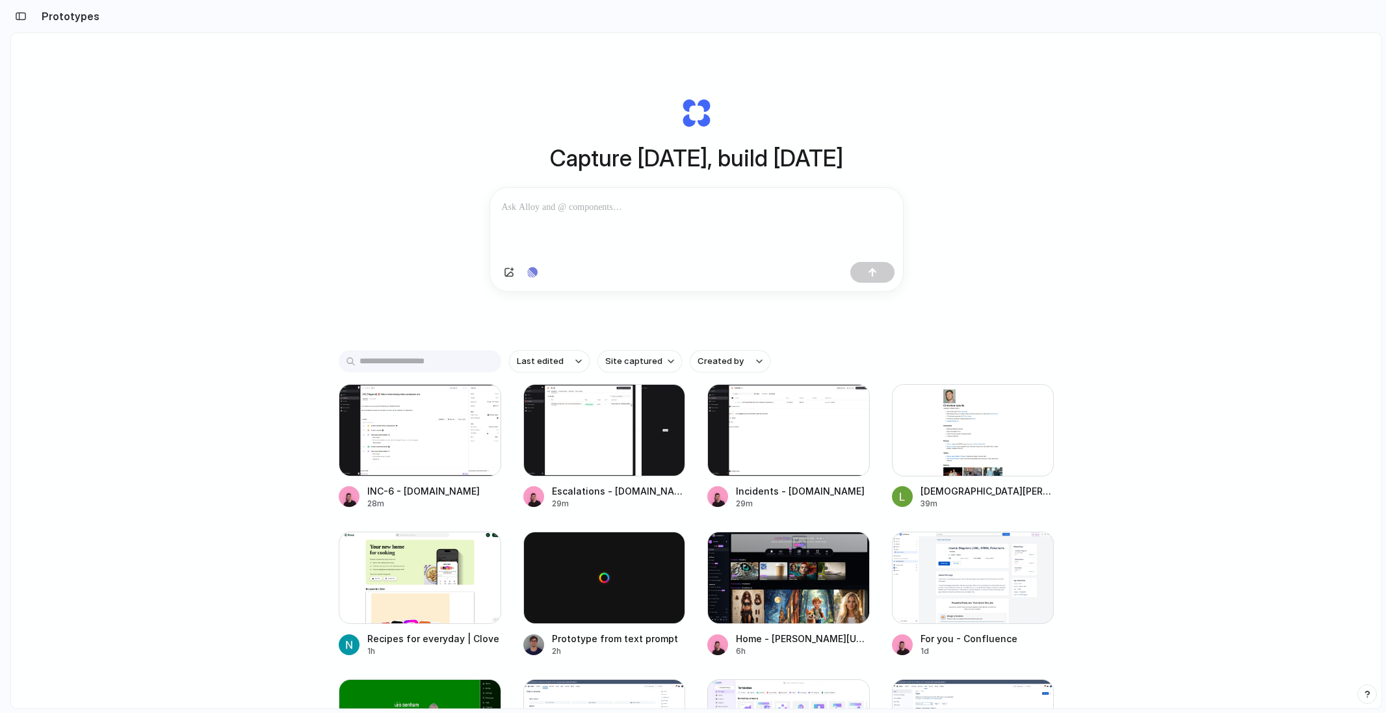
click at [212, 222] on div "Capture today, build tomorrow Clone web app Clone screenshot Start from existin…" at bounding box center [696, 405] width 1371 height 745
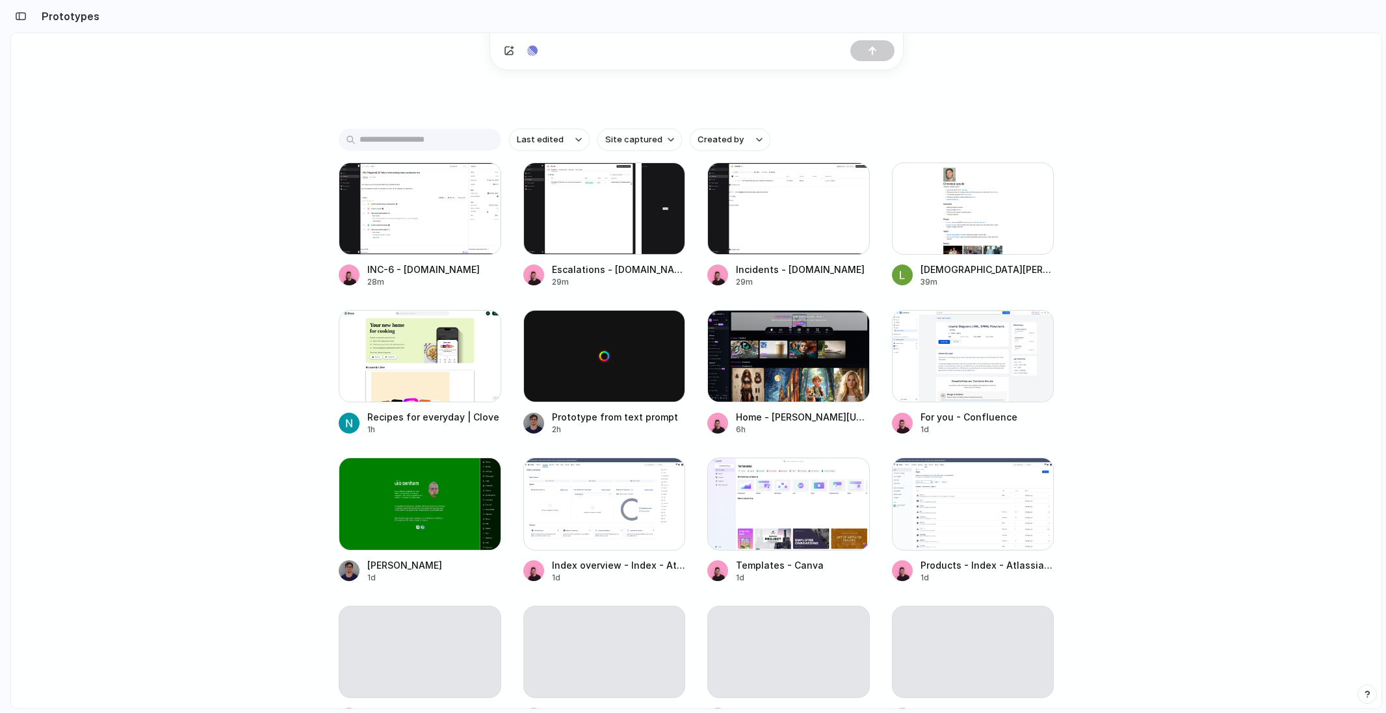
scroll to position [224, 0]
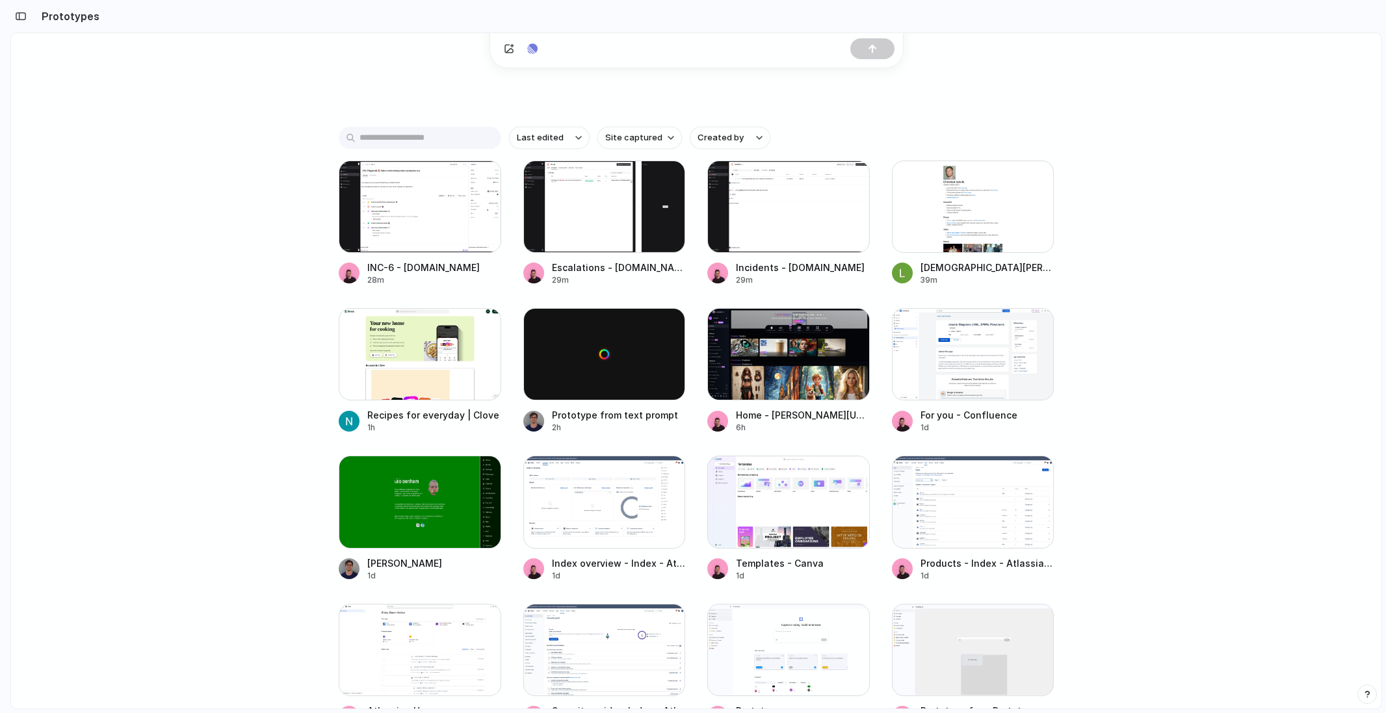
click at [212, 222] on div "Capture today, build tomorrow Clone web app Clone screenshot Start from existin…" at bounding box center [696, 181] width 1371 height 745
drag, startPoint x: 183, startPoint y: 155, endPoint x: 183, endPoint y: 365, distance: 210.7
click at [183, 365] on div "Capture today, build tomorrow Clone web app Clone screenshot Start from existin…" at bounding box center [696, 181] width 1371 height 745
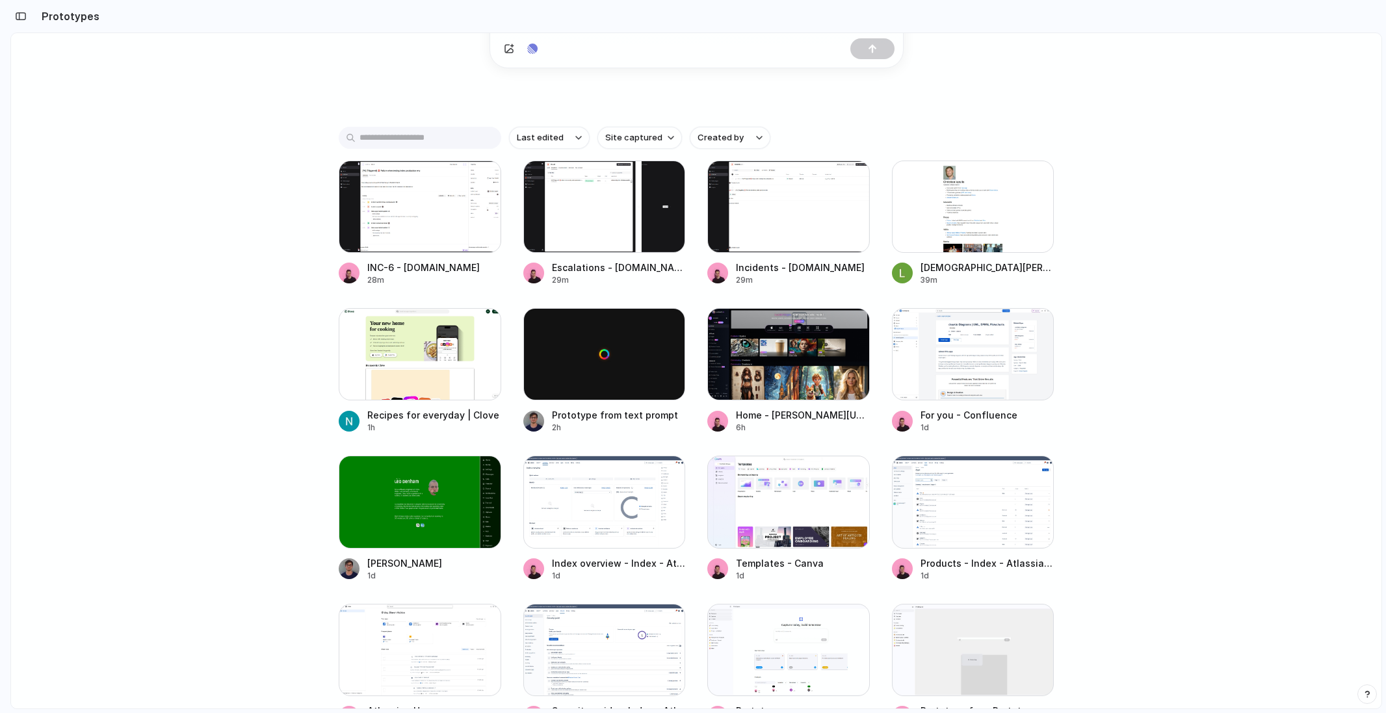
drag, startPoint x: 196, startPoint y: 412, endPoint x: 196, endPoint y: 195, distance: 216.5
click at [196, 195] on div "Capture today, build tomorrow Clone web app Clone screenshot Start from existin…" at bounding box center [696, 181] width 1371 height 745
drag, startPoint x: 180, startPoint y: 235, endPoint x: 1122, endPoint y: 220, distance: 941.6
click at [1122, 220] on div "Capture today, build tomorrow Clone web app Clone screenshot Start from existin…" at bounding box center [696, 181] width 1371 height 745
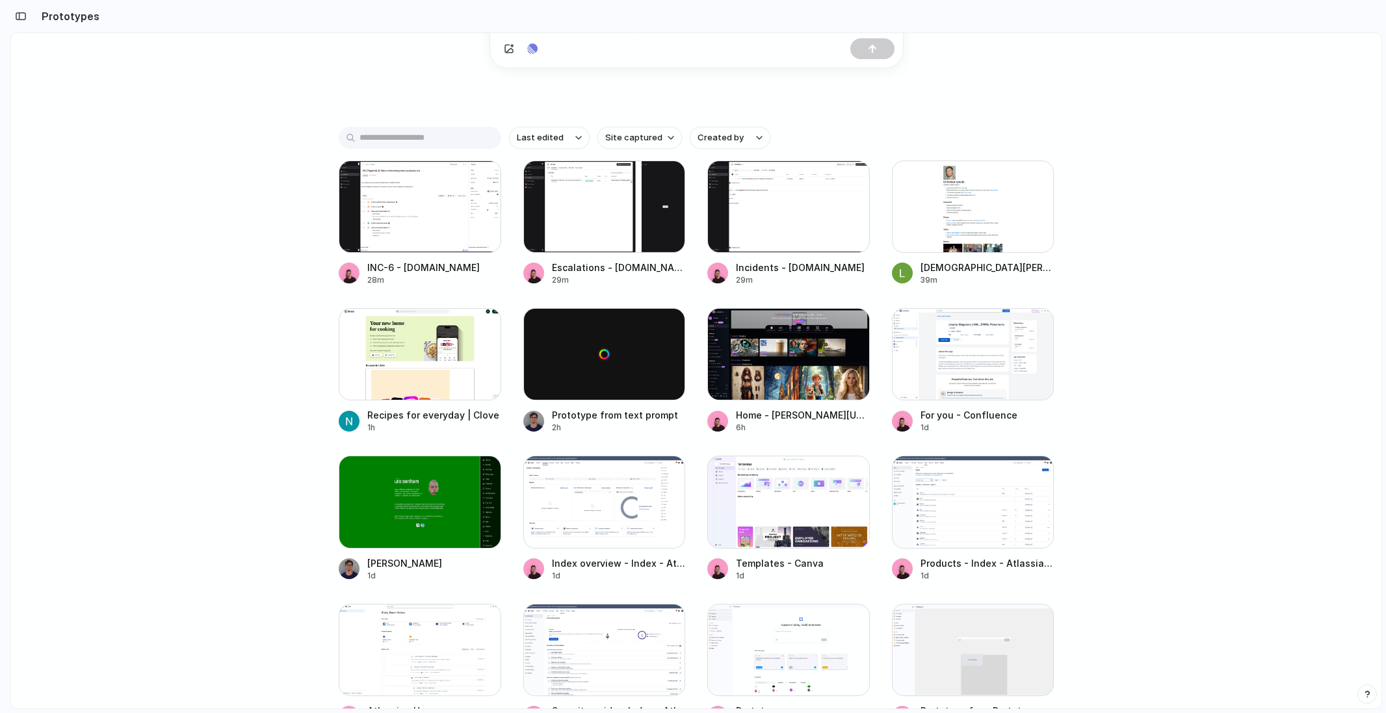
click at [1122, 220] on div "Capture today, build tomorrow Clone web app Clone screenshot Start from existin…" at bounding box center [696, 181] width 1371 height 745
click at [436, 219] on div at bounding box center [420, 207] width 163 height 92
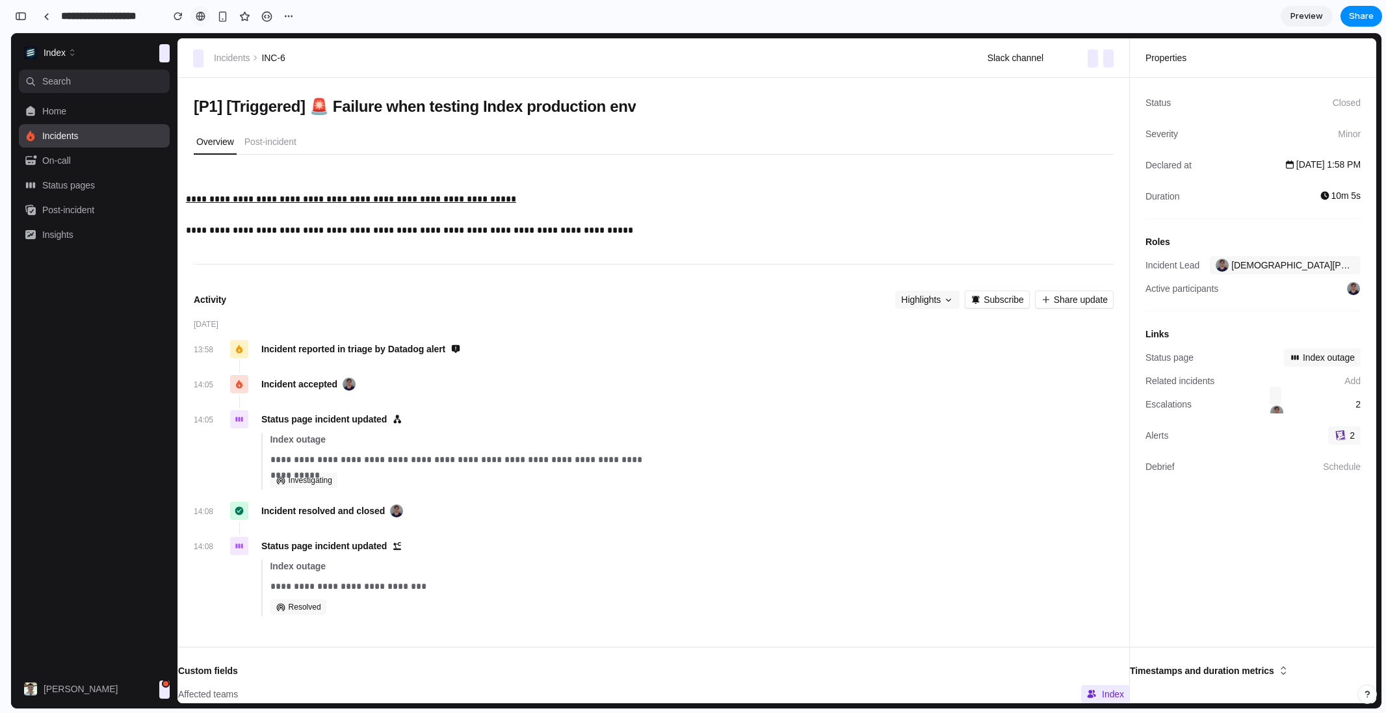
click at [205, 16] on link at bounding box center [201, 17] width 20 height 20
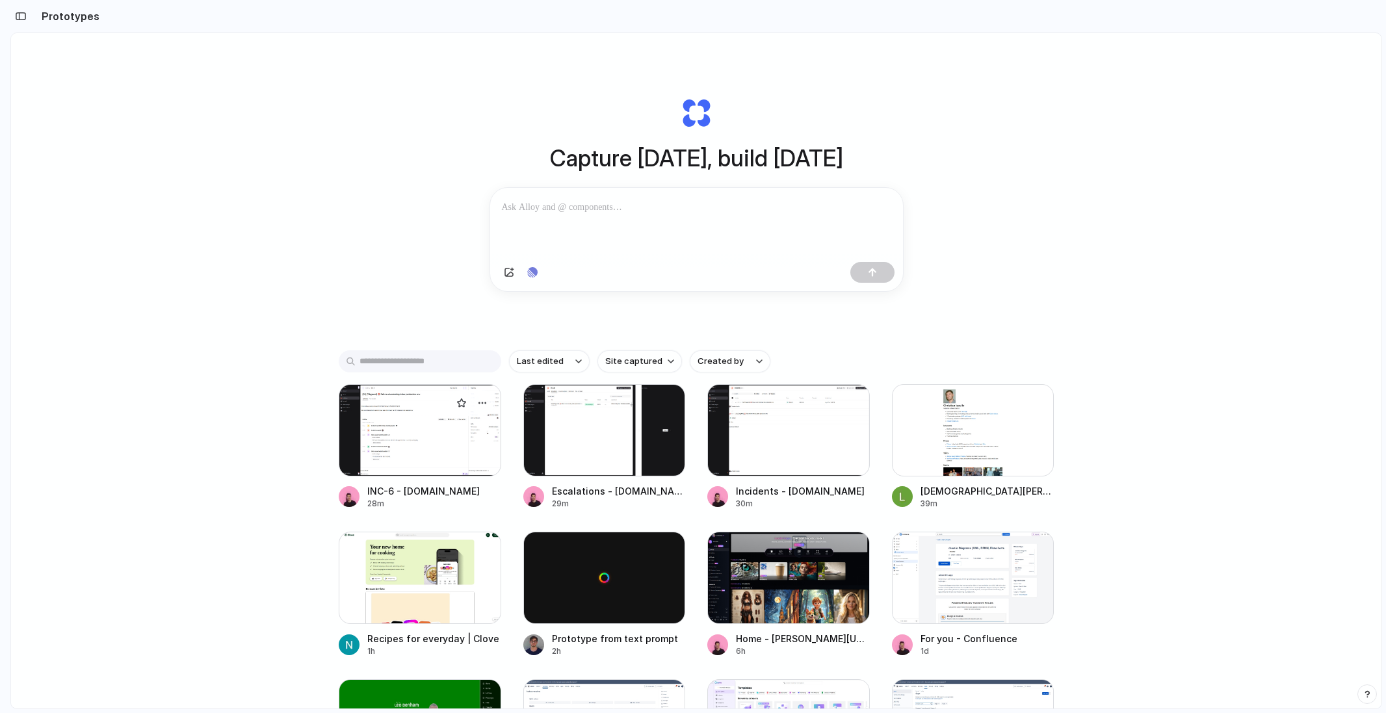
click at [434, 450] on div at bounding box center [420, 430] width 163 height 92
click at [562, 448] on div at bounding box center [604, 430] width 163 height 92
click at [782, 446] on div at bounding box center [788, 430] width 163 height 92
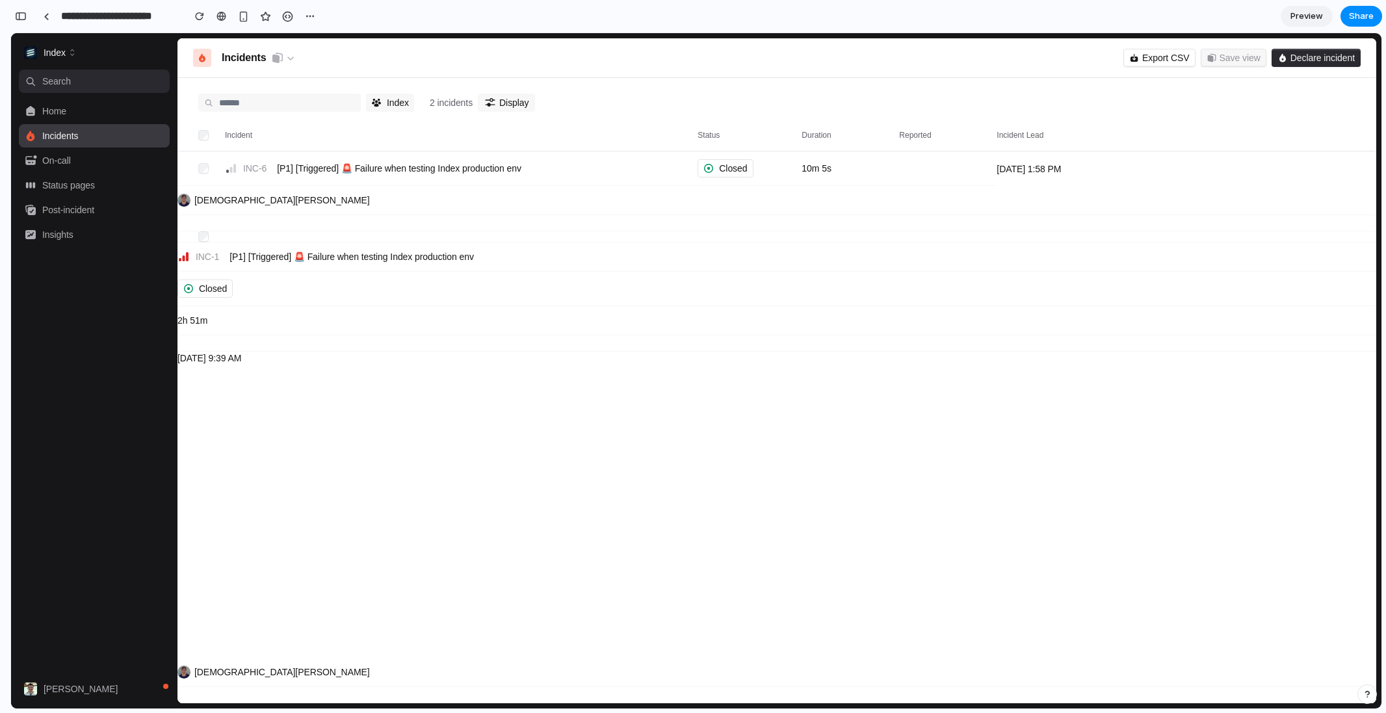
scroll to position [0, 12]
click at [230, 20] on link at bounding box center [222, 17] width 20 height 20
click at [73, 157] on span "On-call" at bounding box center [103, 160] width 122 height 13
click at [79, 120] on link "Home" at bounding box center [94, 110] width 151 height 23
click at [378, 170] on link "[P1] [Triggered] 🚨 Failure when testing Index production env" at bounding box center [399, 168] width 244 height 13
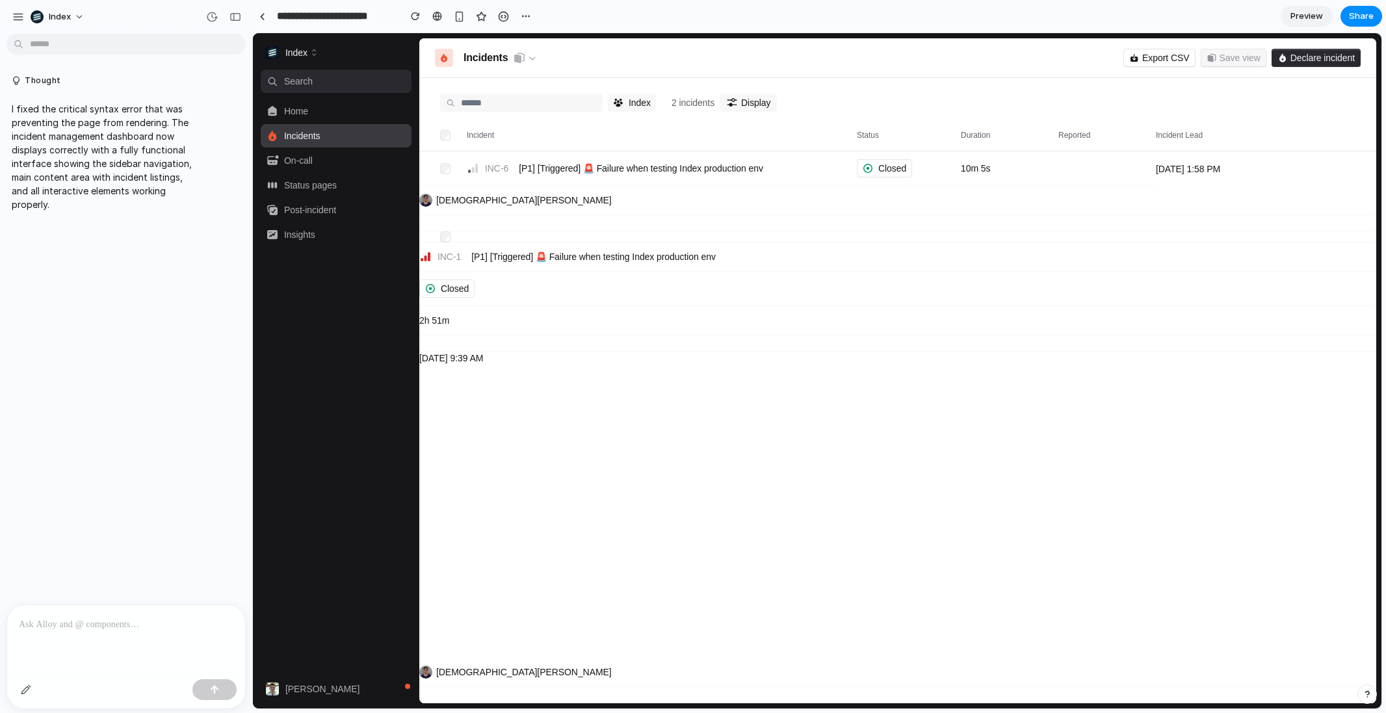
scroll to position [0, 0]
drag, startPoint x: 655, startPoint y: 393, endPoint x: 264, endPoint y: 40, distance: 527.1
click at [285, 47] on div "Index Home Incidents On-call Status pages Post-incident Insights Simon Kubica I…" at bounding box center [817, 371] width 1129 height 676
click at [620, 297] on div "Closed" at bounding box center [897, 289] width 957 height 34
click at [776, 373] on div "Index Index 2 incidents Display Incident Status Duration Reported Incident Lead…" at bounding box center [897, 368] width 957 height 580
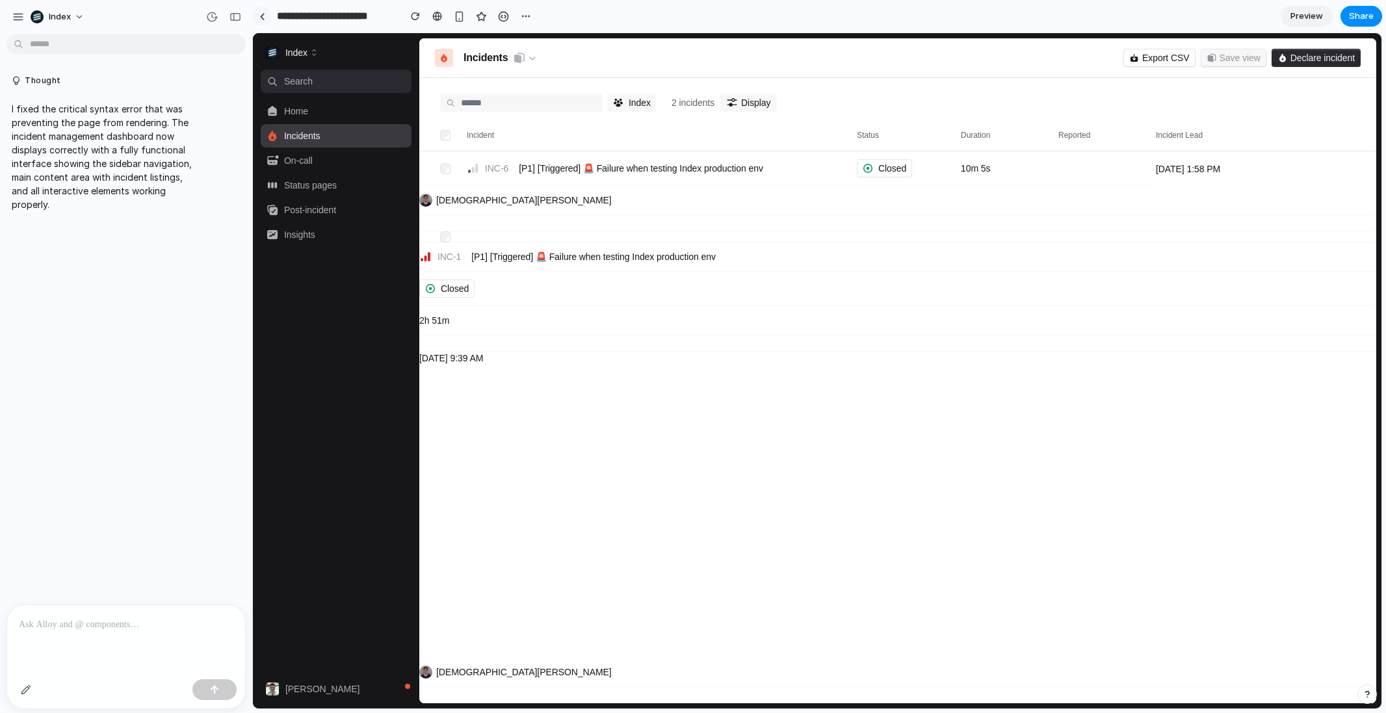
click at [267, 8] on link at bounding box center [262, 17] width 20 height 20
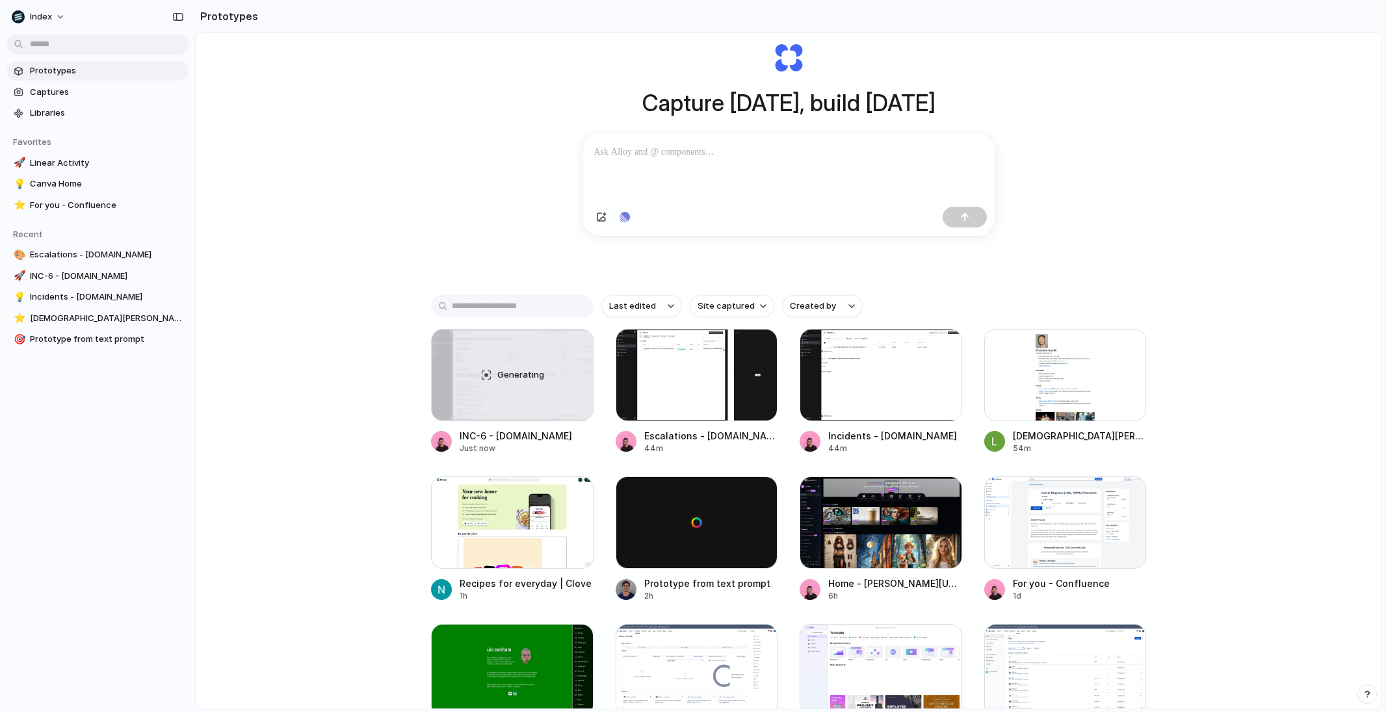
scroll to position [70, 0]
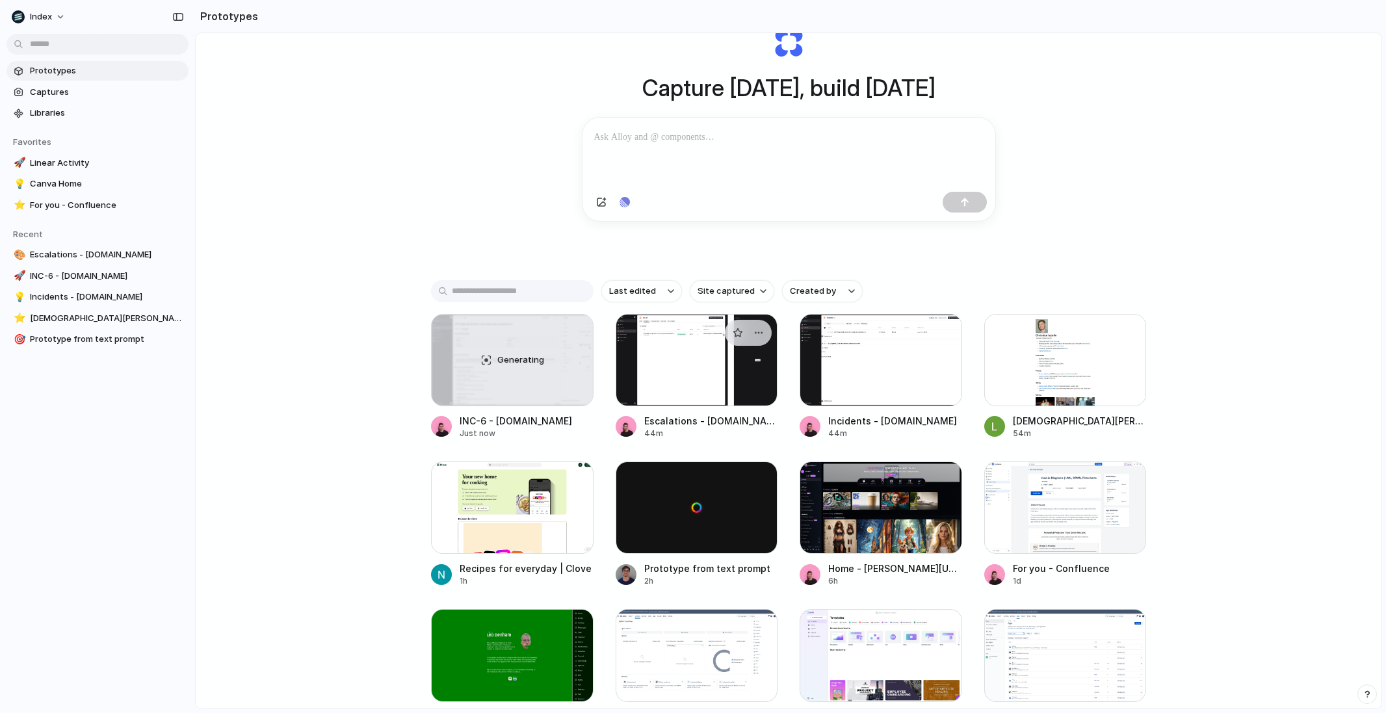
click at [634, 384] on div at bounding box center [697, 360] width 163 height 92
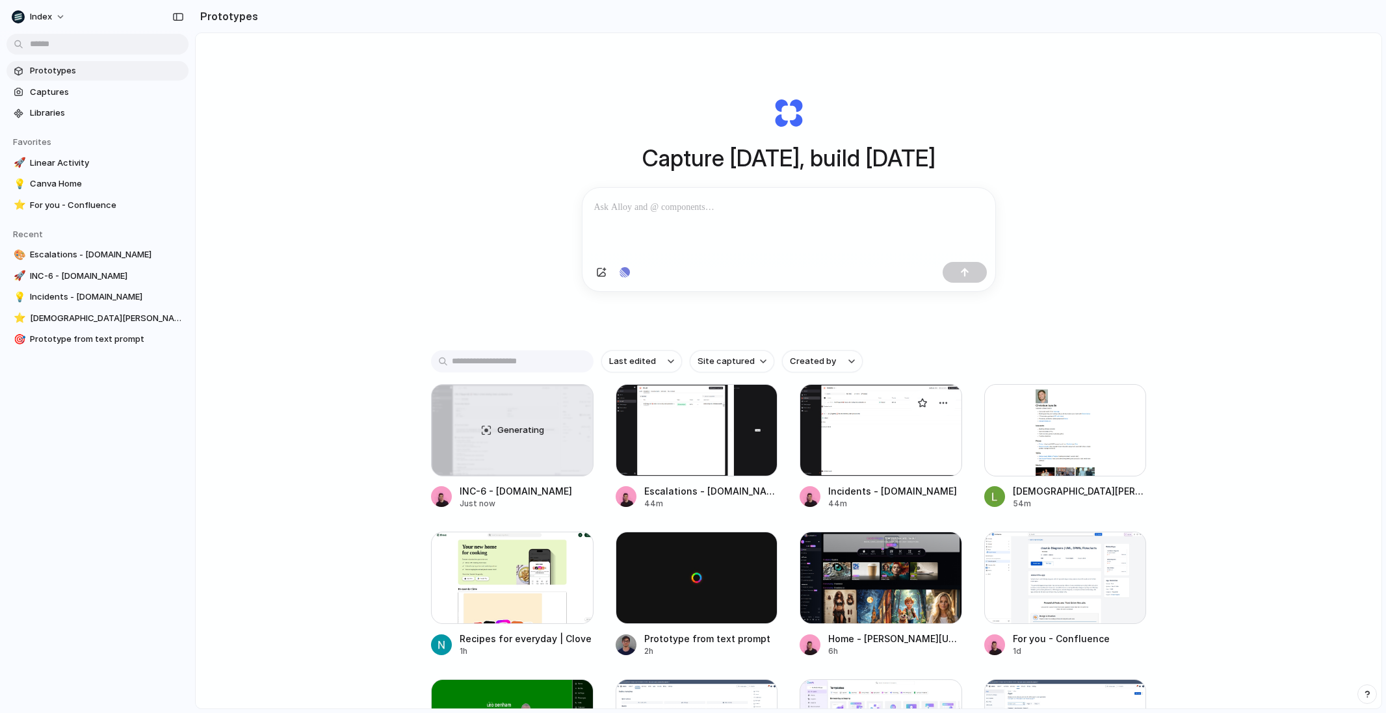
click at [824, 455] on div at bounding box center [881, 430] width 163 height 92
click at [496, 451] on div "Generating" at bounding box center [512, 430] width 161 height 91
click at [681, 464] on div at bounding box center [697, 430] width 163 height 92
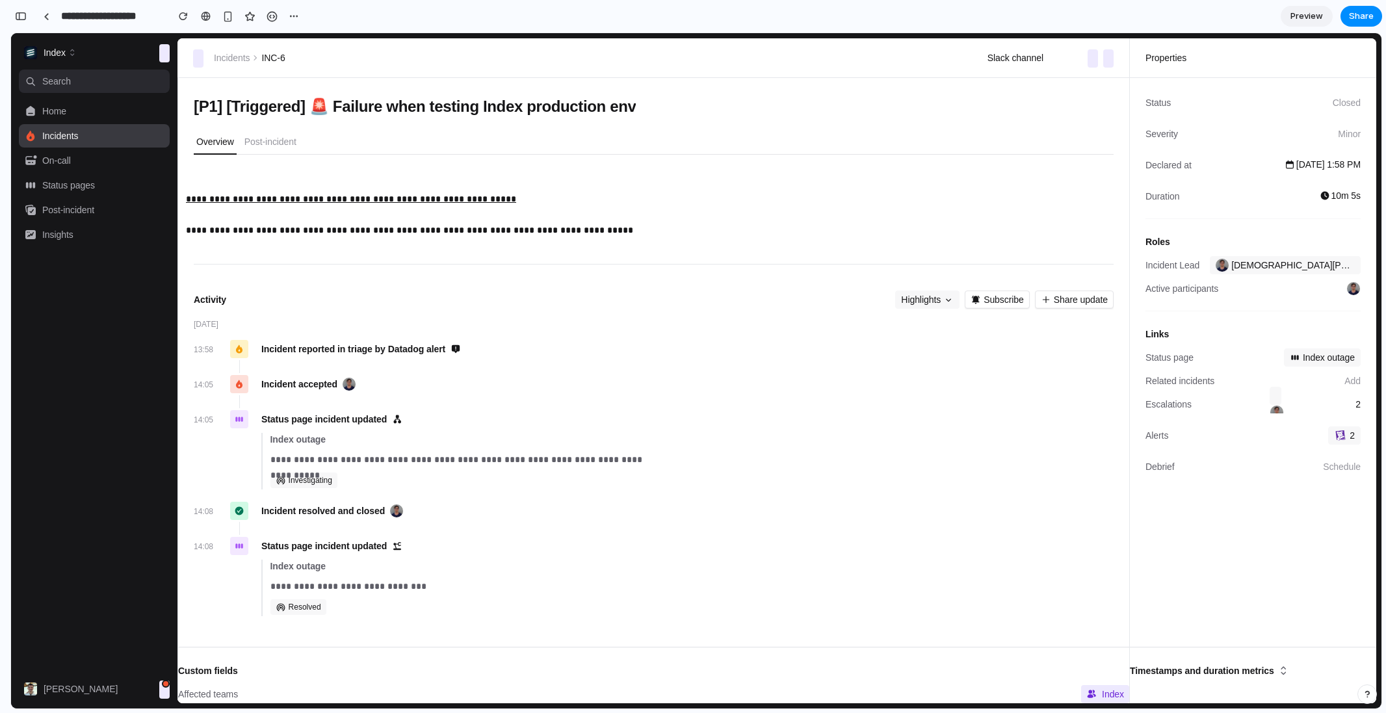
scroll to position [0, 12]
click at [257, 148] on p "Post-incident" at bounding box center [270, 141] width 52 height 13
click at [373, 138] on div "Overview Post-incident" at bounding box center [654, 142] width 920 height 25
click at [23, 18] on div "button" at bounding box center [21, 16] width 12 height 9
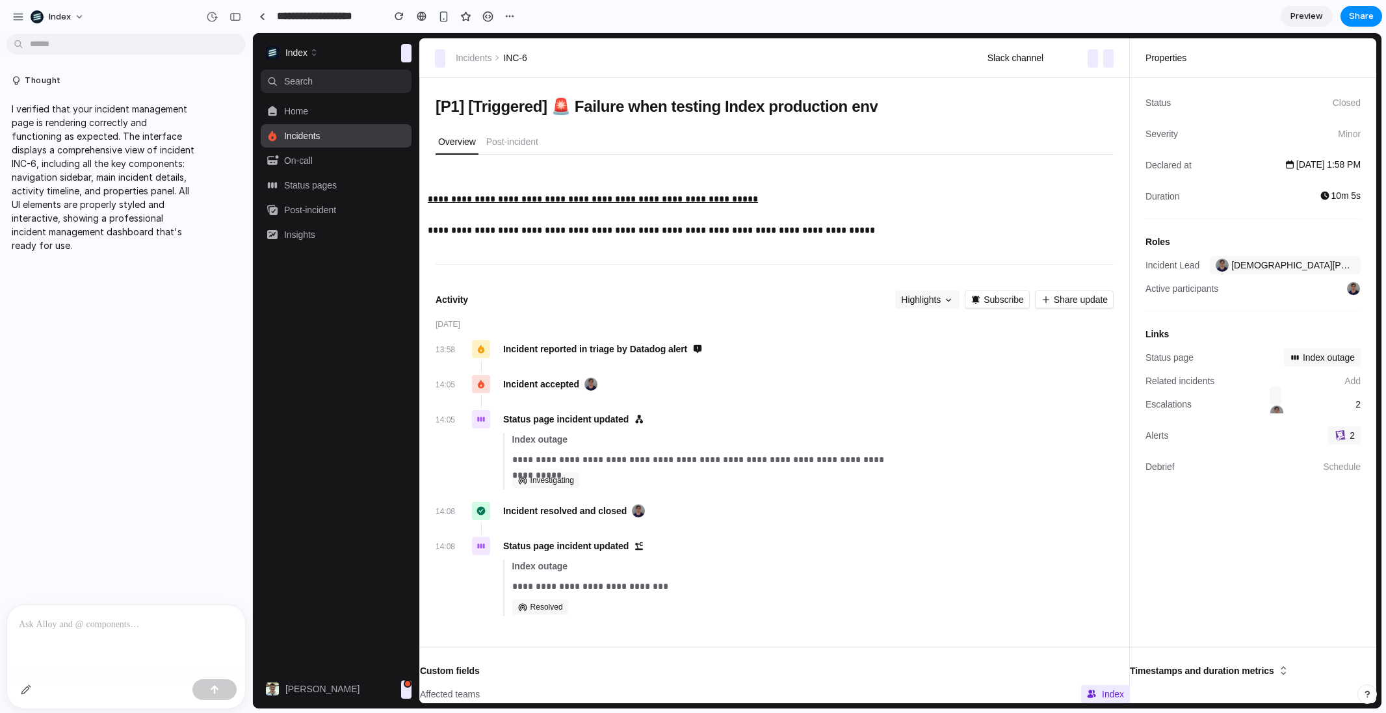
scroll to position [0, 0]
click at [83, 631] on div at bounding box center [126, 639] width 238 height 69
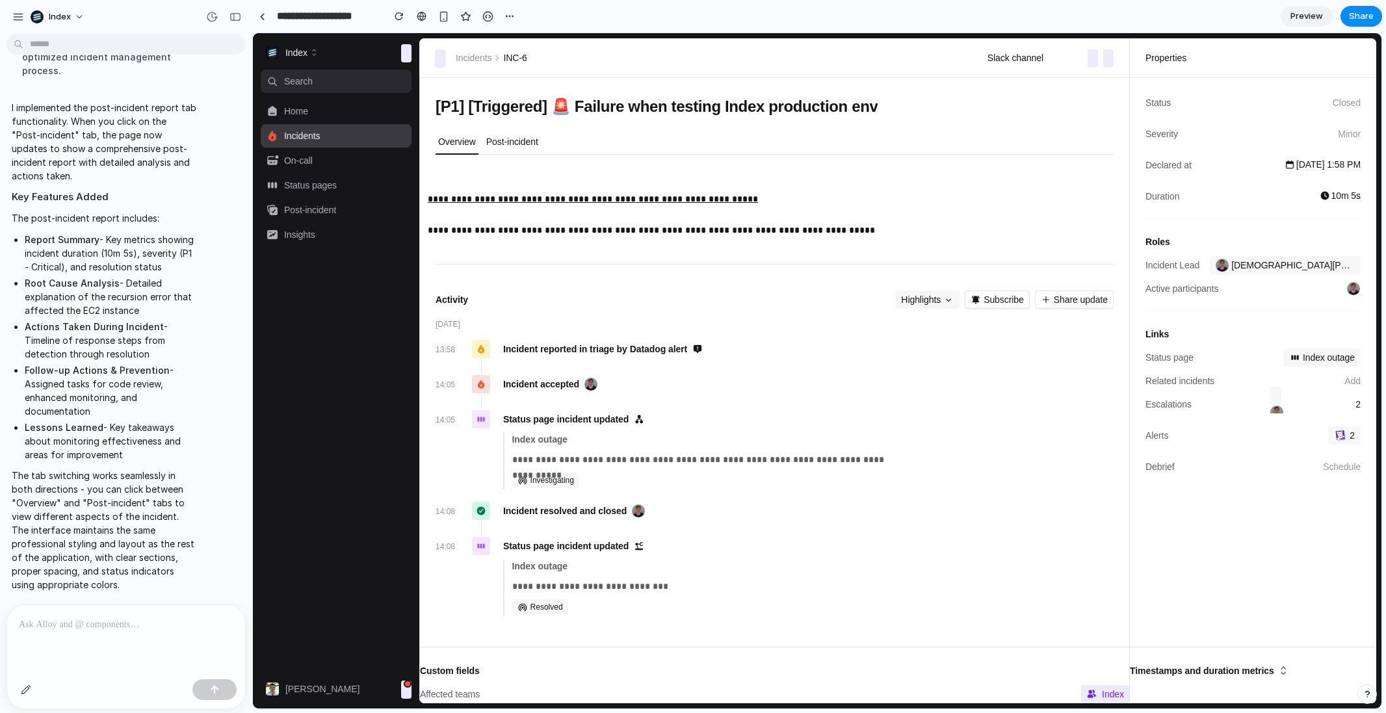
click at [503, 142] on p "Post-incident" at bounding box center [512, 141] width 52 height 13
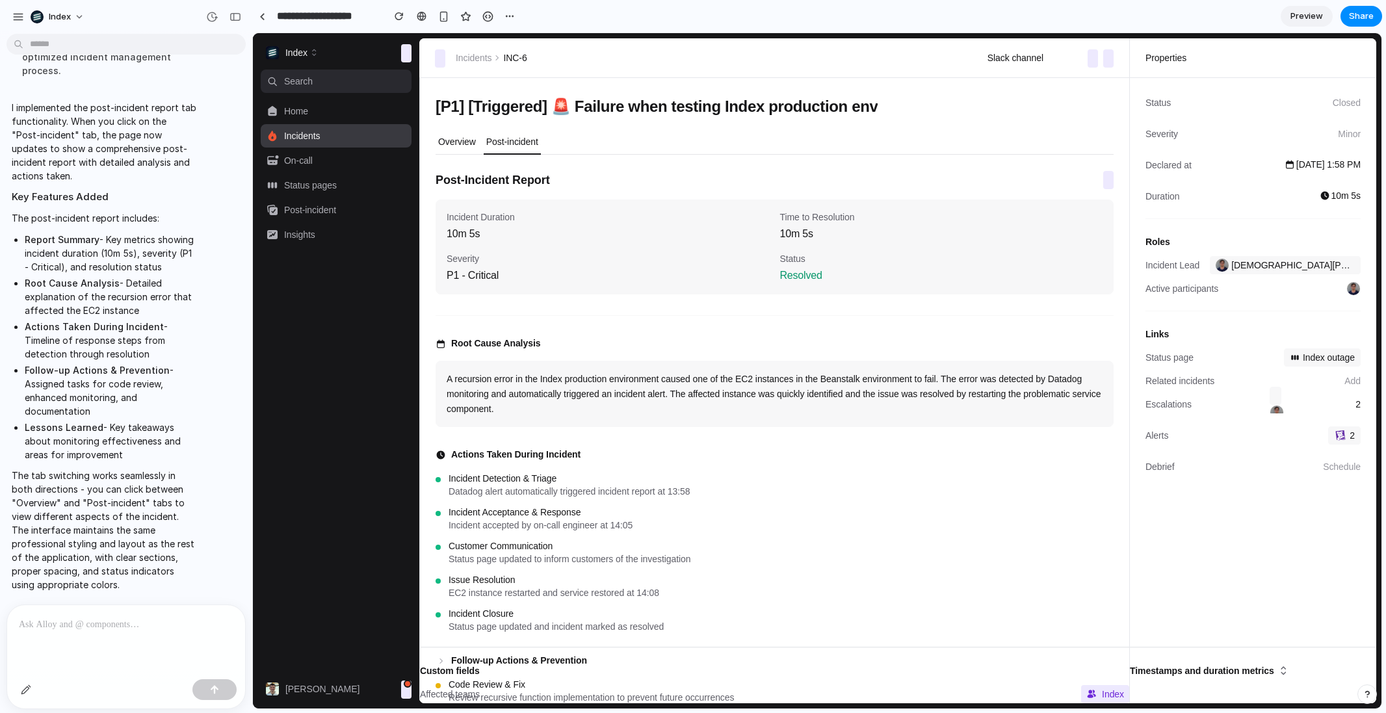
click at [448, 138] on p "Overview" at bounding box center [457, 141] width 38 height 13
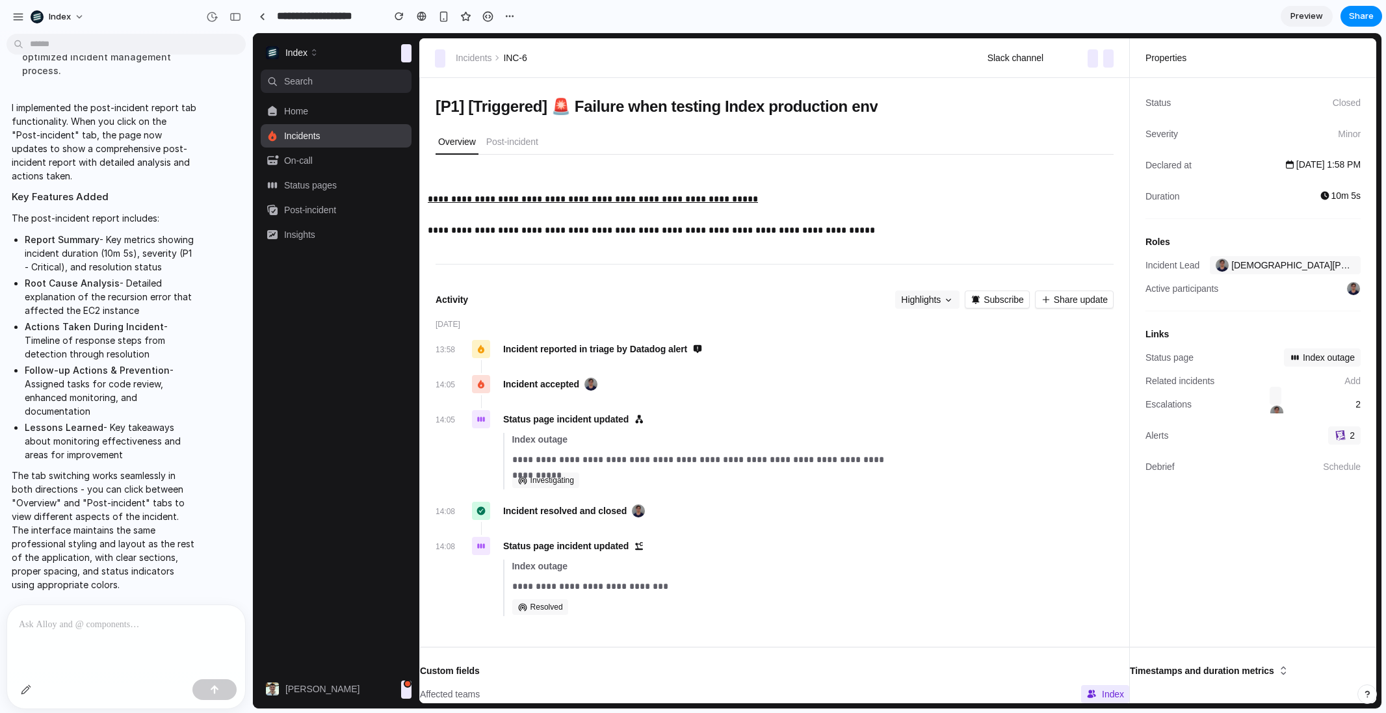
click at [410, 305] on nav "Search ⌘ K Home Incidents On-call Status pages Post-incident Insights" at bounding box center [336, 371] width 151 height 603
click at [523, 144] on p "Post-incident" at bounding box center [512, 141] width 52 height 13
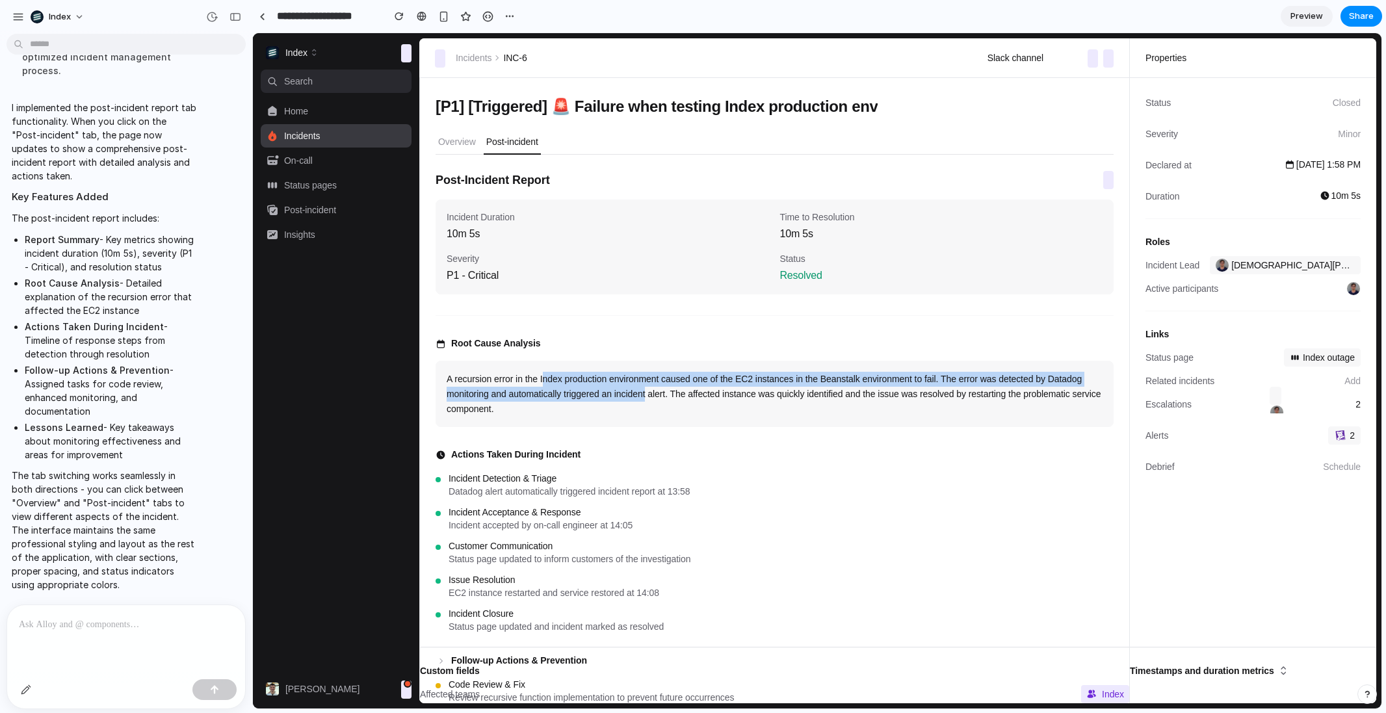
drag, startPoint x: 547, startPoint y: 376, endPoint x: 693, endPoint y: 401, distance: 147.7
click at [693, 401] on p "A recursion error in the Index production environment caused one of the EC2 ins…" at bounding box center [775, 394] width 656 height 44
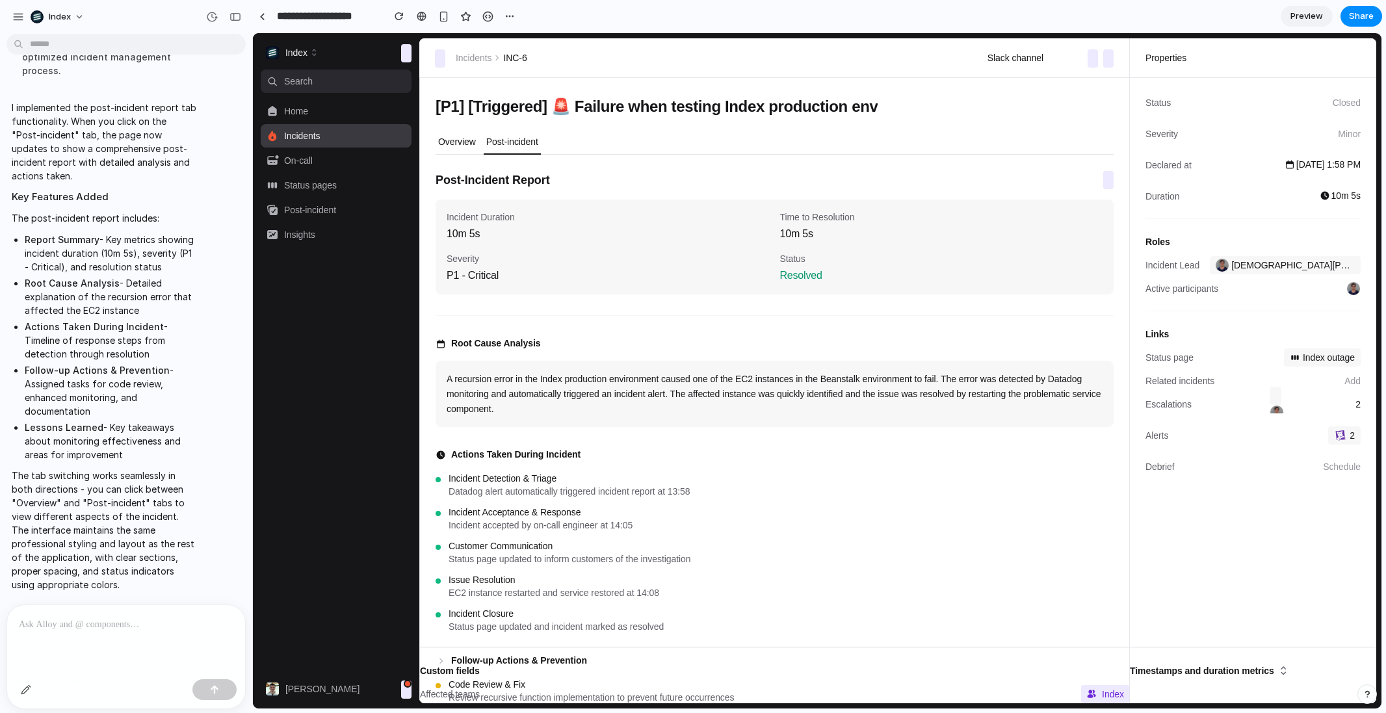
click at [456, 150] on button "Overview" at bounding box center [457, 142] width 43 height 25
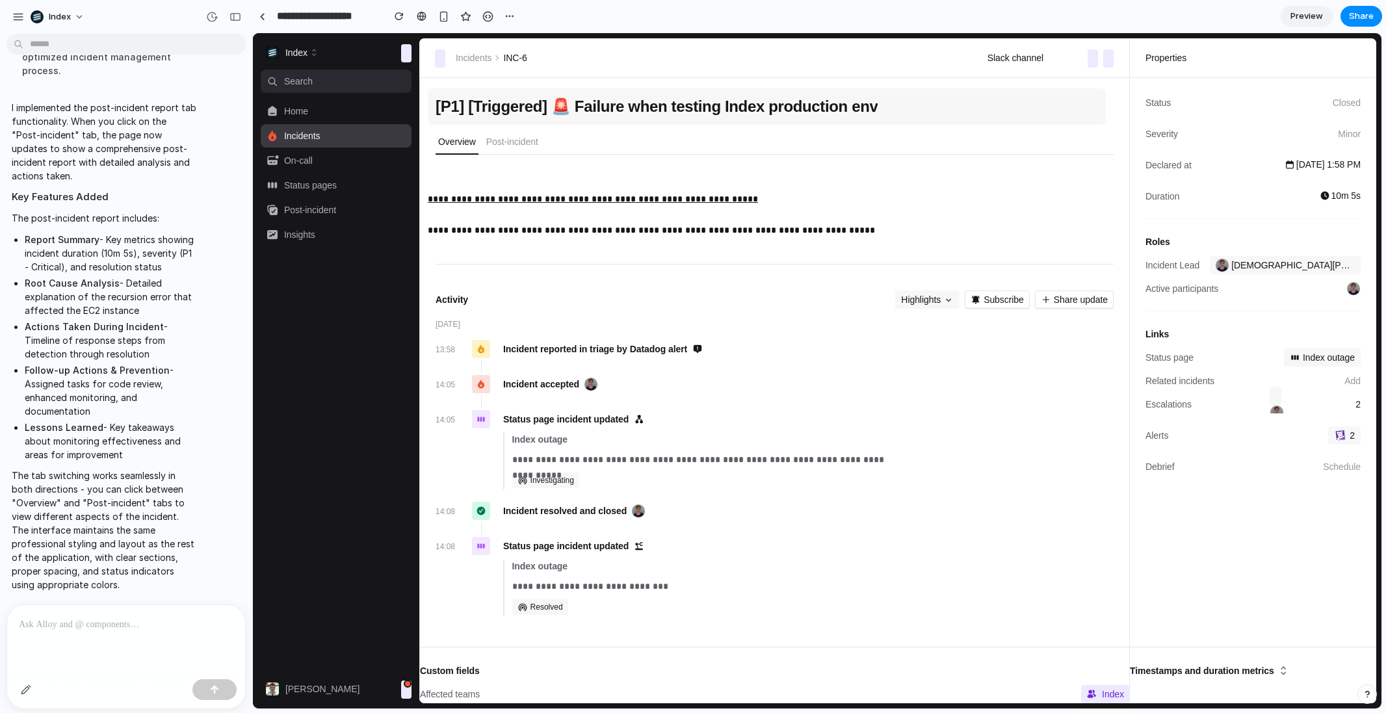
drag, startPoint x: 540, startPoint y: 109, endPoint x: 893, endPoint y: 121, distance: 352.6
click at [893, 121] on button "[P1] [Triggered] 🚨 Failure when testing Index production env" at bounding box center [767, 106] width 678 height 36
click at [860, 179] on button "button" at bounding box center [775, 178] width 694 height 16
click at [419, 19] on div at bounding box center [422, 16] width 10 height 10
click at [514, 128] on div "**********" at bounding box center [775, 379] width 678 height 603
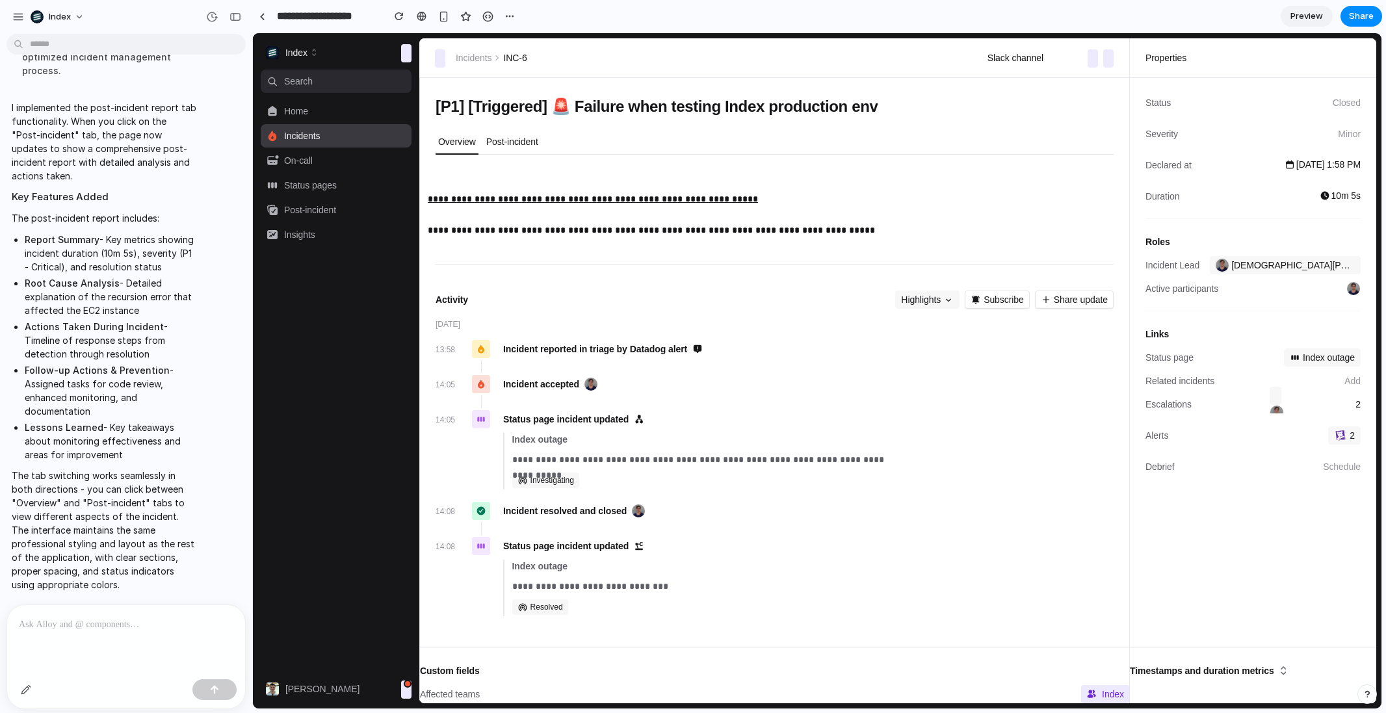
click at [512, 135] on p "Post-incident" at bounding box center [512, 141] width 52 height 13
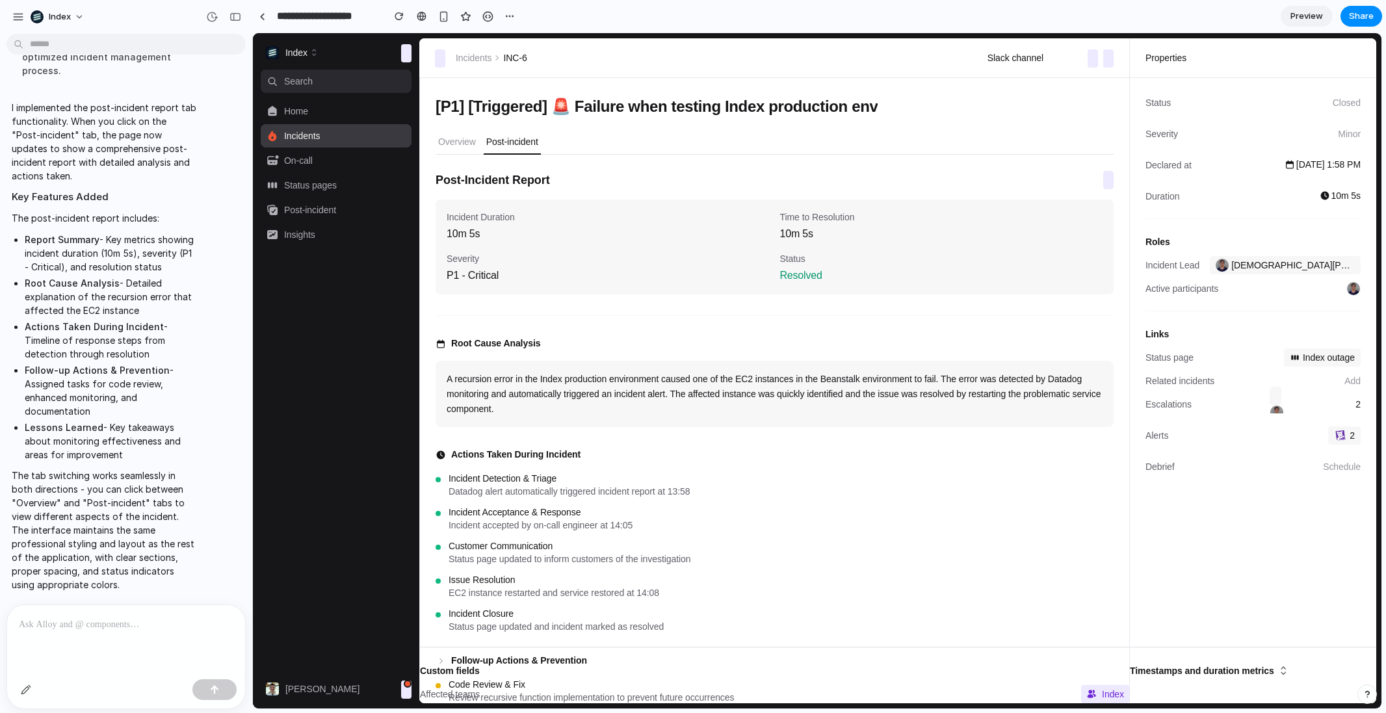
click at [513, 139] on p "Post-incident" at bounding box center [512, 141] width 52 height 13
drag, startPoint x: 469, startPoint y: 184, endPoint x: 525, endPoint y: 289, distance: 119.0
click at [525, 289] on div "Post-Incident Report Incident Duration 10m 5s Time to Resolution 10m 5s Severit…" at bounding box center [775, 232] width 678 height 124
click at [525, 289] on div "Incident Duration 10m 5s Time to Resolution 10m 5s Severity P1 - Critical Statu…" at bounding box center [775, 247] width 678 height 95
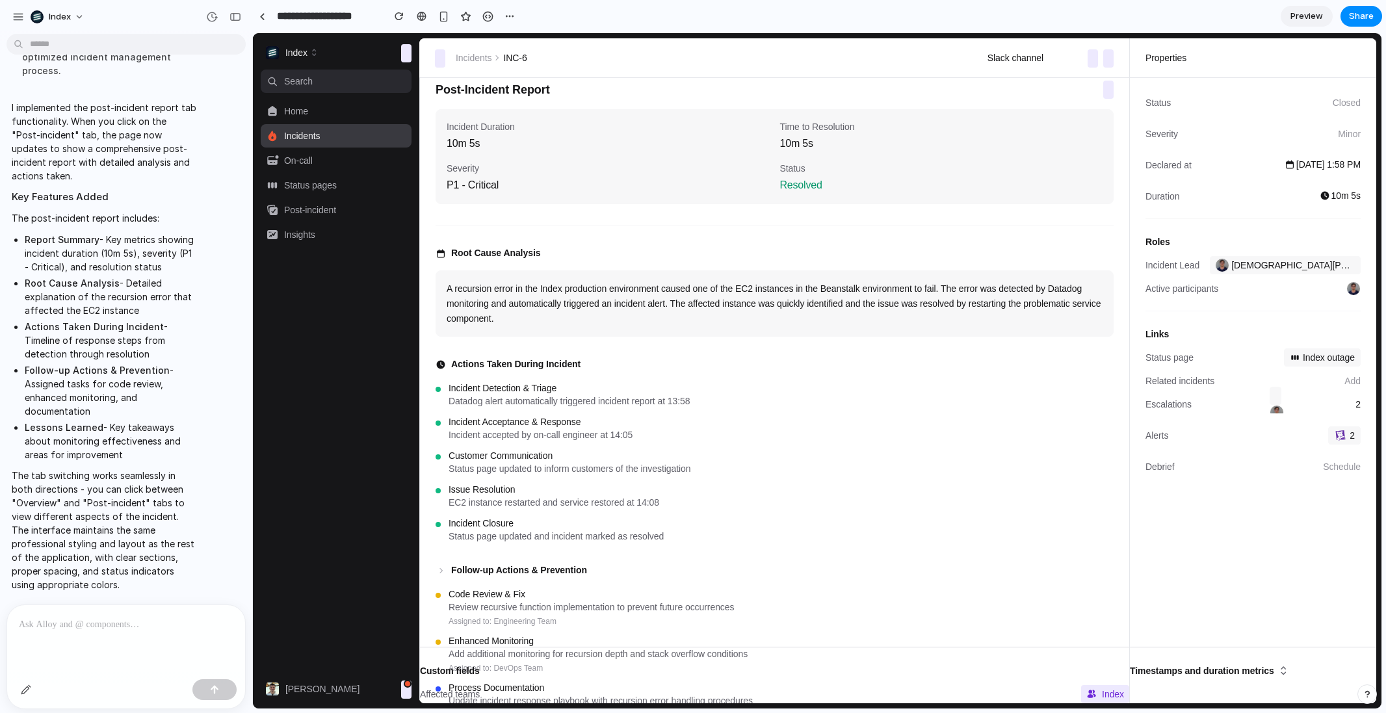
scroll to position [114, 0]
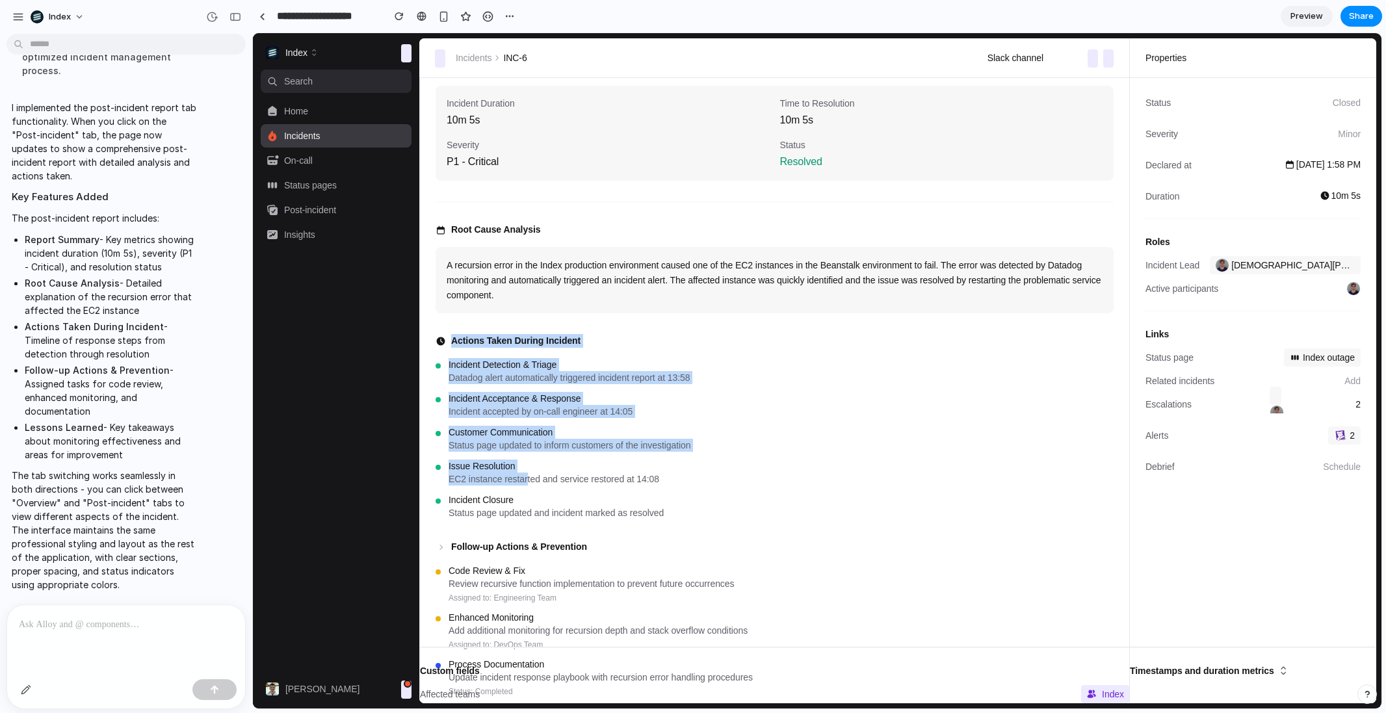
drag, startPoint x: 467, startPoint y: 330, endPoint x: 532, endPoint y: 481, distance: 164.3
click at [532, 481] on div "Post-Incident Report Incident Duration 10m 5s Time to Resolution 10m 5s Severit…" at bounding box center [775, 449] width 678 height 785
click at [532, 481] on div "EC2 instance restarted and service restored at 14:08" at bounding box center [781, 479] width 665 height 13
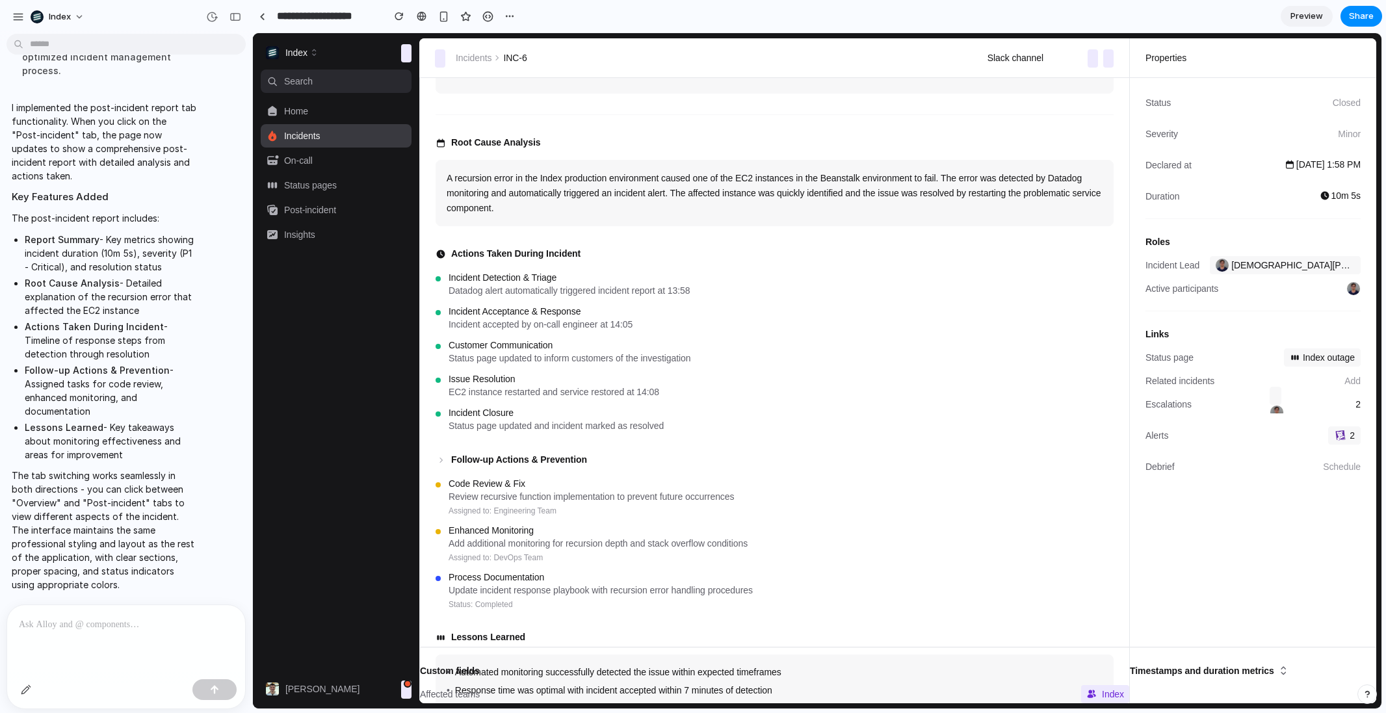
scroll to position [216, 0]
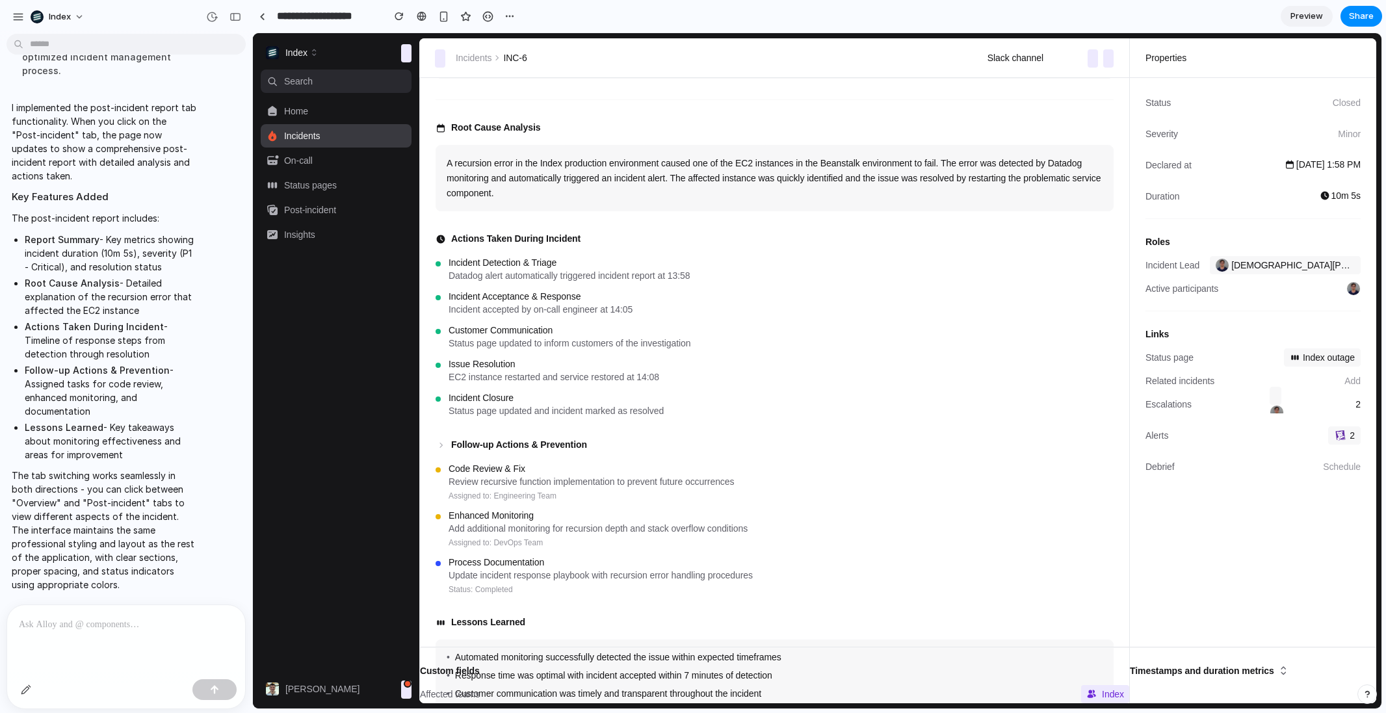
click at [442, 442] on icon at bounding box center [441, 445] width 10 height 10
drag, startPoint x: 481, startPoint y: 479, endPoint x: 536, endPoint y: 523, distance: 70.3
click at [536, 523] on div "Code Review & Fix Review recursive function implementation to prevent future oc…" at bounding box center [775, 528] width 678 height 133
click at [536, 523] on div "Add additional monitoring for recursion depth and stack overflow conditions" at bounding box center [781, 528] width 665 height 13
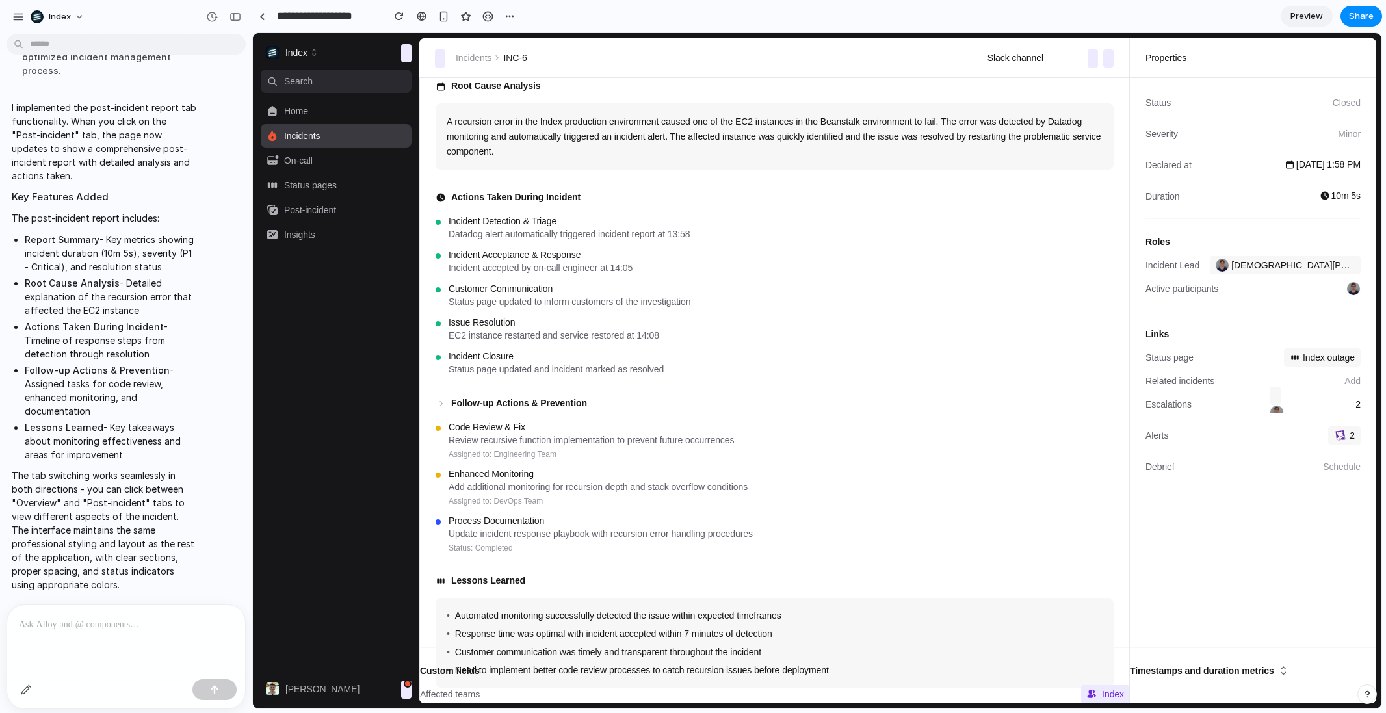
scroll to position [295, 0]
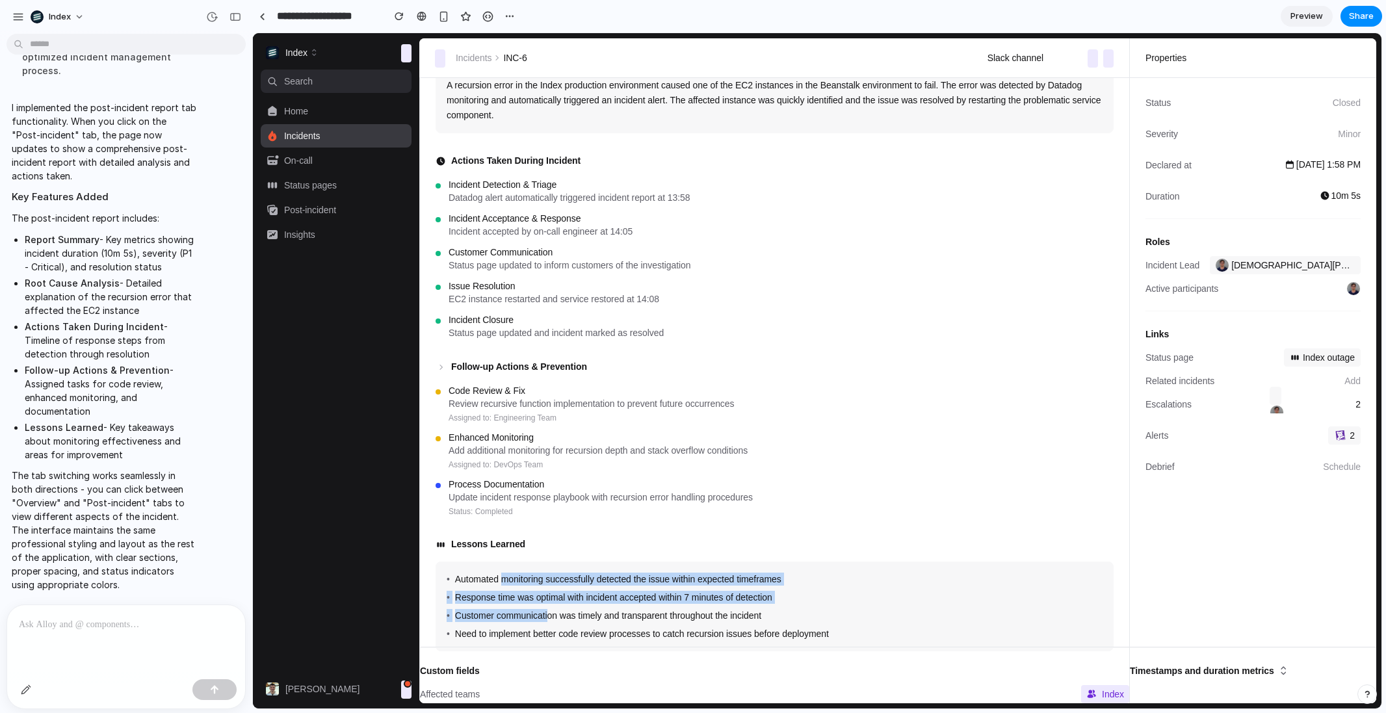
drag, startPoint x: 502, startPoint y: 580, endPoint x: 555, endPoint y: 612, distance: 61.6
click at [555, 612] on ul "• Automated monitoring successfully detected the issue within expected timefram…" at bounding box center [775, 607] width 656 height 68
click at [555, 612] on span "Customer communication was timely and transparent throughout the incident" at bounding box center [608, 615] width 306 height 13
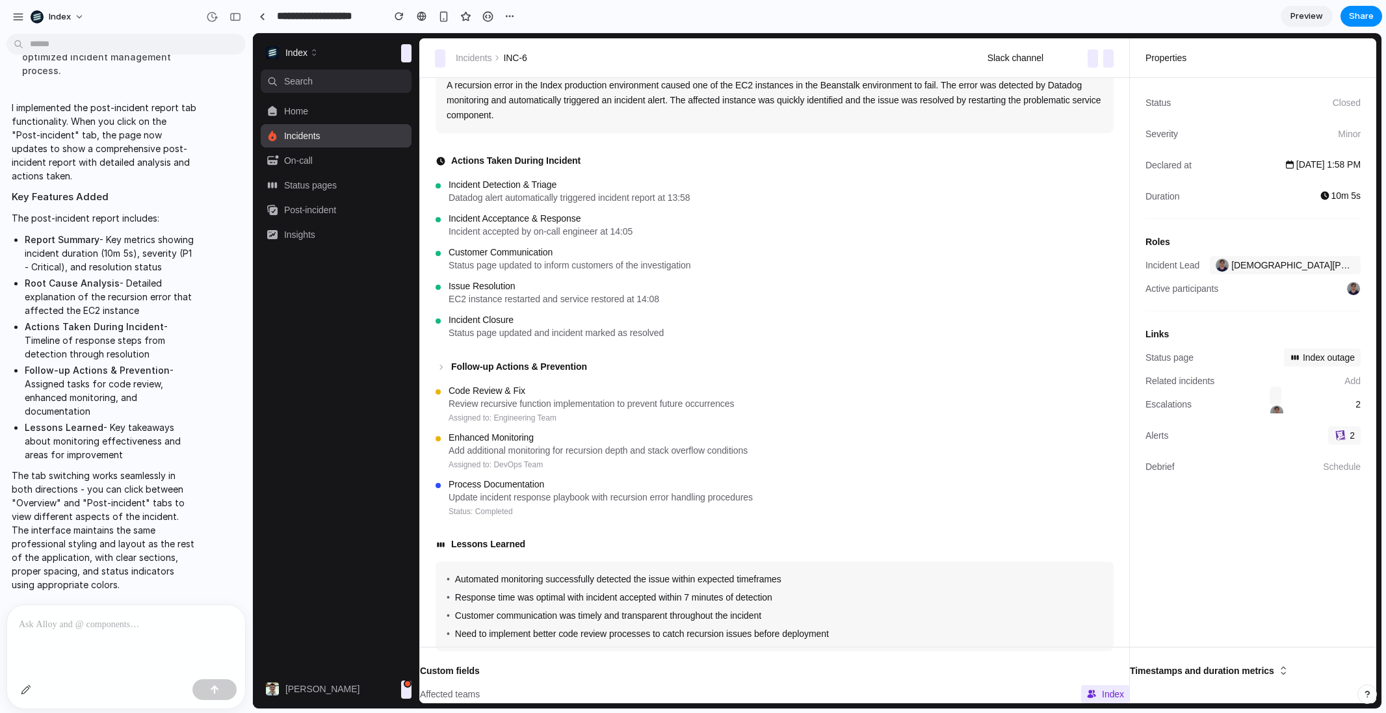
scroll to position [0, 0]
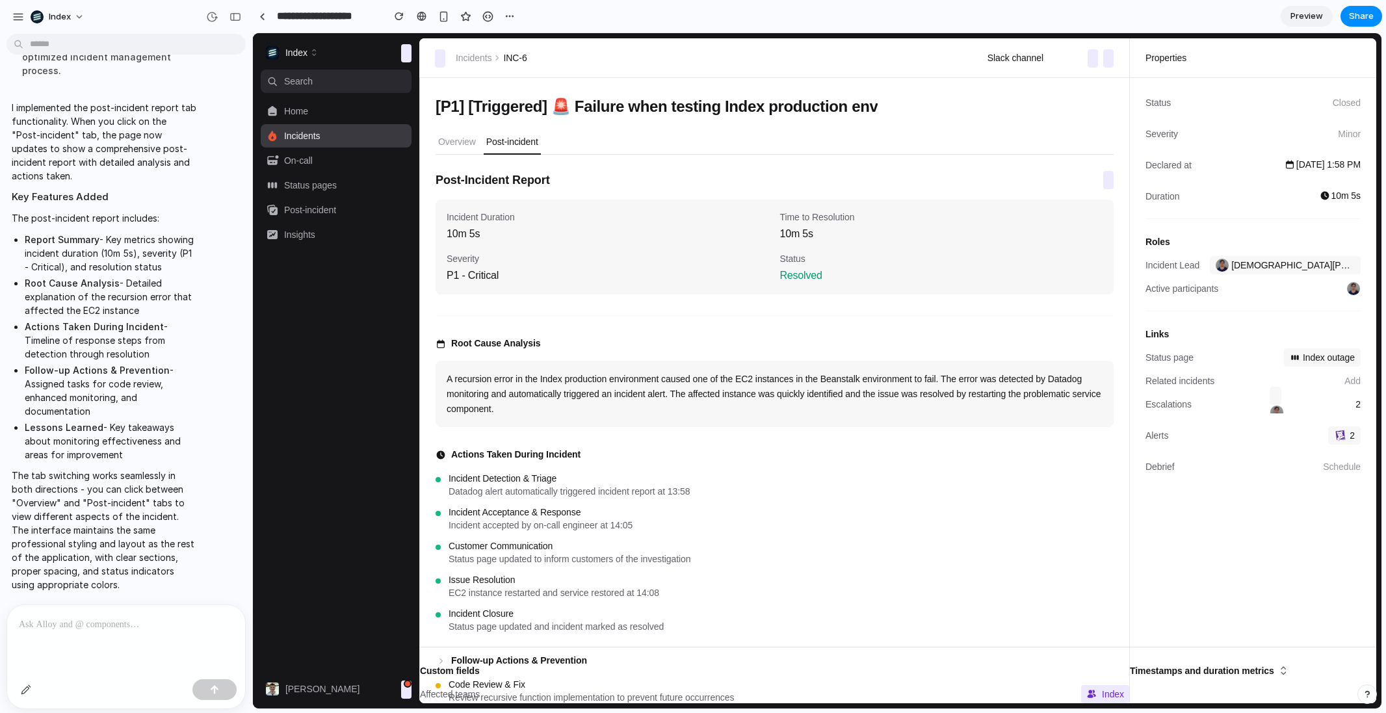
click at [209, 619] on p at bounding box center [123, 625] width 209 height 16
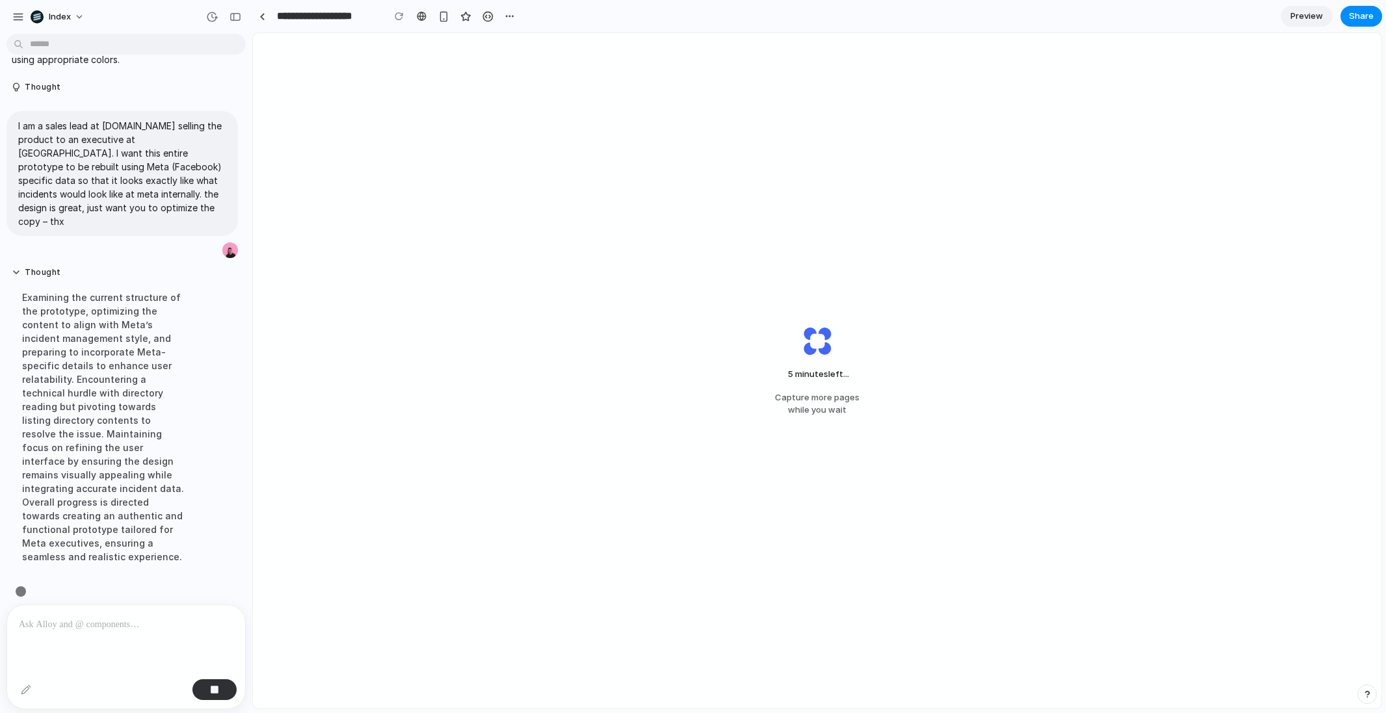
scroll to position [824, 0]
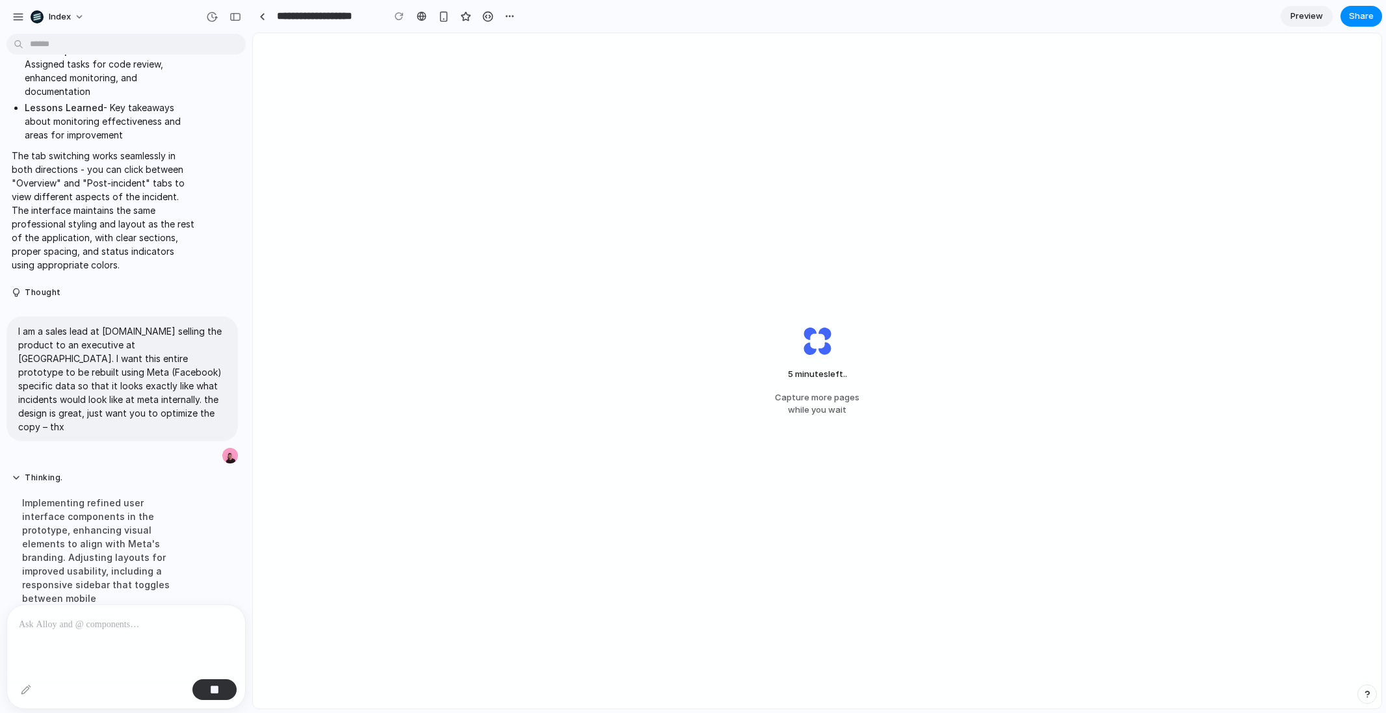
click at [781, 196] on div "5 minutes left .. Capture more pages while you wait" at bounding box center [817, 371] width 1129 height 676
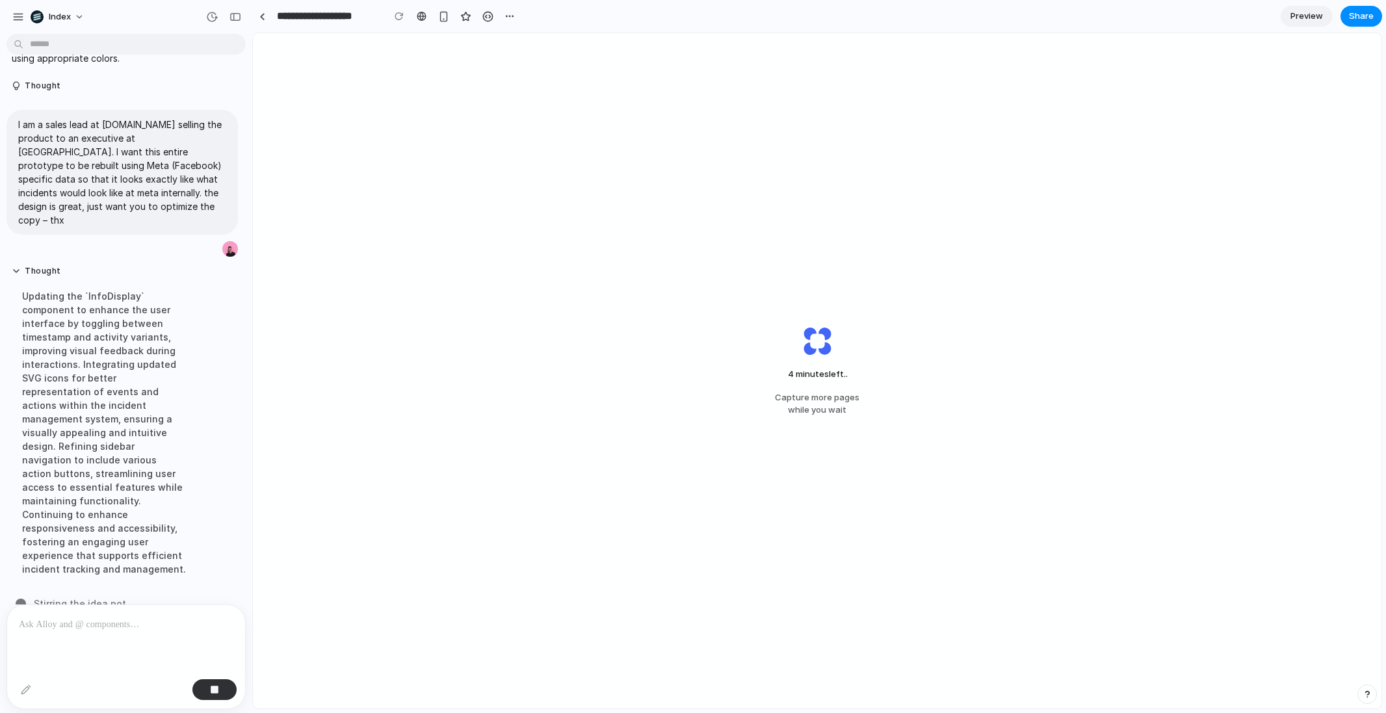
click at [779, 196] on div "4 minutes left .. Capture more pages while you wait" at bounding box center [817, 371] width 1129 height 676
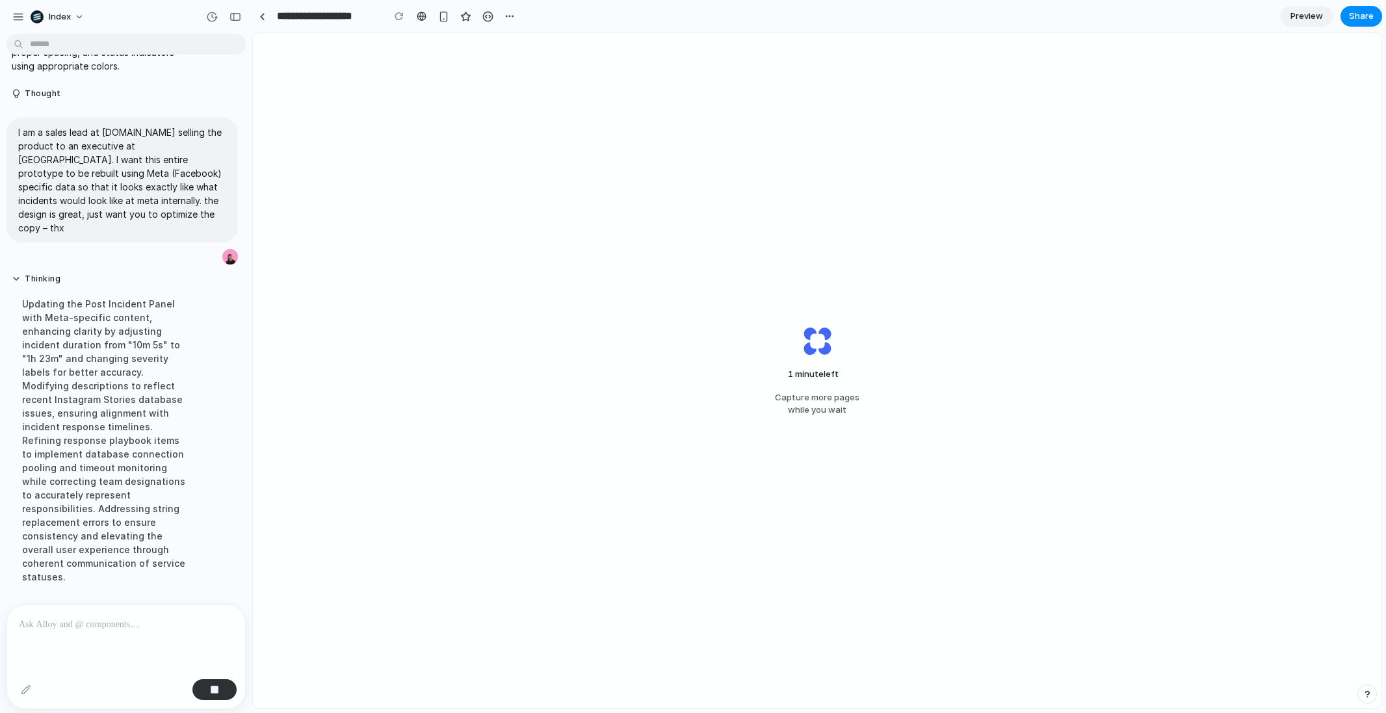
scroll to position [852, 0]
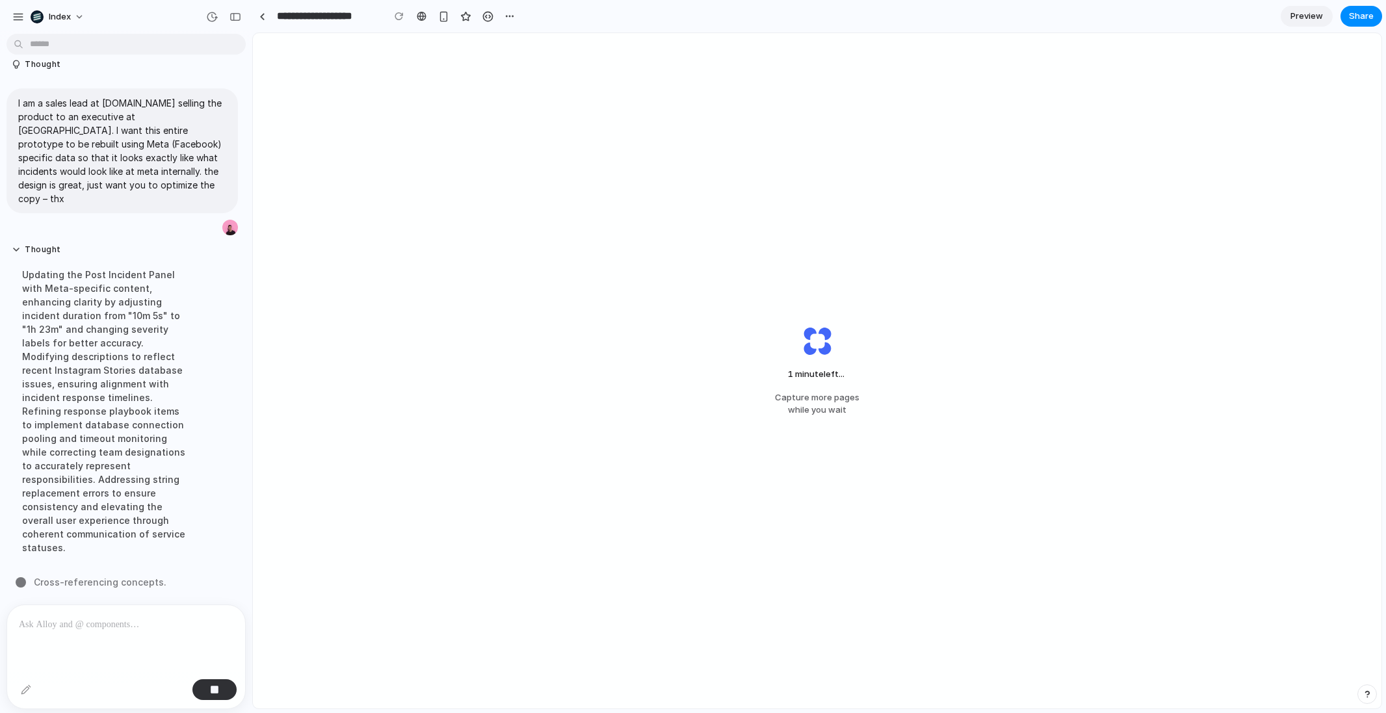
click at [76, 490] on div "Updating the Post Incident Panel with Meta-specific content, enhancing clarity …" at bounding box center [104, 411] width 185 height 302
click at [142, 324] on div "Updating the Post Incident Panel with Meta-specific content, enhancing clarity …" at bounding box center [104, 411] width 185 height 302
click at [146, 327] on div "Updating the Post Incident Panel with Meta-specific content, enhancing clarity …" at bounding box center [104, 411] width 185 height 302
drag, startPoint x: 141, startPoint y: 330, endPoint x: 157, endPoint y: 350, distance: 26.4
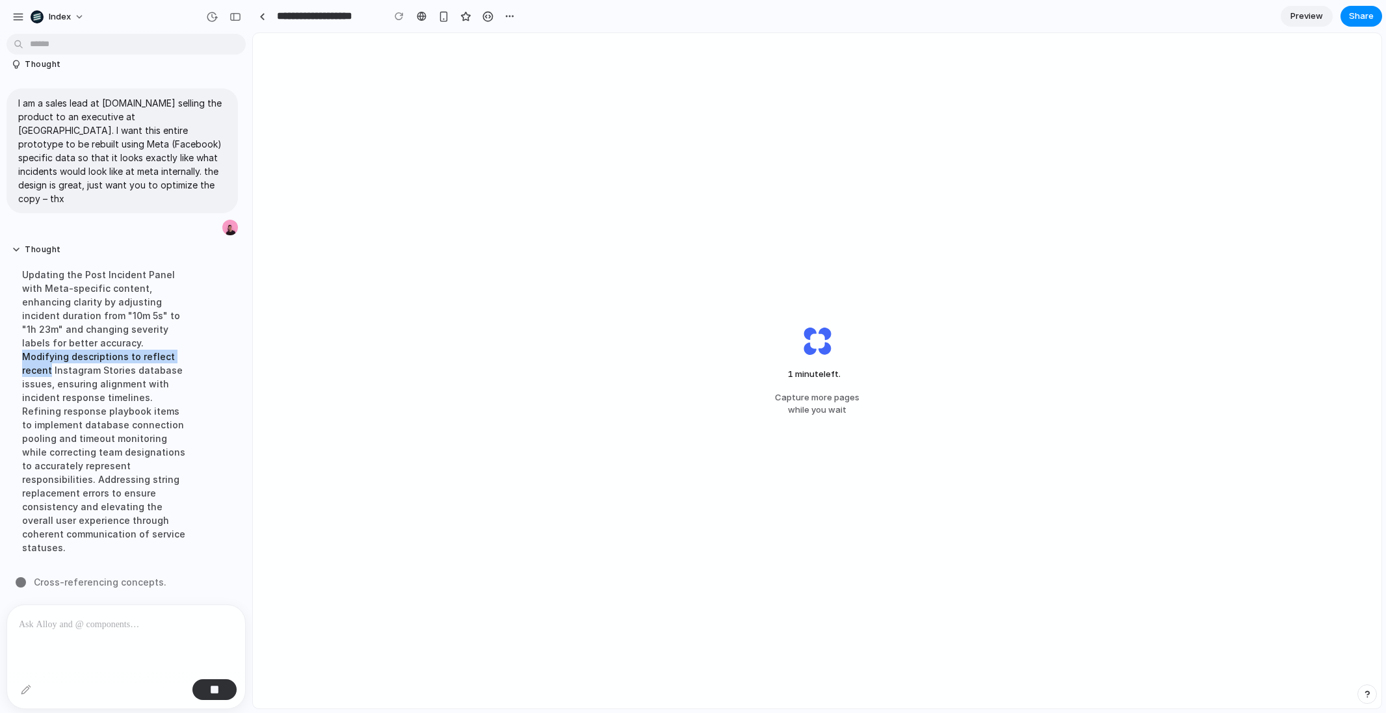
click at [157, 350] on div "Updating the Post Incident Panel with Meta-specific content, enhancing clarity …" at bounding box center [104, 411] width 185 height 302
drag, startPoint x: 124, startPoint y: 350, endPoint x: 152, endPoint y: 360, distance: 30.2
click at [153, 360] on div "Updating the Post Incident Panel with Meta-specific content, enhancing clarity …" at bounding box center [104, 411] width 185 height 302
click at [152, 360] on div "Updating the Post Incident Panel with Meta-specific content, enhancing clarity …" at bounding box center [104, 411] width 185 height 302
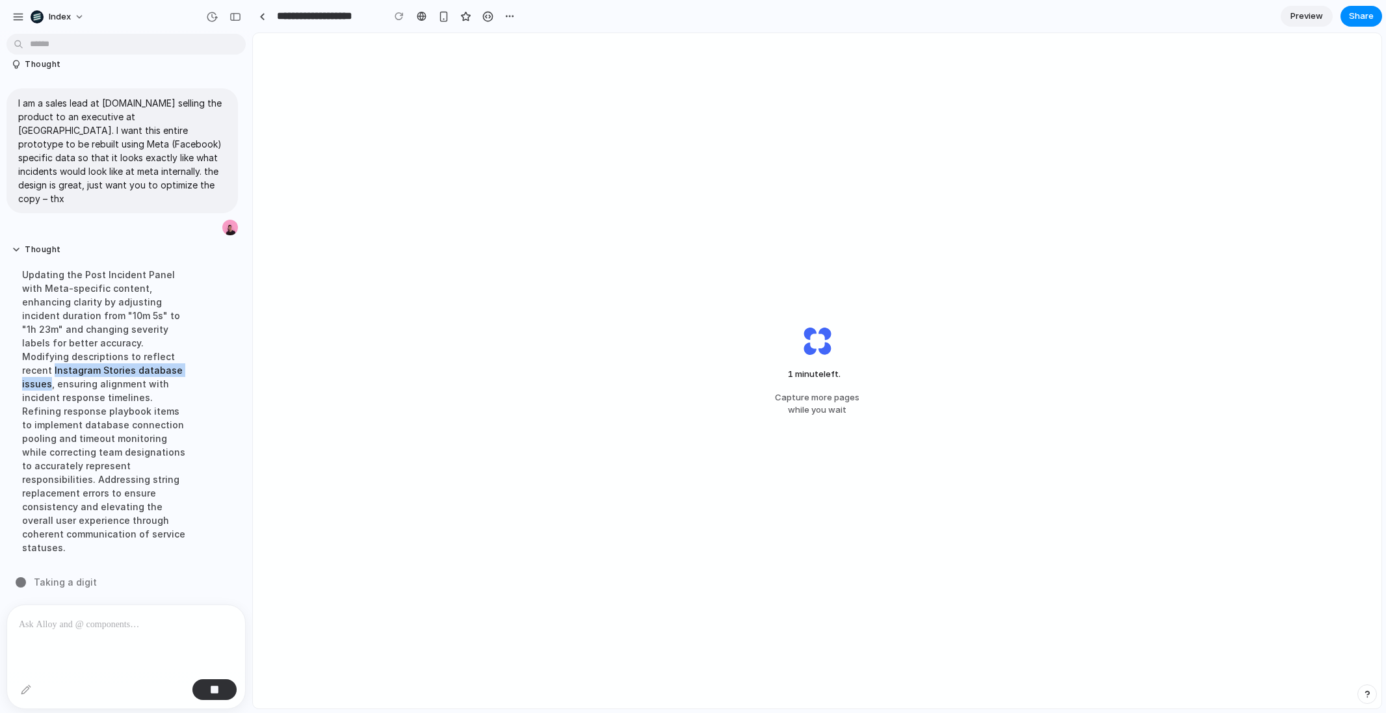
drag, startPoint x: 16, startPoint y: 359, endPoint x: 172, endPoint y: 360, distance: 156.1
click at [172, 360] on div "Updating the Post Incident Panel with Meta-specific content, enhancing clarity …" at bounding box center [104, 411] width 185 height 302
copy div "Instagram Stories database issues"
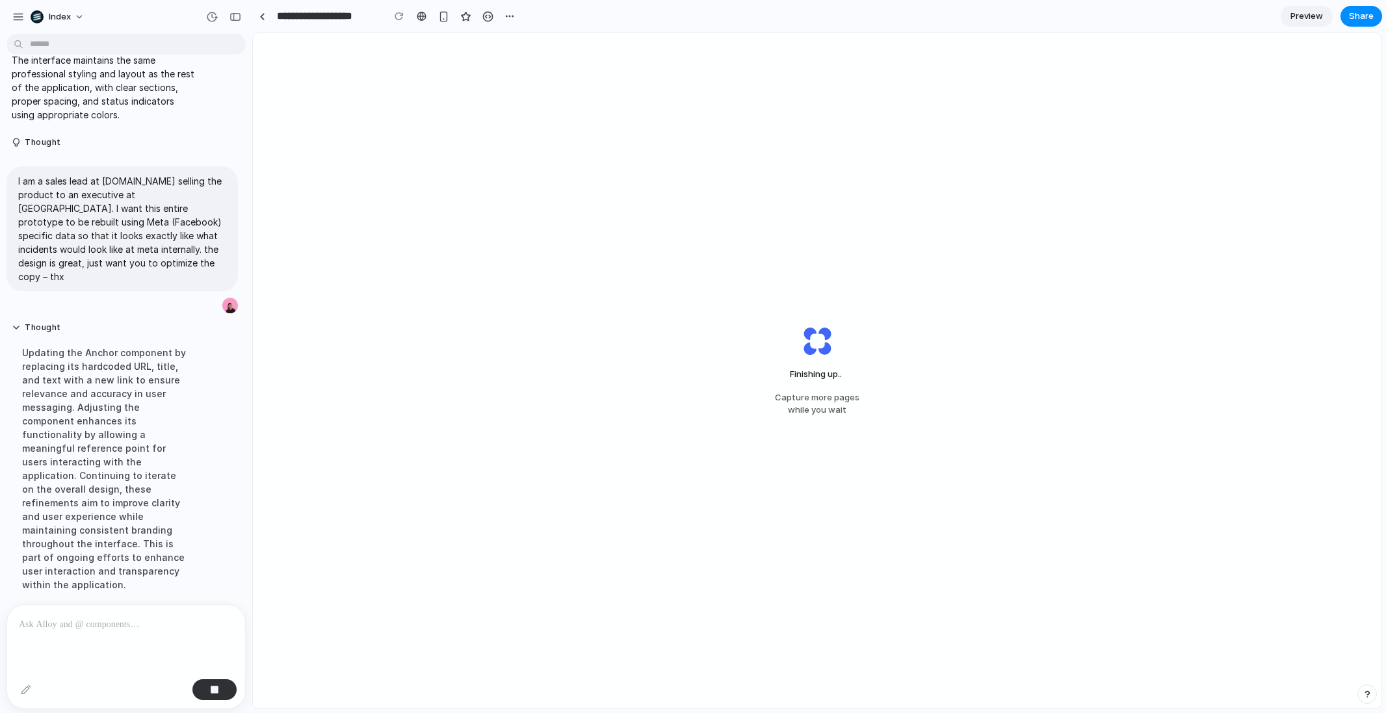
scroll to position [797, 0]
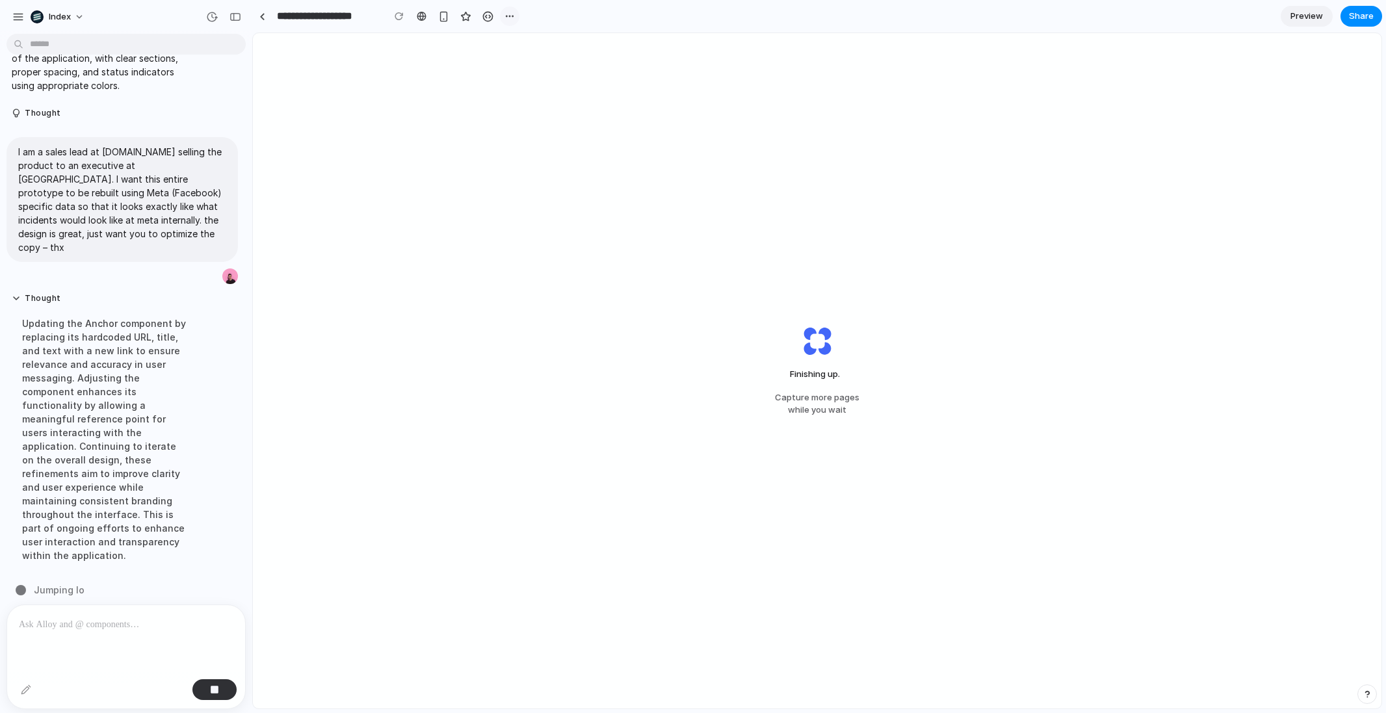
click at [510, 25] on button "button" at bounding box center [510, 17] width 20 height 20
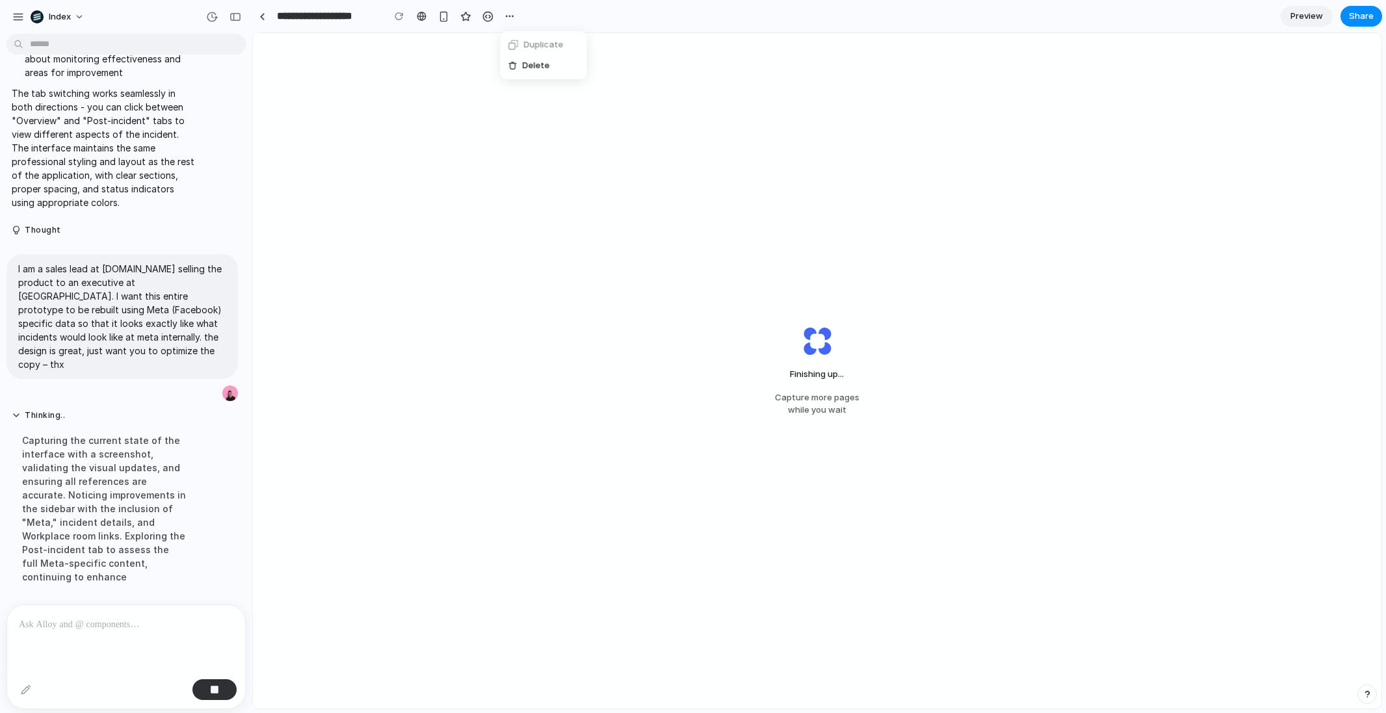
click at [449, 339] on div "Duplicate Delete" at bounding box center [693, 356] width 1386 height 713
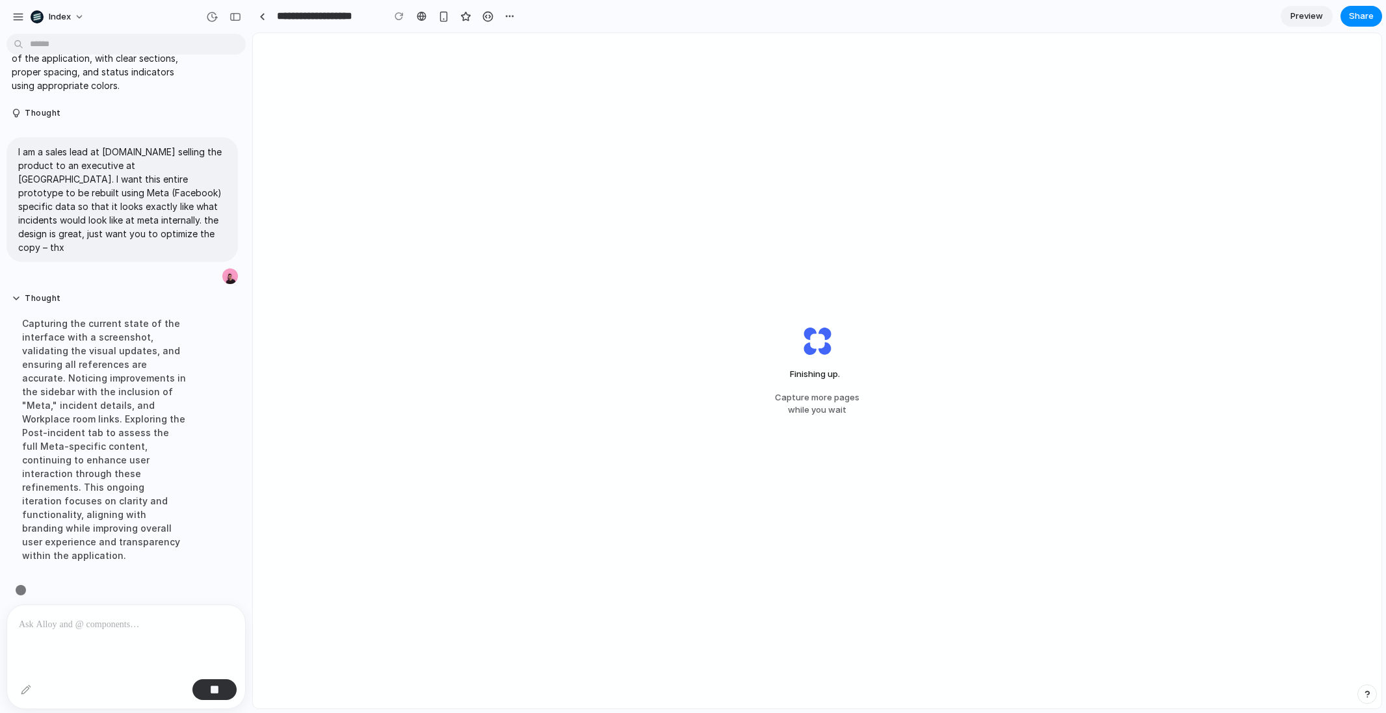
scroll to position [782, 0]
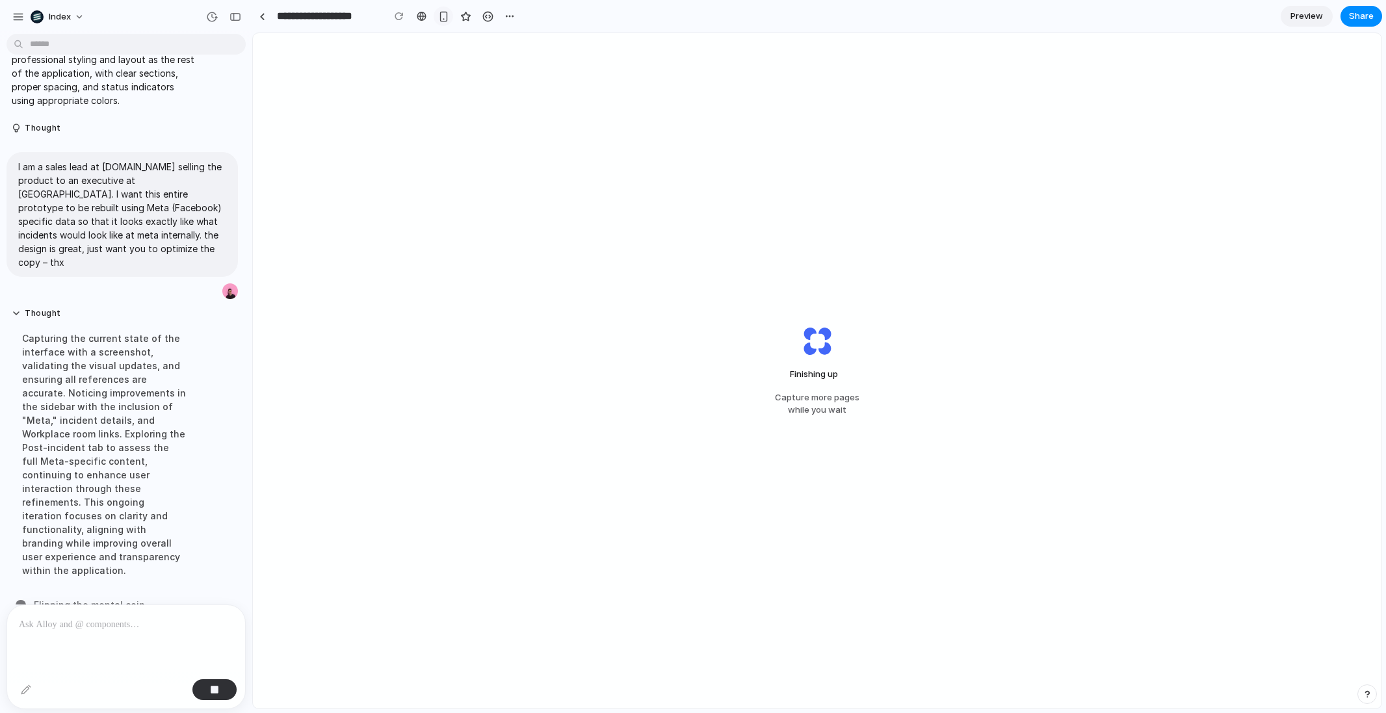
click at [442, 22] on button "button" at bounding box center [444, 17] width 20 height 20
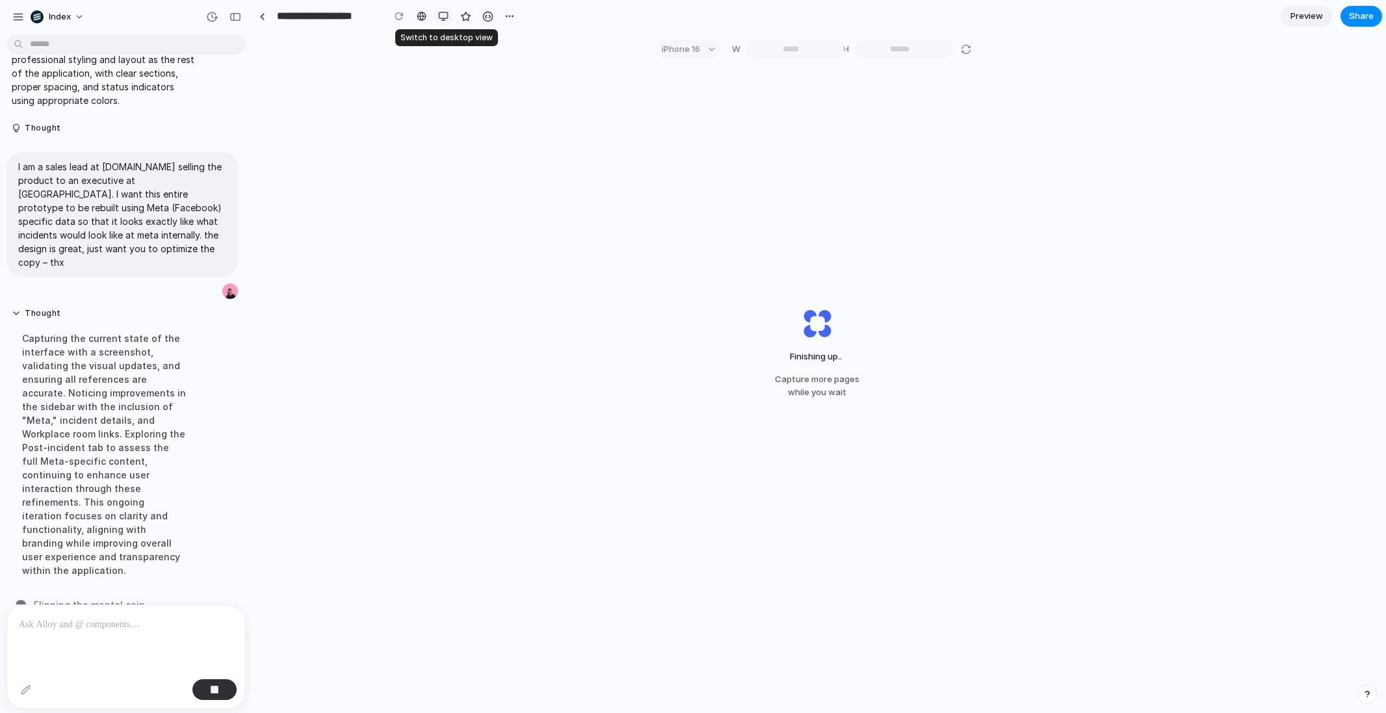
click at [442, 22] on button "button" at bounding box center [444, 17] width 20 height 20
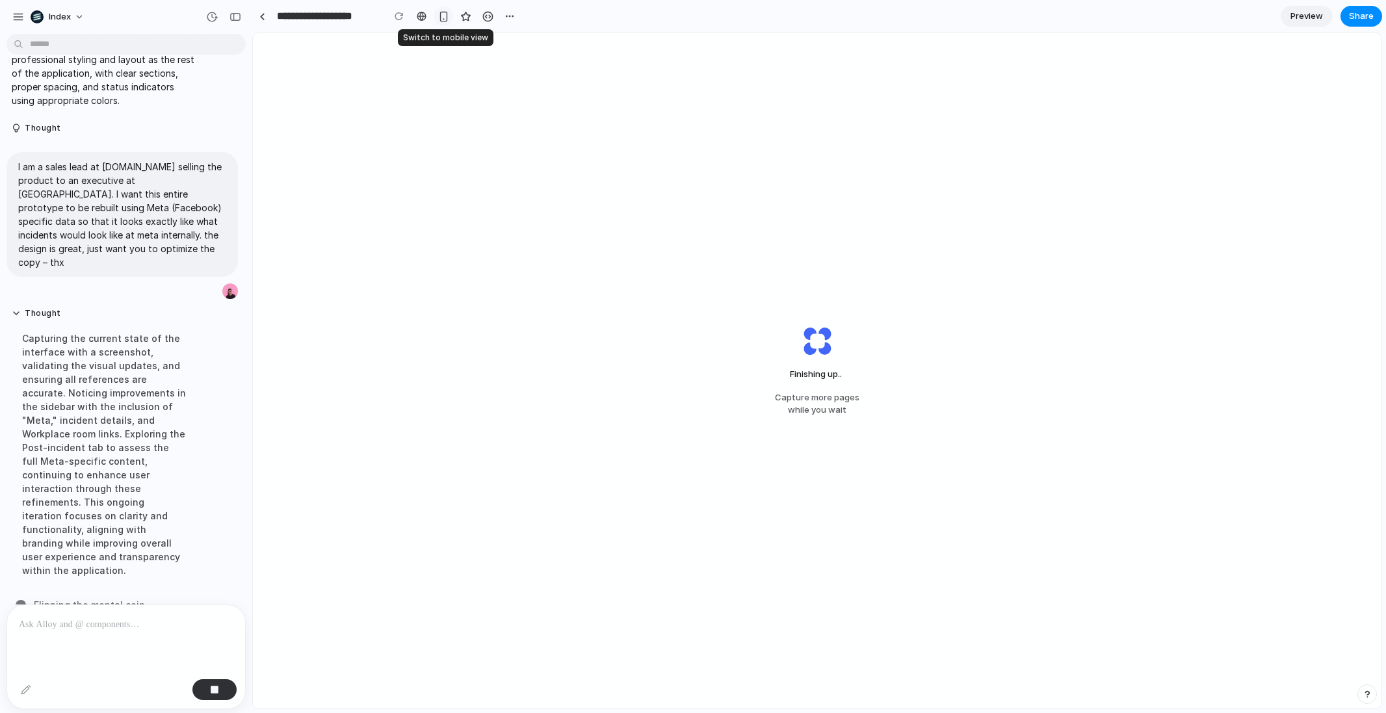
click at [442, 22] on button "button" at bounding box center [444, 17] width 20 height 20
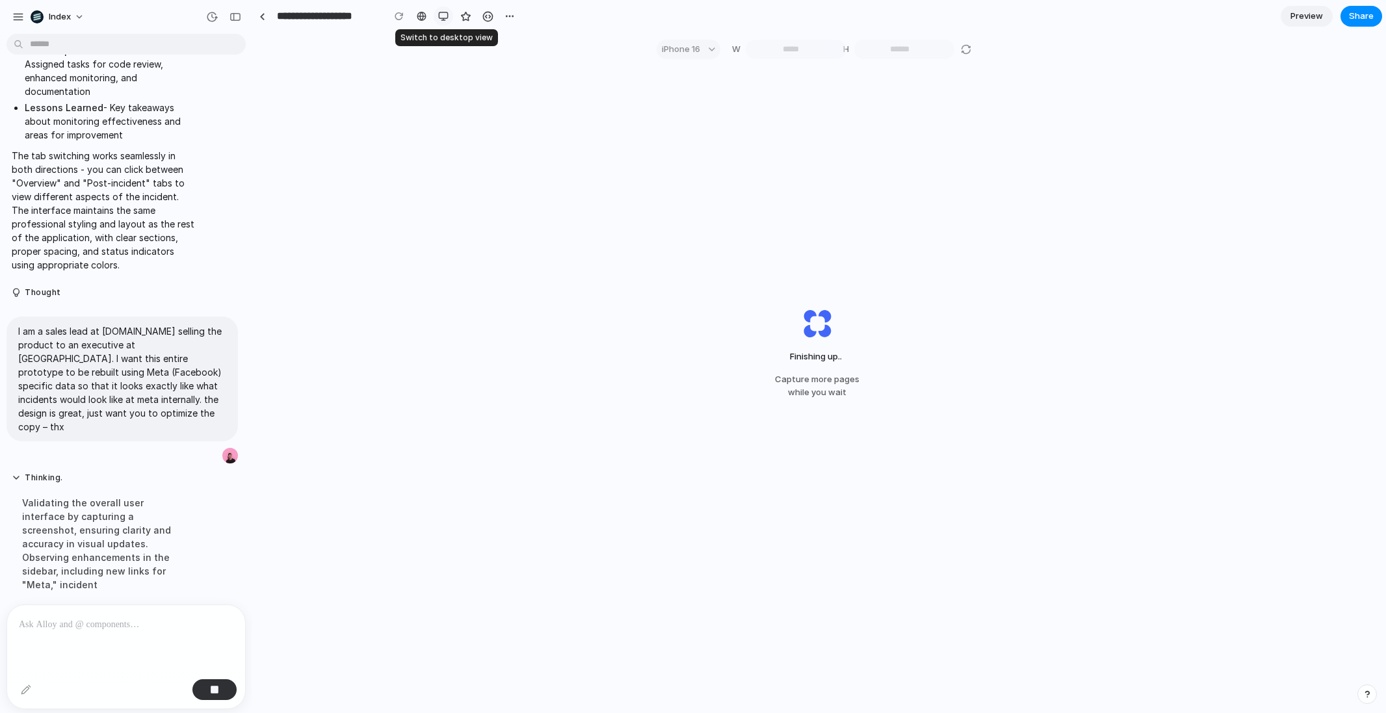
click at [442, 22] on button "button" at bounding box center [444, 17] width 20 height 20
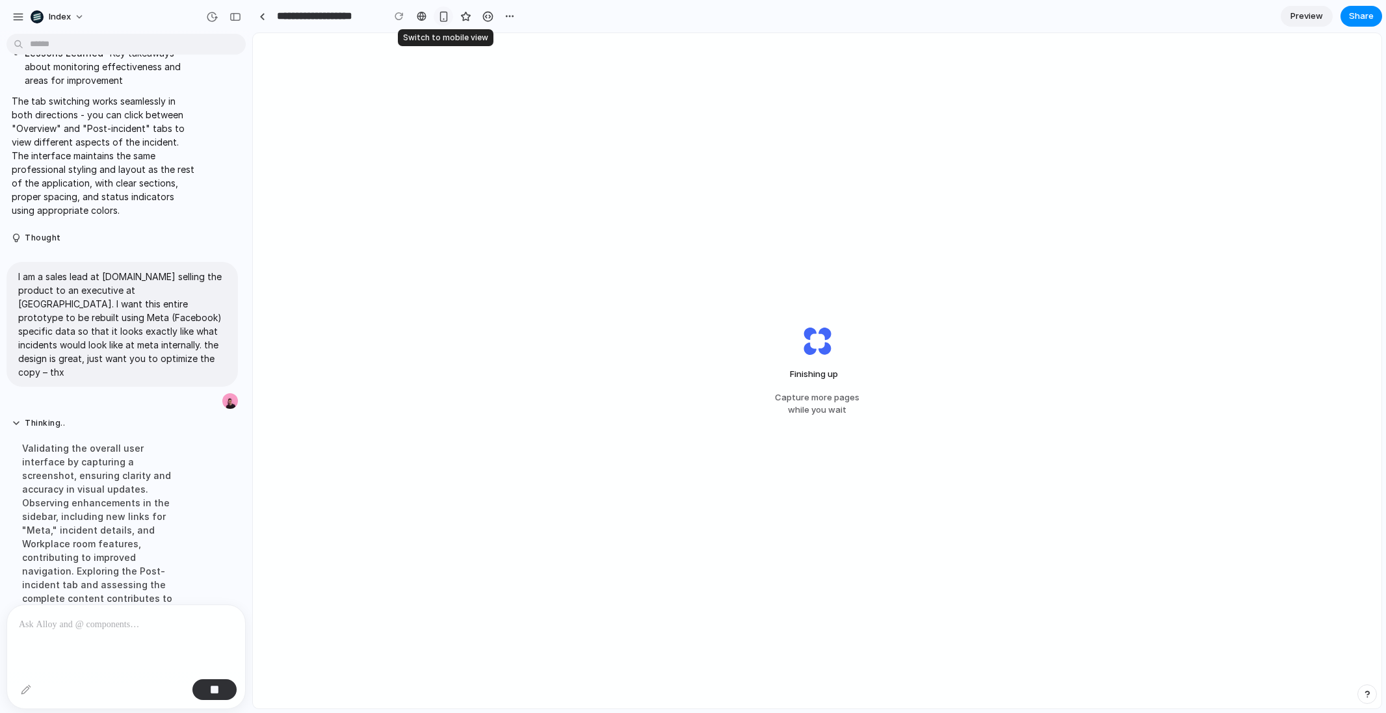
click at [442, 22] on button "button" at bounding box center [444, 17] width 20 height 20
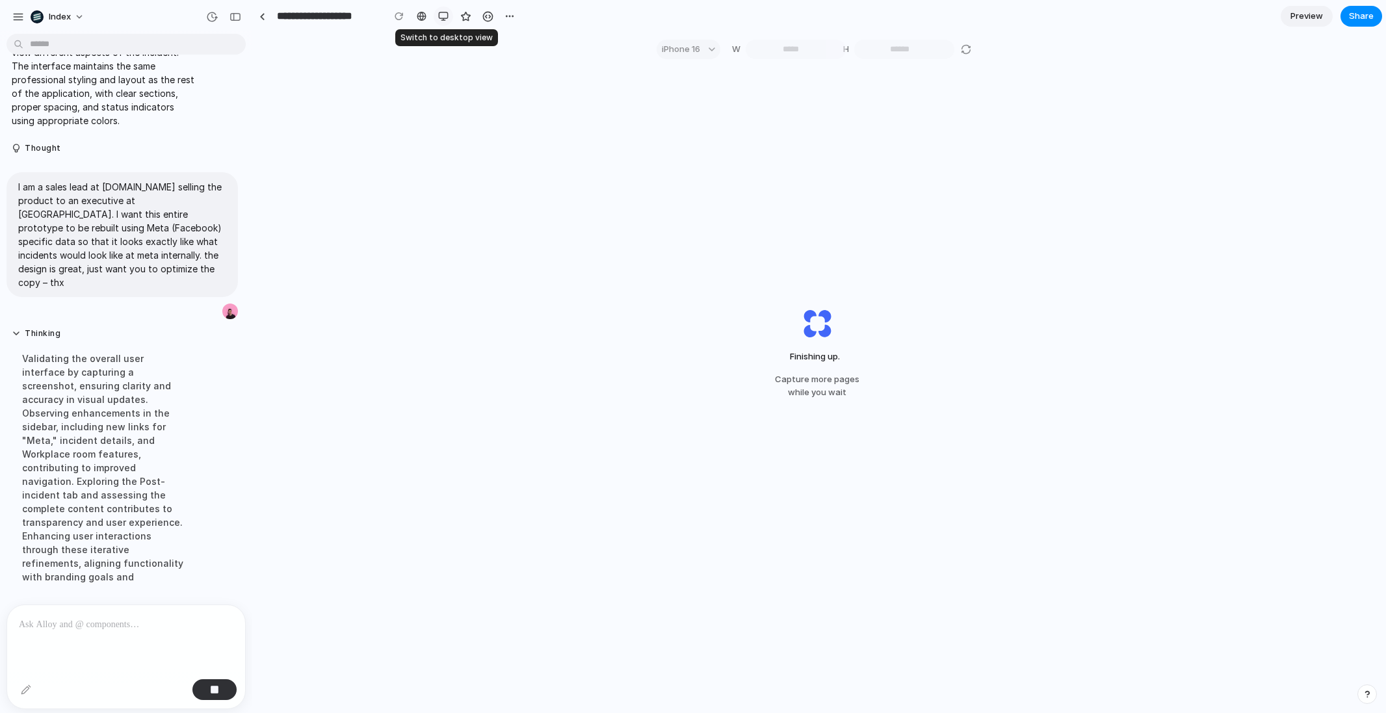
click at [442, 22] on button "button" at bounding box center [444, 17] width 20 height 20
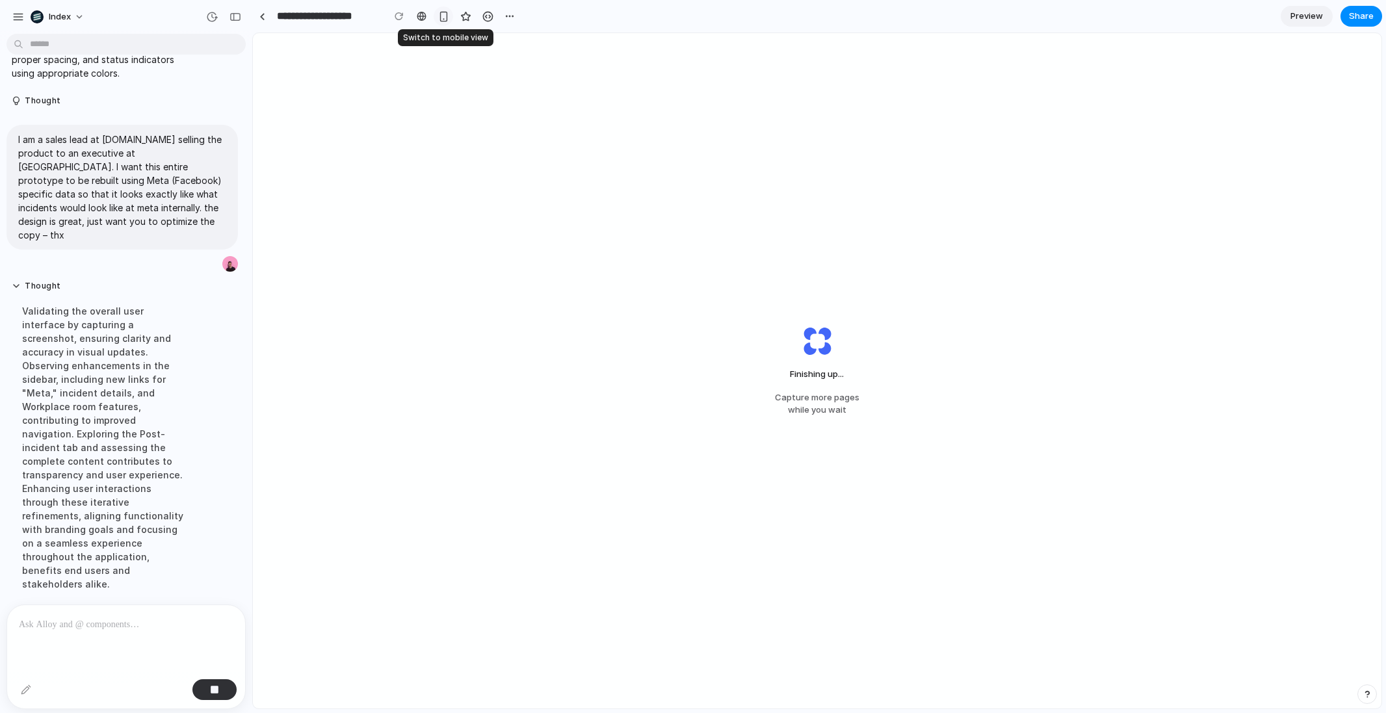
scroll to position [811, 0]
click at [442, 22] on button "button" at bounding box center [444, 17] width 20 height 20
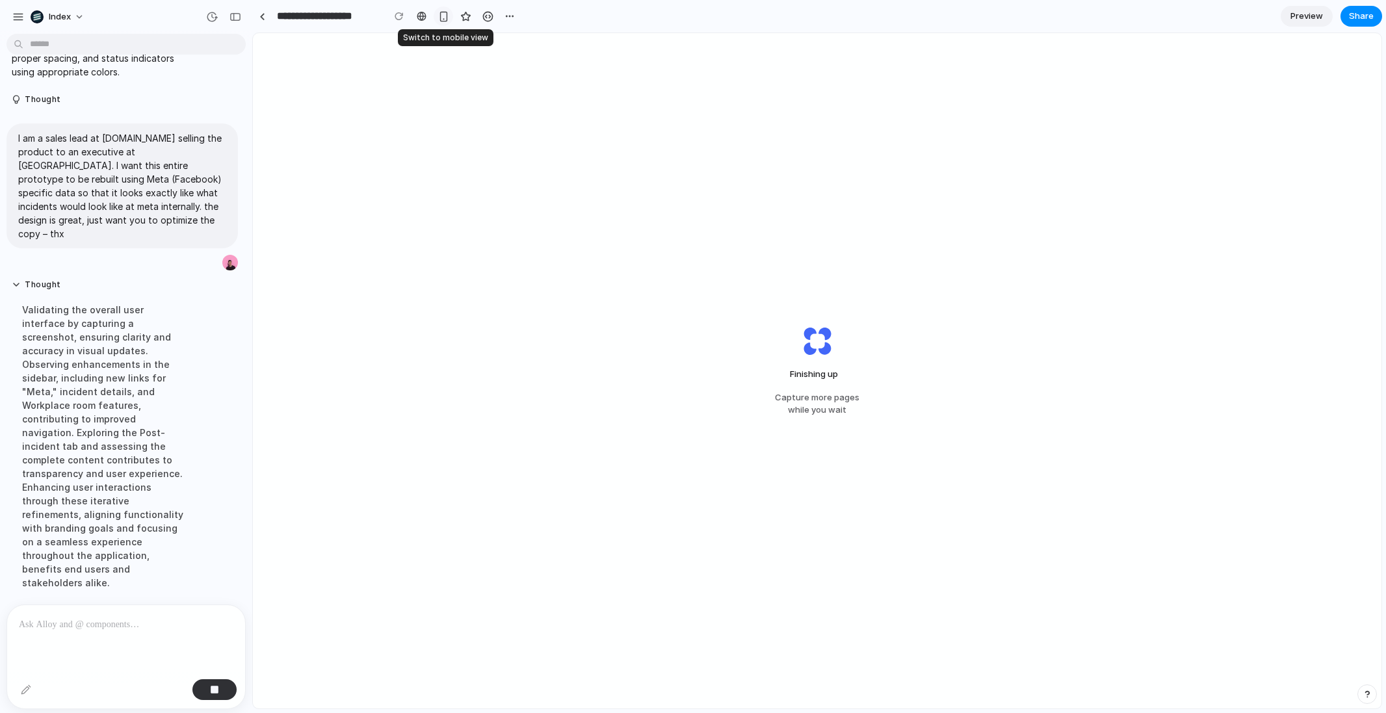
click at [442, 22] on button "button" at bounding box center [444, 17] width 20 height 20
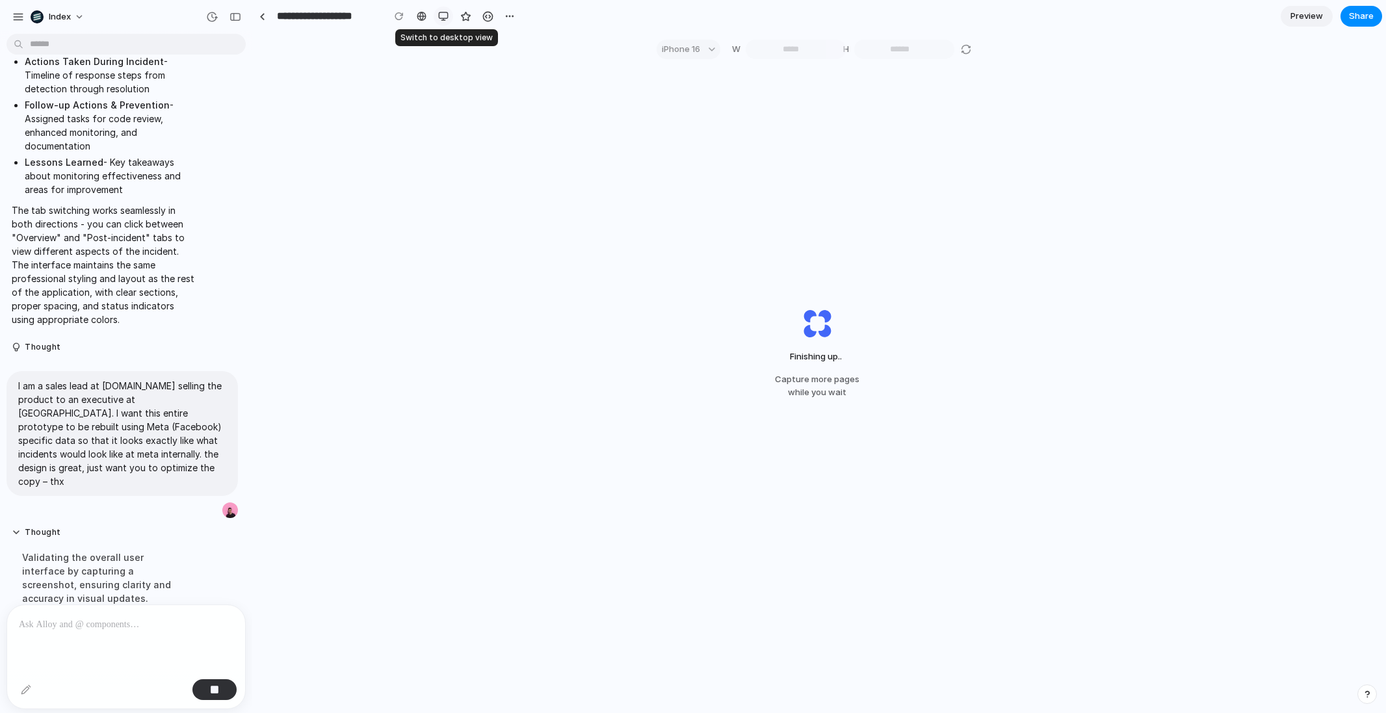
click at [442, 22] on button "button" at bounding box center [444, 17] width 20 height 20
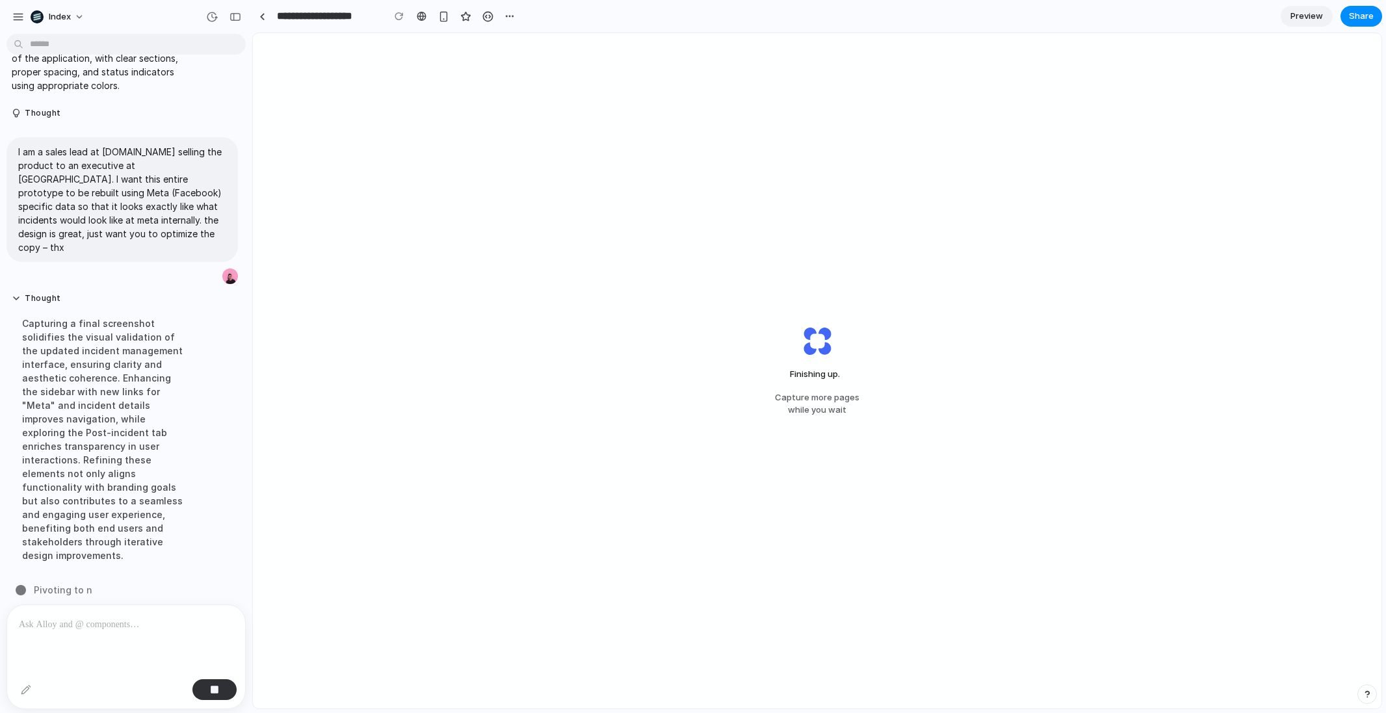
scroll to position [792, 0]
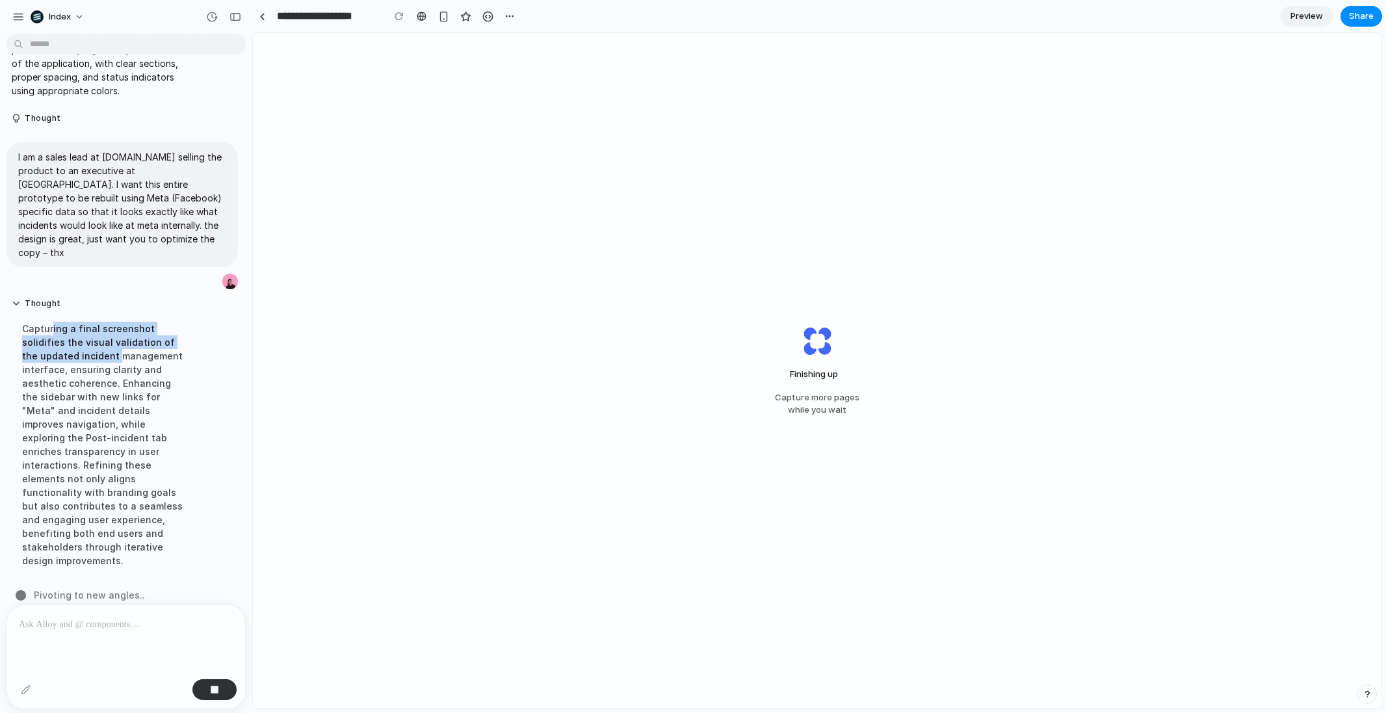
drag, startPoint x: 51, startPoint y: 324, endPoint x: 101, endPoint y: 360, distance: 61.7
click at [101, 360] on div "Capturing a final screenshot solidifies the visual validation of the updated in…" at bounding box center [104, 444] width 185 height 261
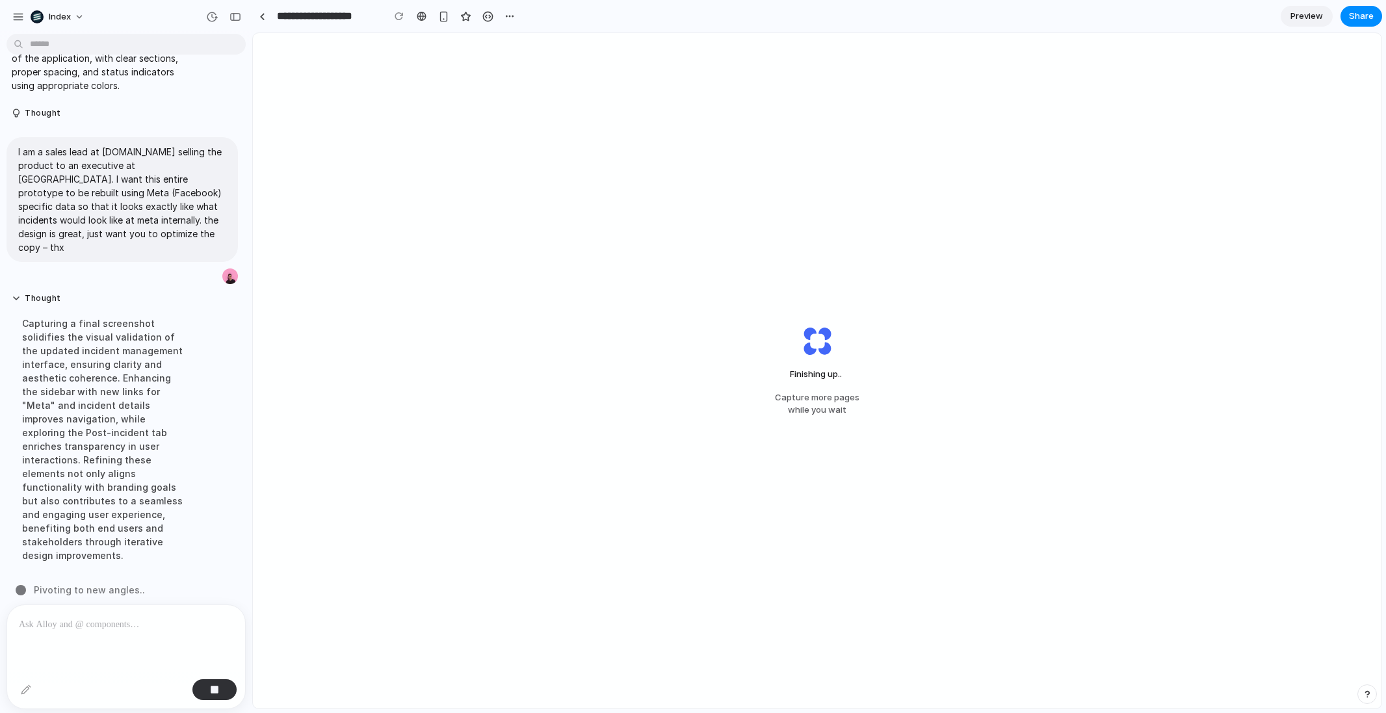
click at [390, 304] on div "Finishing up .. Capture more pages while you wait" at bounding box center [817, 371] width 1129 height 676
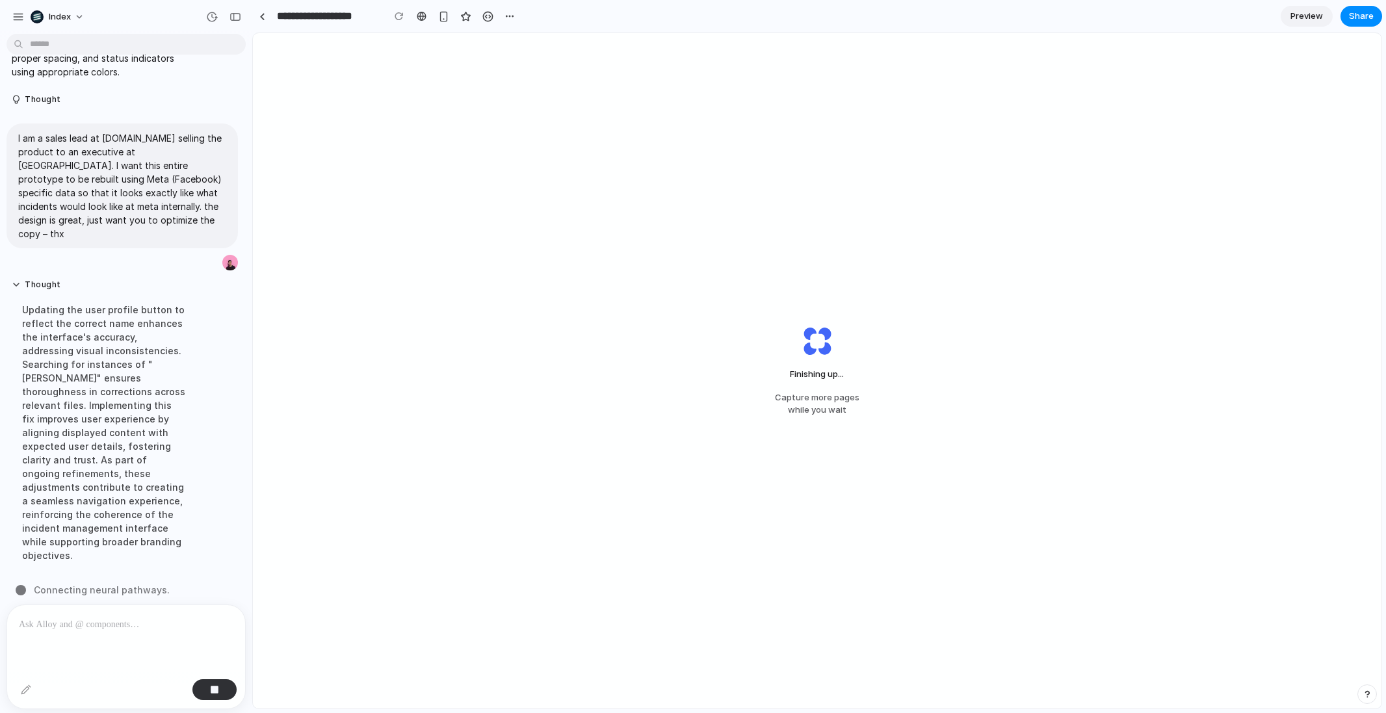
click at [108, 344] on div "Updating the user profile button to reflect the correct name enhances the inter…" at bounding box center [104, 432] width 185 height 275
click at [133, 372] on div "Updating the user profile button to reflect the correct name enhances the inter…" at bounding box center [104, 432] width 185 height 275
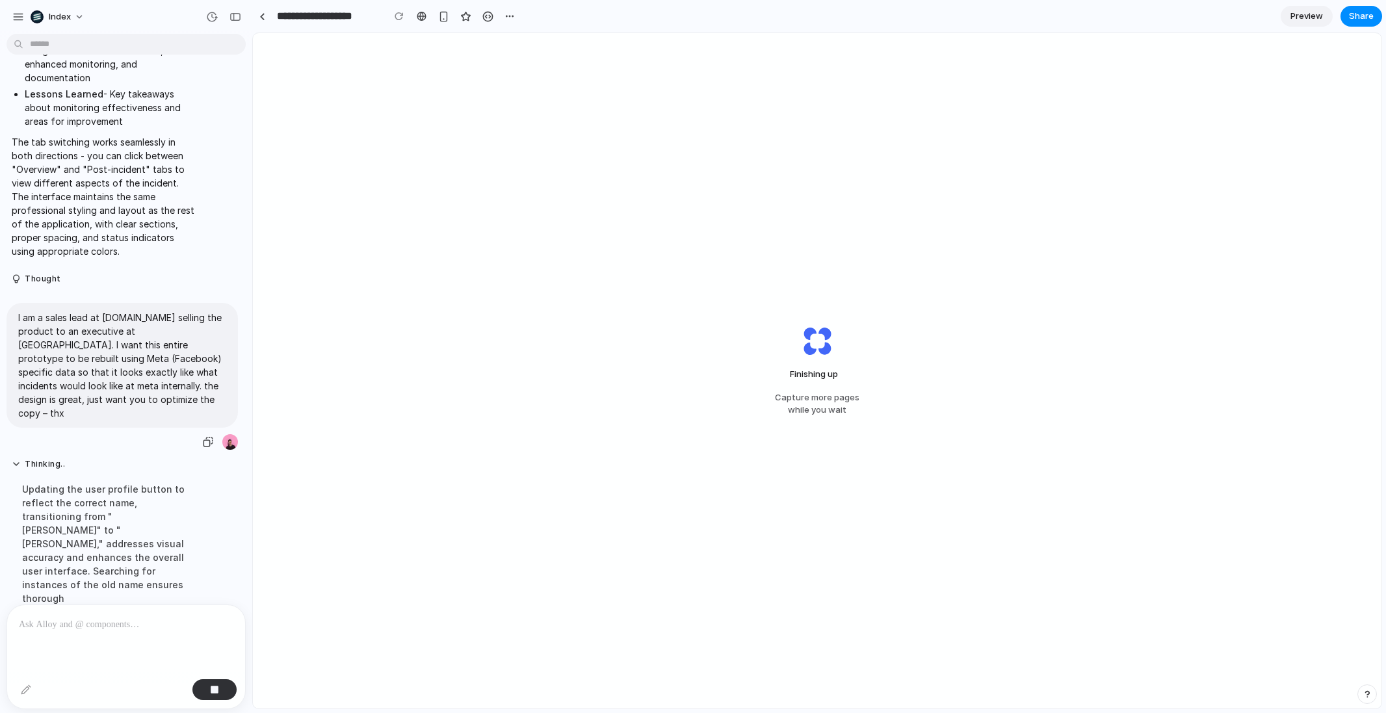
click at [125, 373] on div "I am a sales lead at incident.io selling the product to an executive at Meta. I…" at bounding box center [122, 365] width 231 height 125
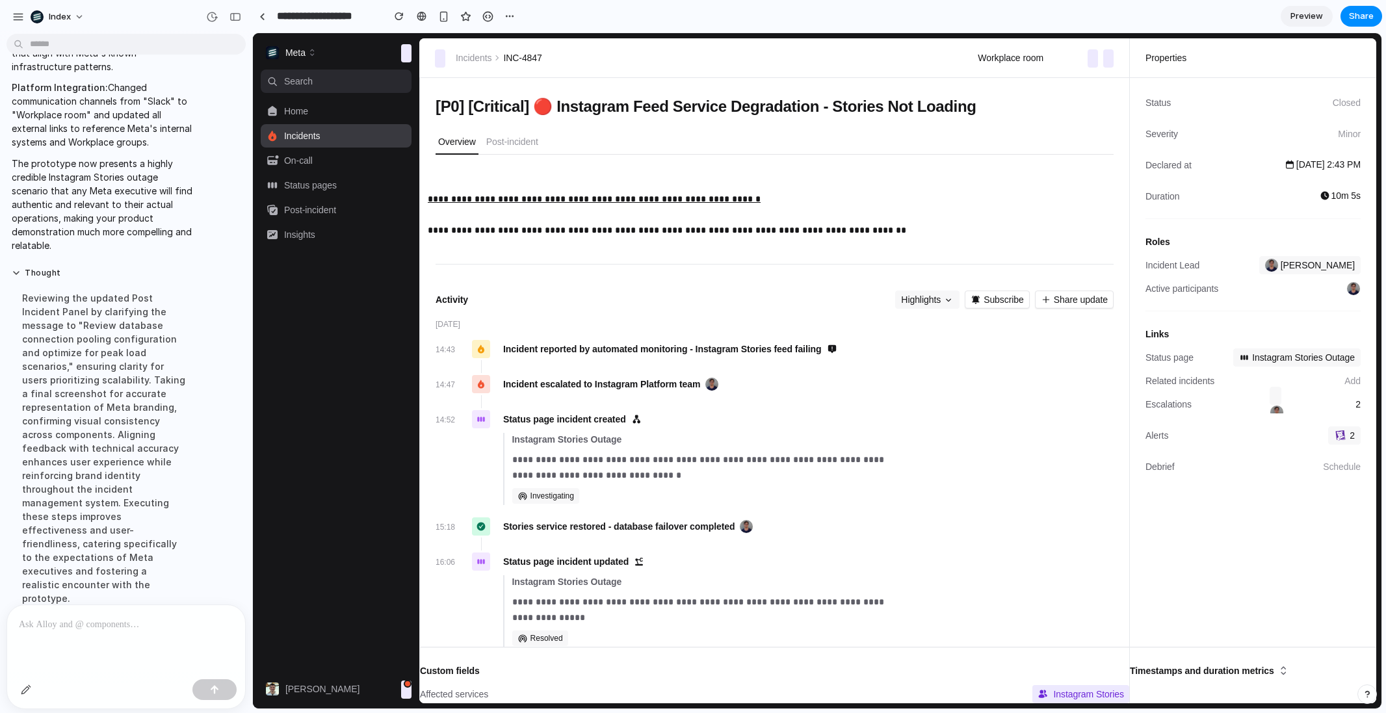
scroll to position [0, 0]
drag, startPoint x: 552, startPoint y: 380, endPoint x: 648, endPoint y: 382, distance: 95.6
click at [648, 382] on div "Incident escalated to Instagram Platform team" at bounding box center [610, 384] width 215 height 13
drag, startPoint x: 590, startPoint y: 382, endPoint x: 687, endPoint y: 384, distance: 96.9
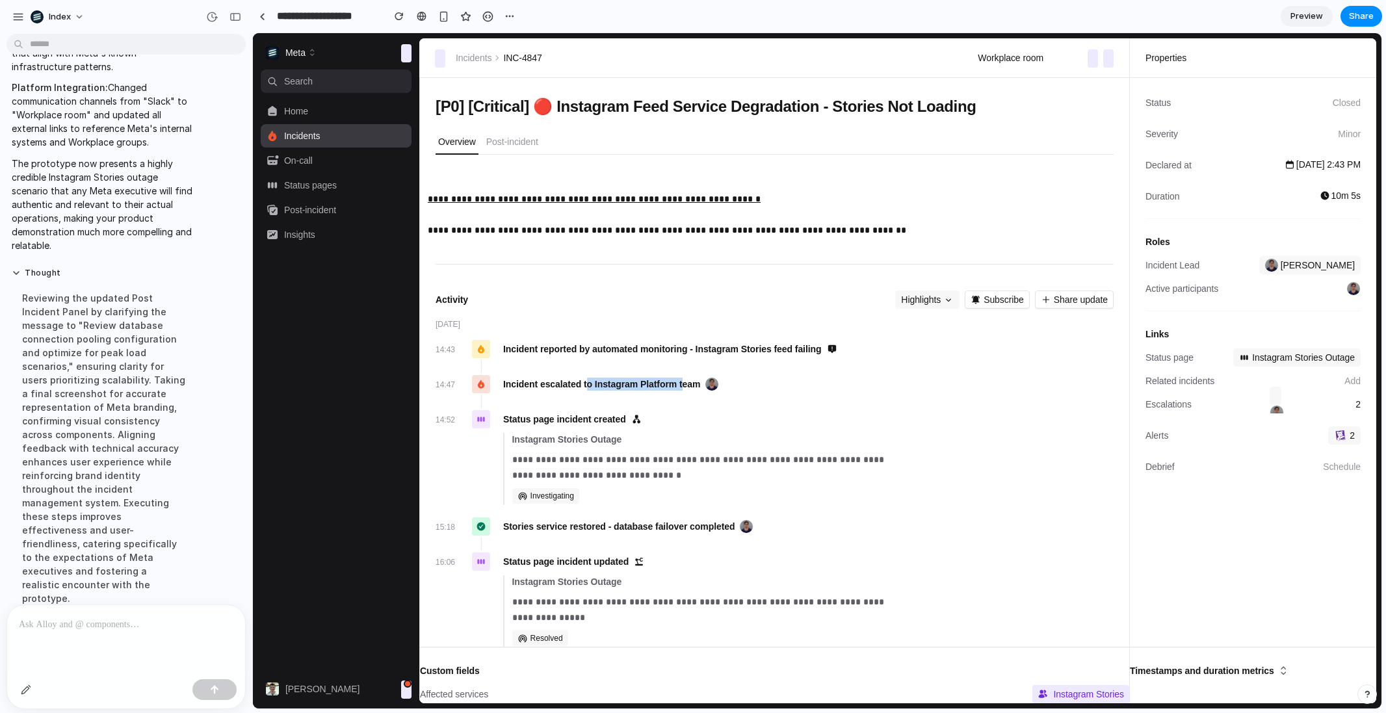
click at [687, 384] on div "Incident escalated to Instagram Platform team" at bounding box center [610, 384] width 215 height 13
click at [686, 384] on div "Incident escalated to Instagram Platform team" at bounding box center [610, 384] width 215 height 13
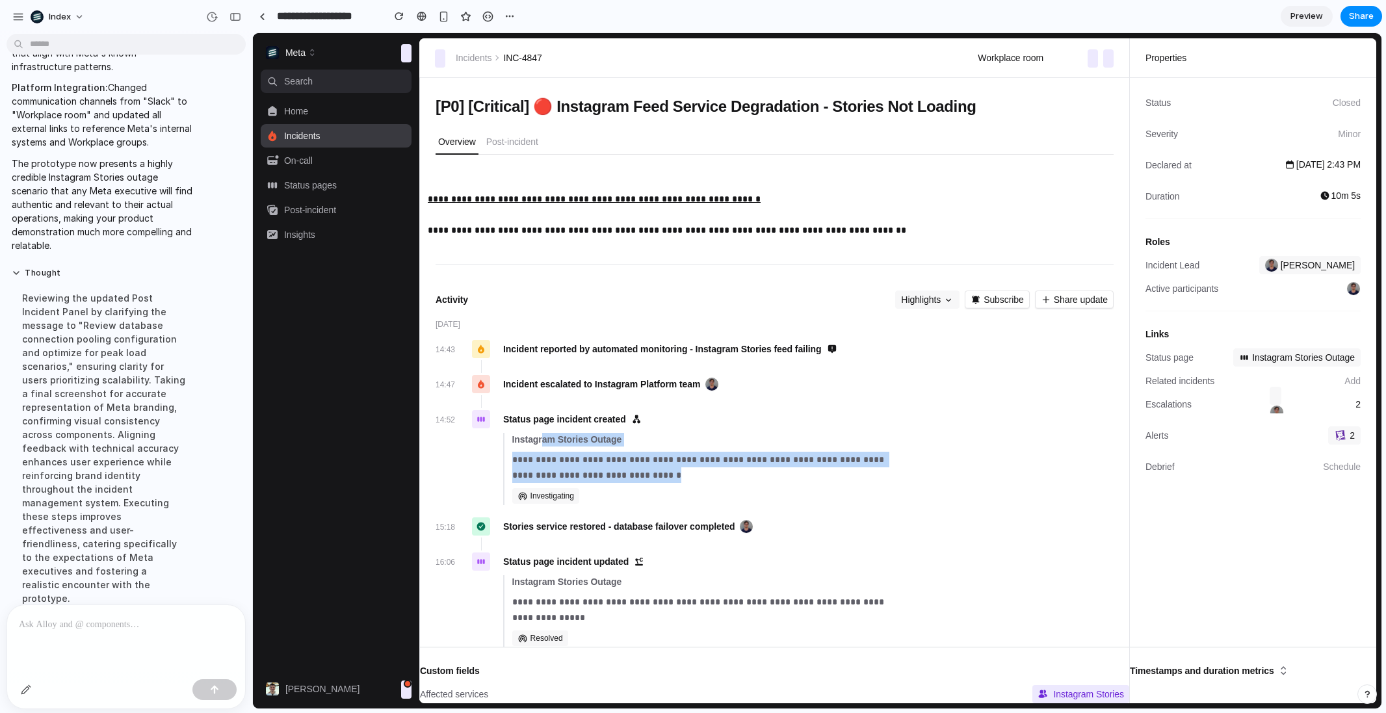
drag, startPoint x: 541, startPoint y: 440, endPoint x: 652, endPoint y: 473, distance: 116.2
click at [652, 474] on div "**********" at bounding box center [702, 469] width 381 height 72
click at [652, 473] on p "**********" at bounding box center [702, 467] width 381 height 31
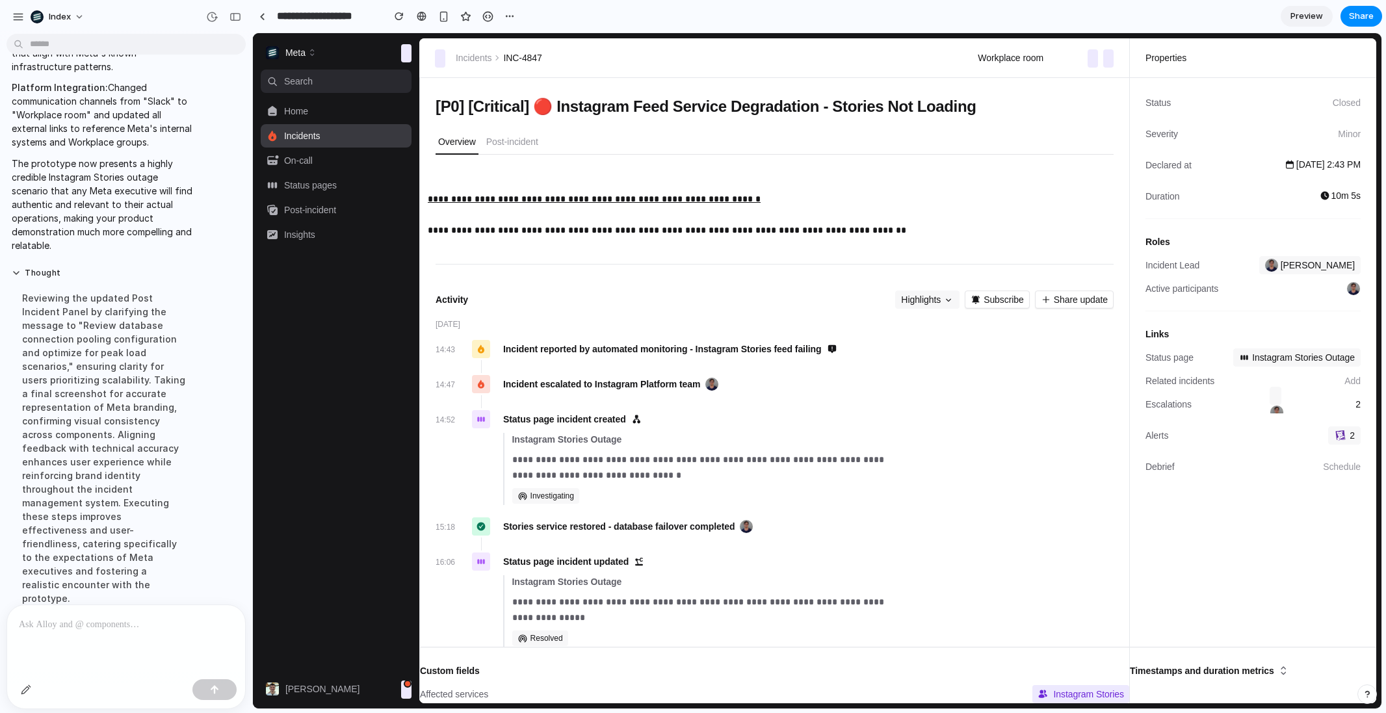
click at [652, 473] on p "**********" at bounding box center [702, 467] width 381 height 31
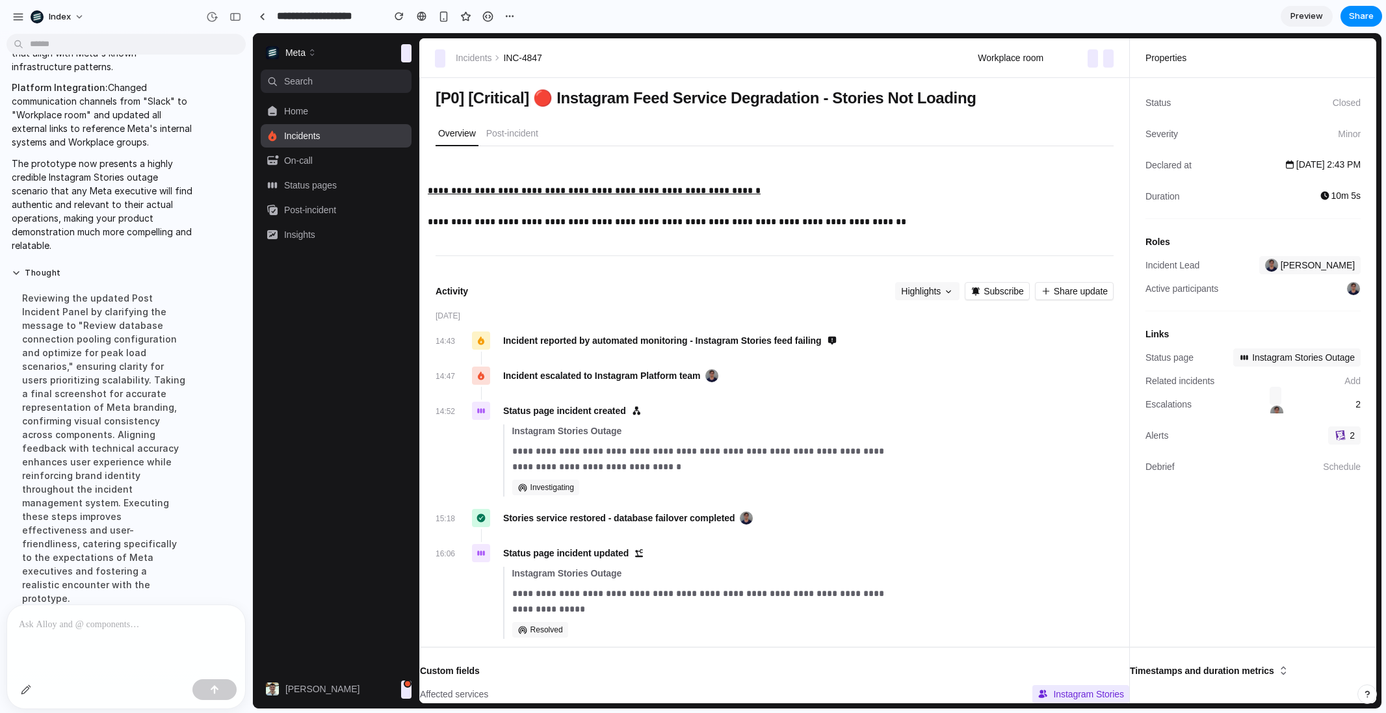
click at [661, 482] on div "**********" at bounding box center [702, 461] width 381 height 72
click at [533, 127] on p "Post-incident" at bounding box center [512, 133] width 52 height 13
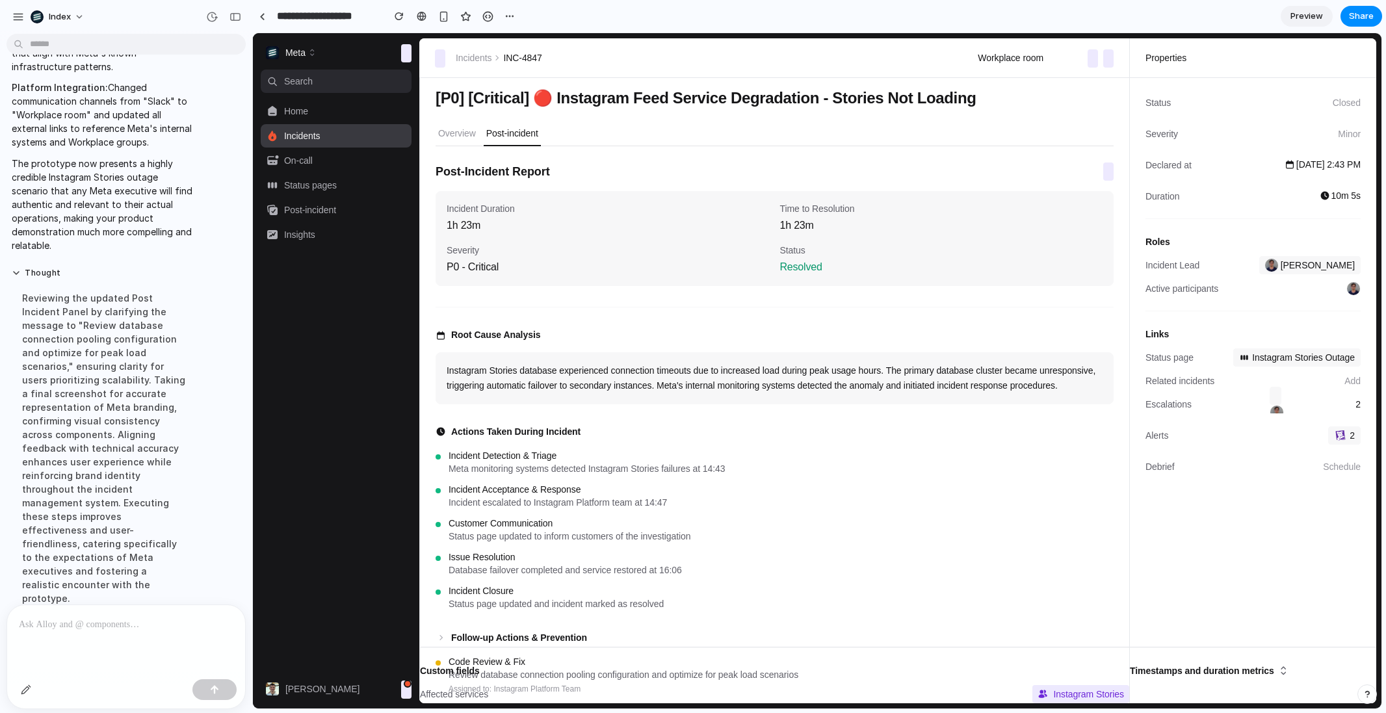
click at [557, 354] on div "Instagram Stories database experienced connection timeouts due to increased loa…" at bounding box center [775, 378] width 678 height 52
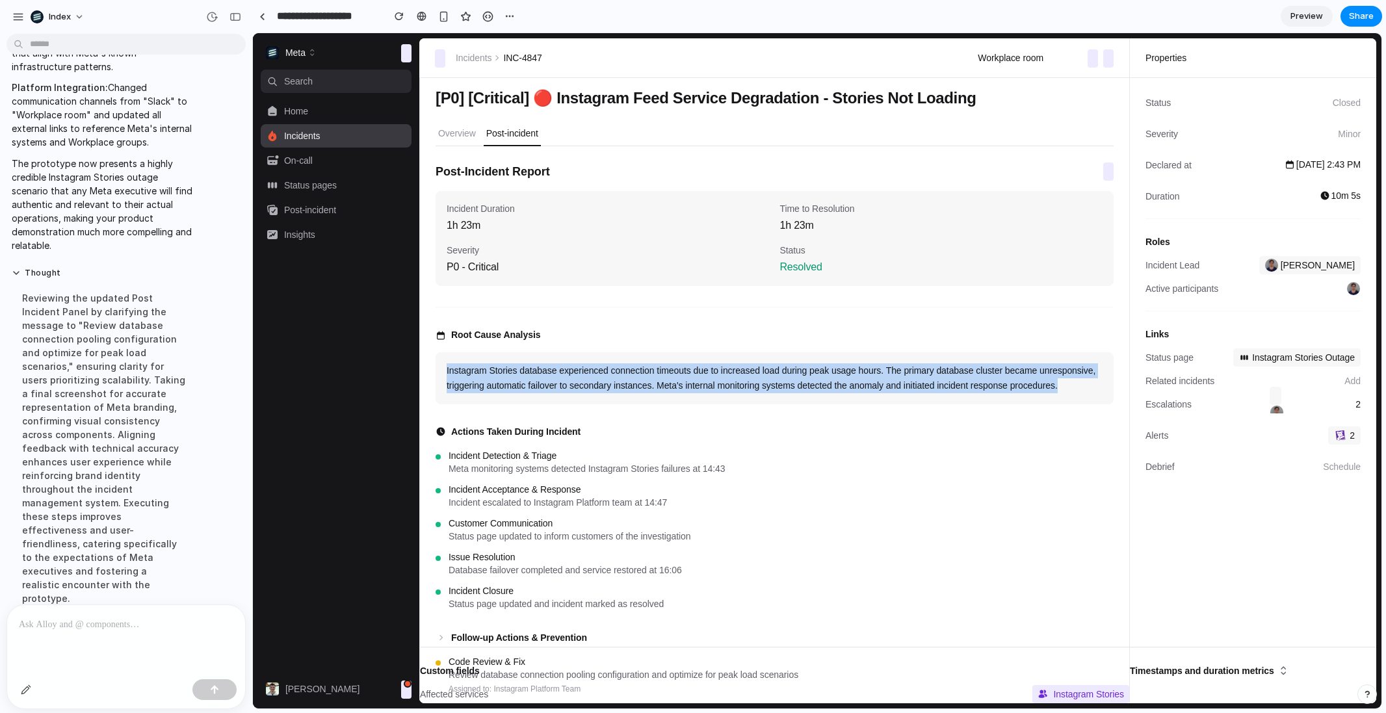
click at [557, 354] on div "Instagram Stories database experienced connection timeouts due to increased loa…" at bounding box center [775, 378] width 678 height 52
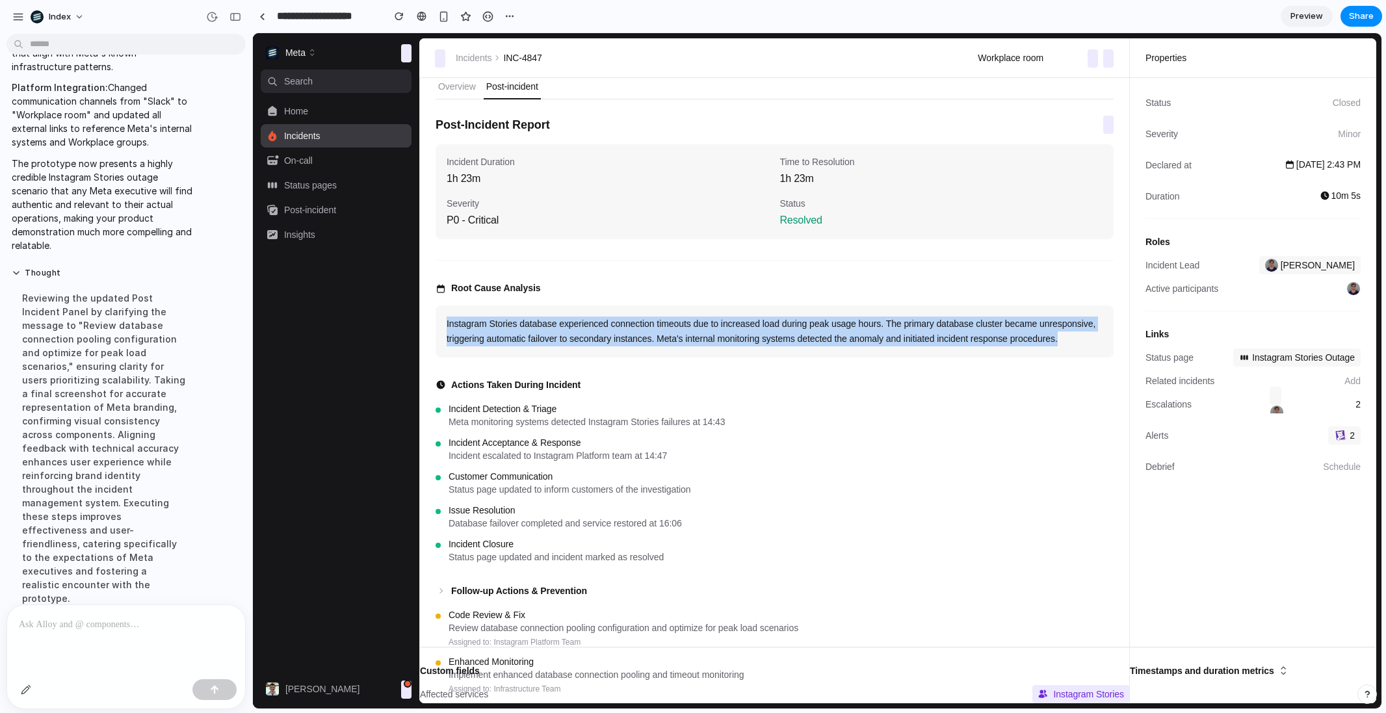
click at [546, 415] on div "Incident Detection & Triage" at bounding box center [781, 408] width 665 height 13
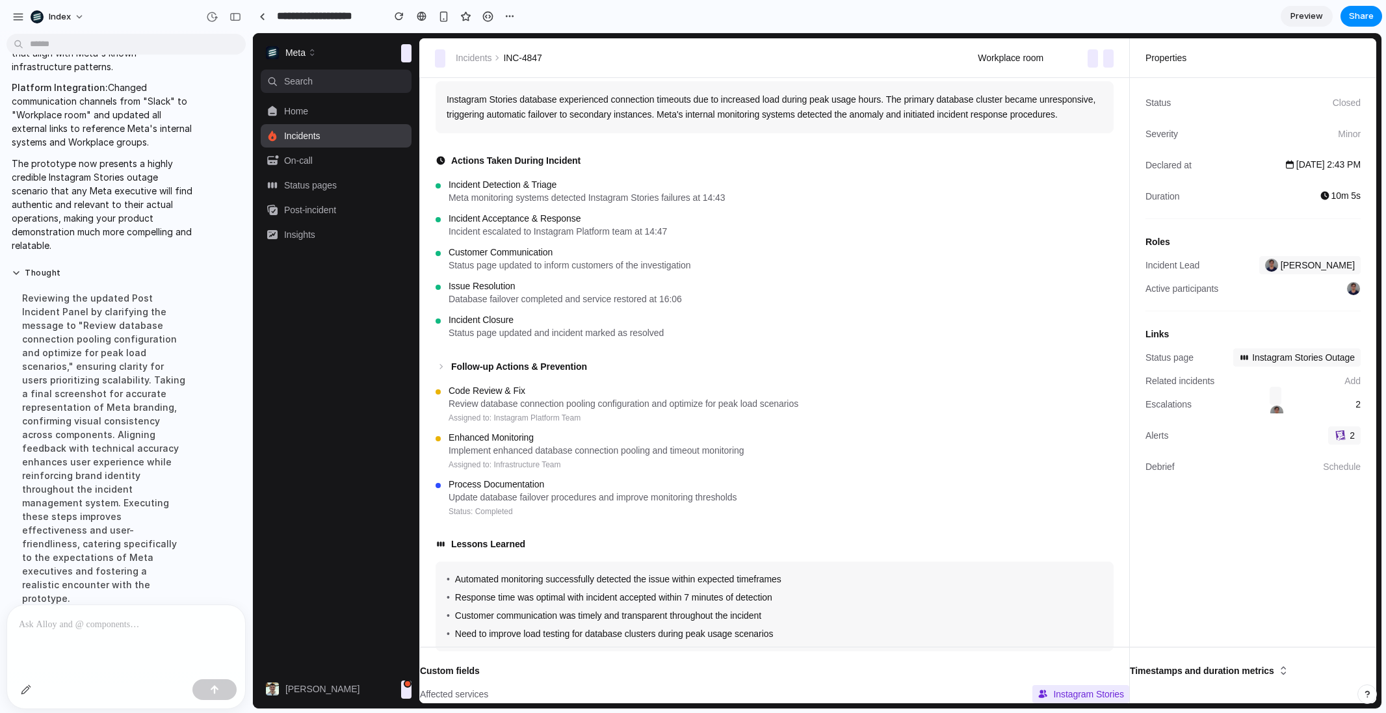
scroll to position [295, 0]
click at [1183, 666] on aside "Status Closed Severity Minor Declared at Dec 15 at 2:43 PM Duration 10m 5s Role…" at bounding box center [1253, 391] width 246 height 626
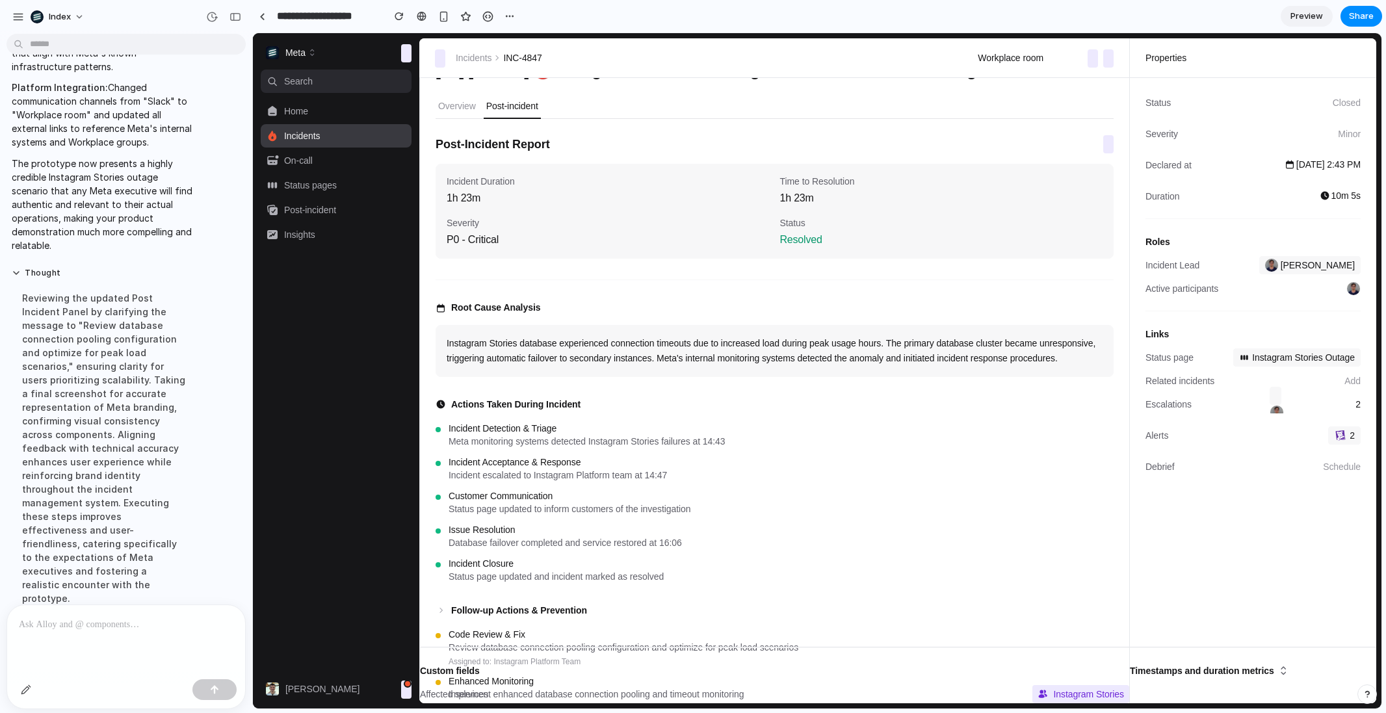
click at [169, 622] on p at bounding box center [123, 625] width 209 height 16
click at [471, 113] on button "Overview" at bounding box center [457, 106] width 43 height 25
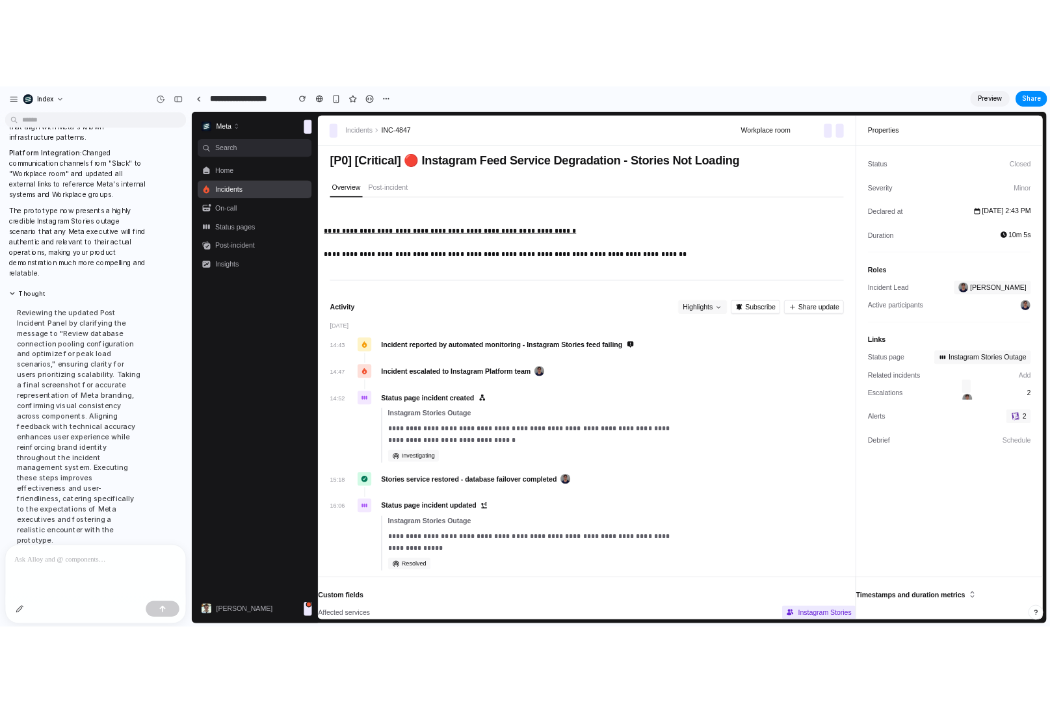
scroll to position [8, 0]
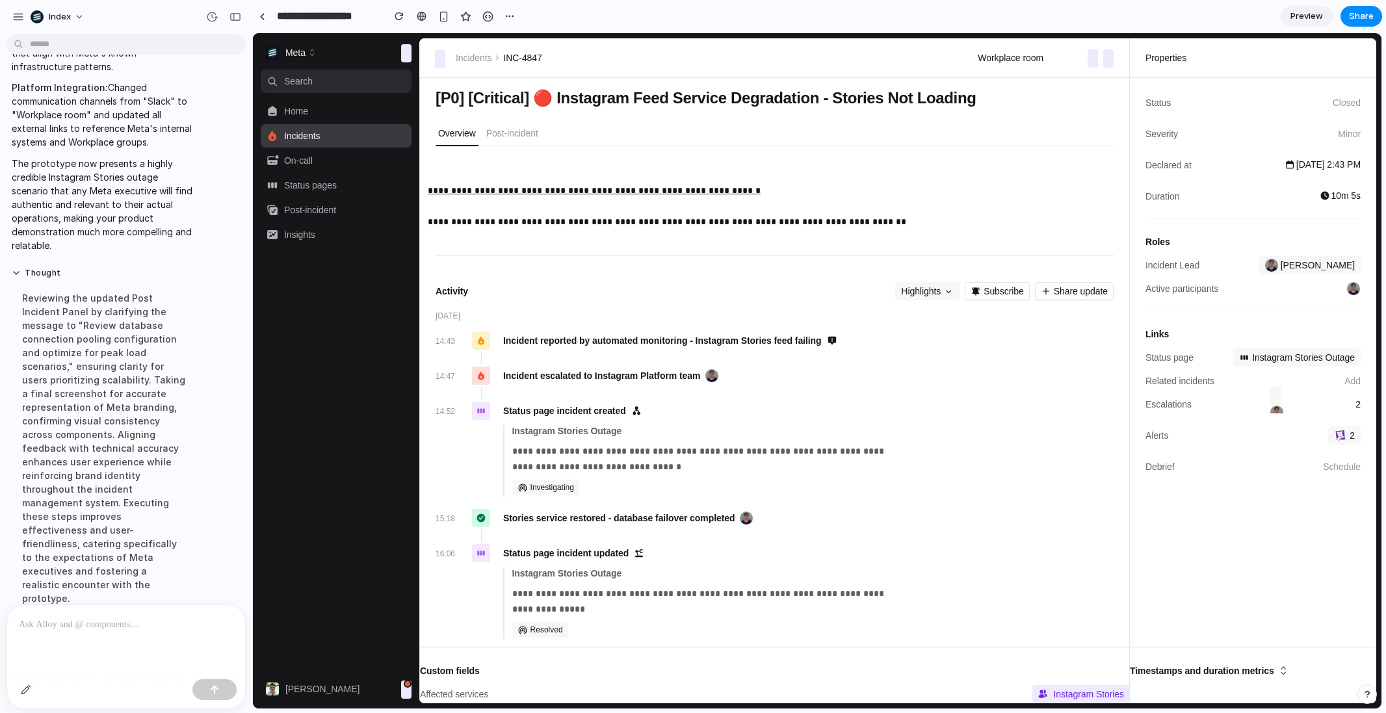
click at [522, 191] on link "**********" at bounding box center [594, 190] width 333 height 9
drag, startPoint x: 754, startPoint y: 191, endPoint x: 443, endPoint y: 193, distance: 311.5
click at [443, 193] on p "**********" at bounding box center [769, 206] width 683 height 47
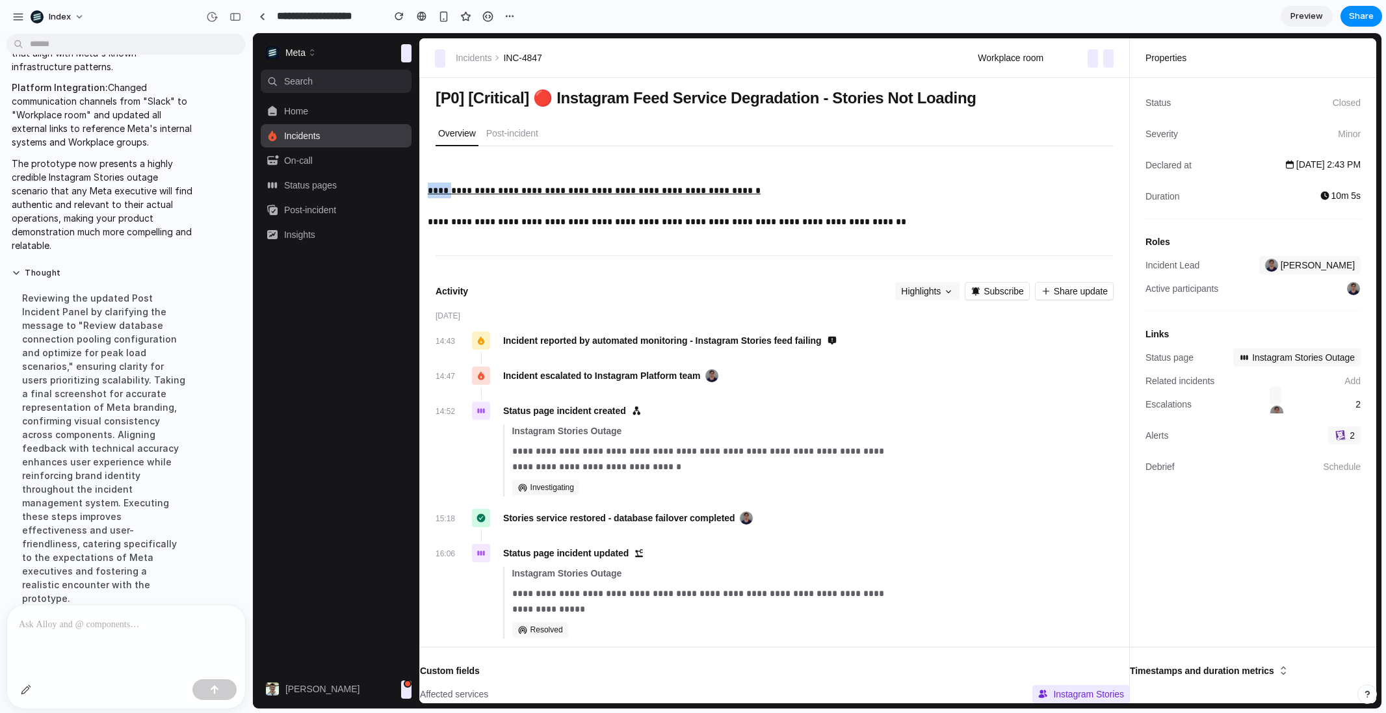
click at [643, 193] on link "**********" at bounding box center [594, 190] width 333 height 9
click at [633, 199] on p "**********" at bounding box center [769, 206] width 683 height 47
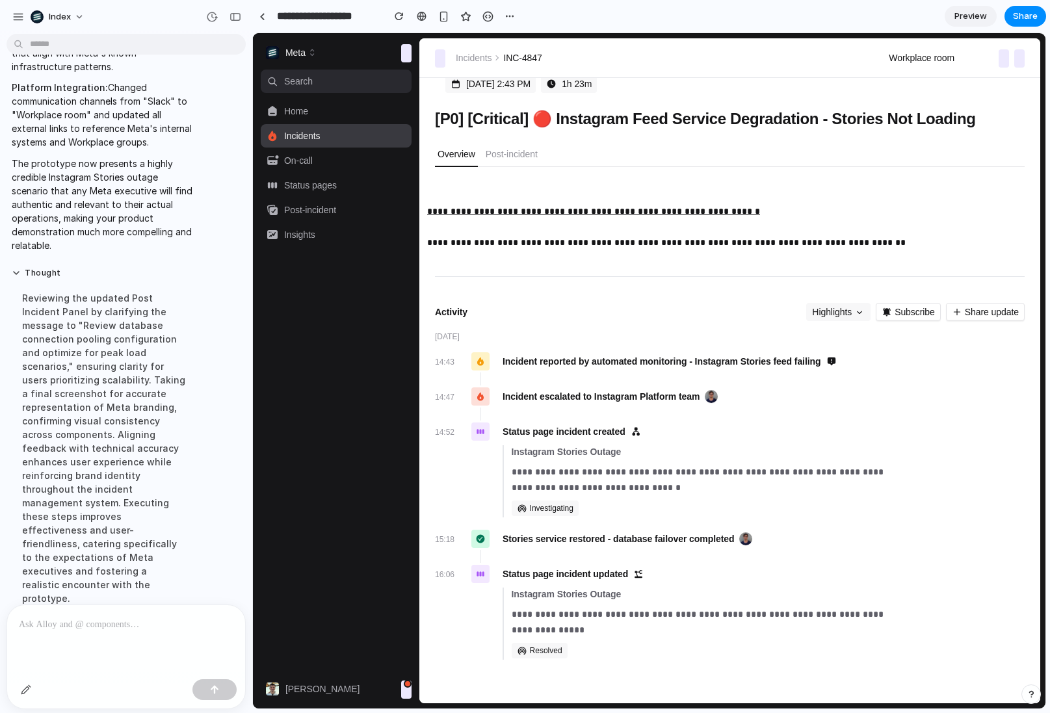
click at [464, 256] on div "**********" at bounding box center [730, 433] width 590 height 500
click at [143, 618] on p at bounding box center [123, 625] width 209 height 16
click at [515, 17] on button "button" at bounding box center [510, 17] width 20 height 20
click at [516, 47] on div at bounding box center [513, 45] width 10 height 10
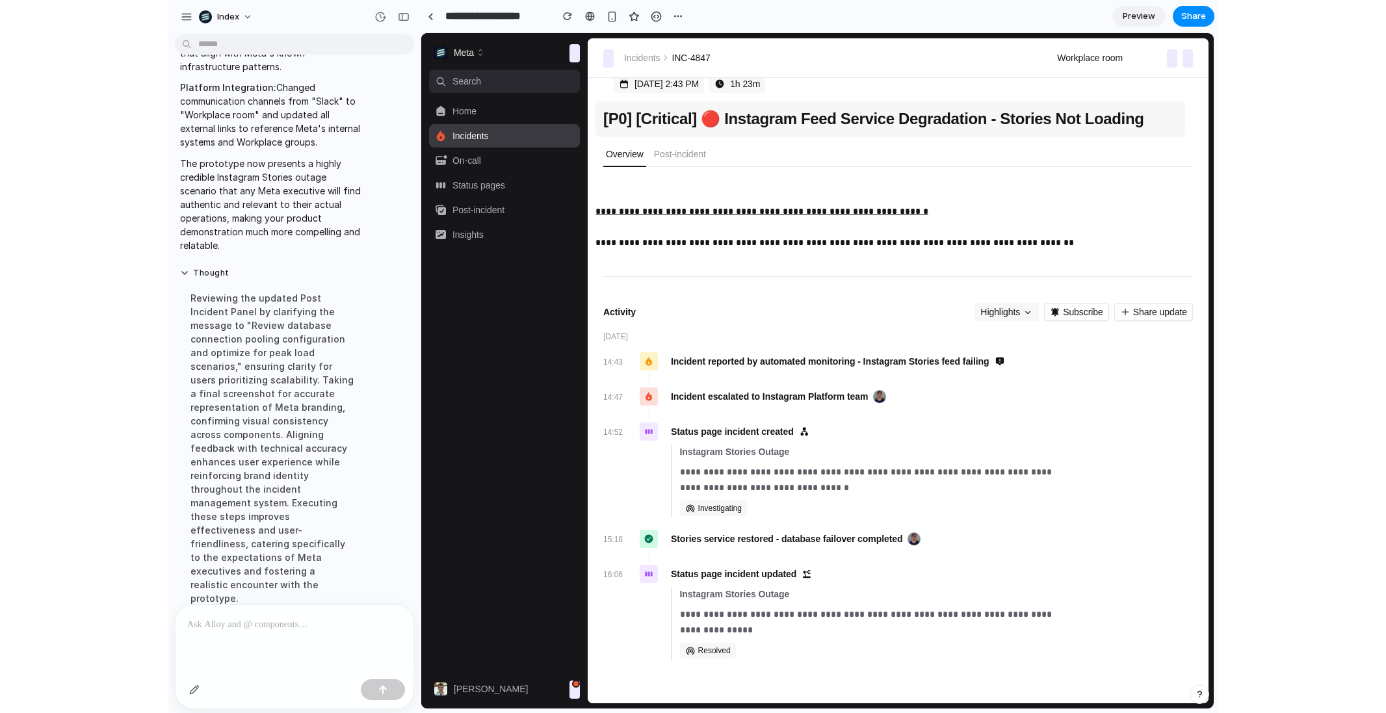
scroll to position [0, 0]
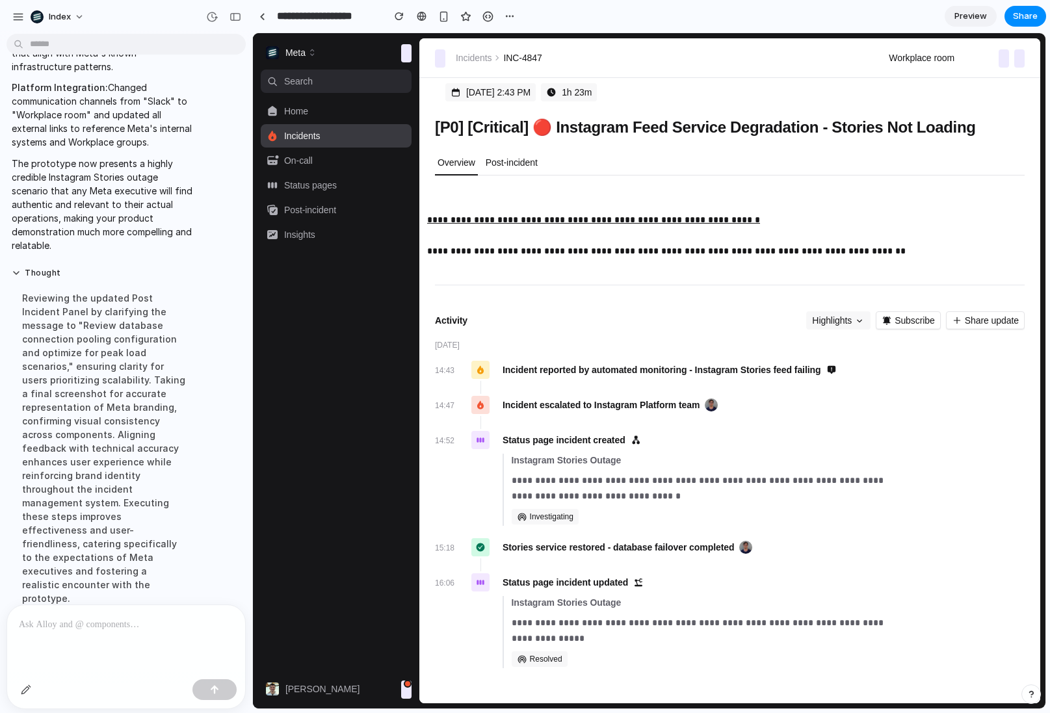
click at [504, 174] on button "Post-incident" at bounding box center [511, 163] width 57 height 25
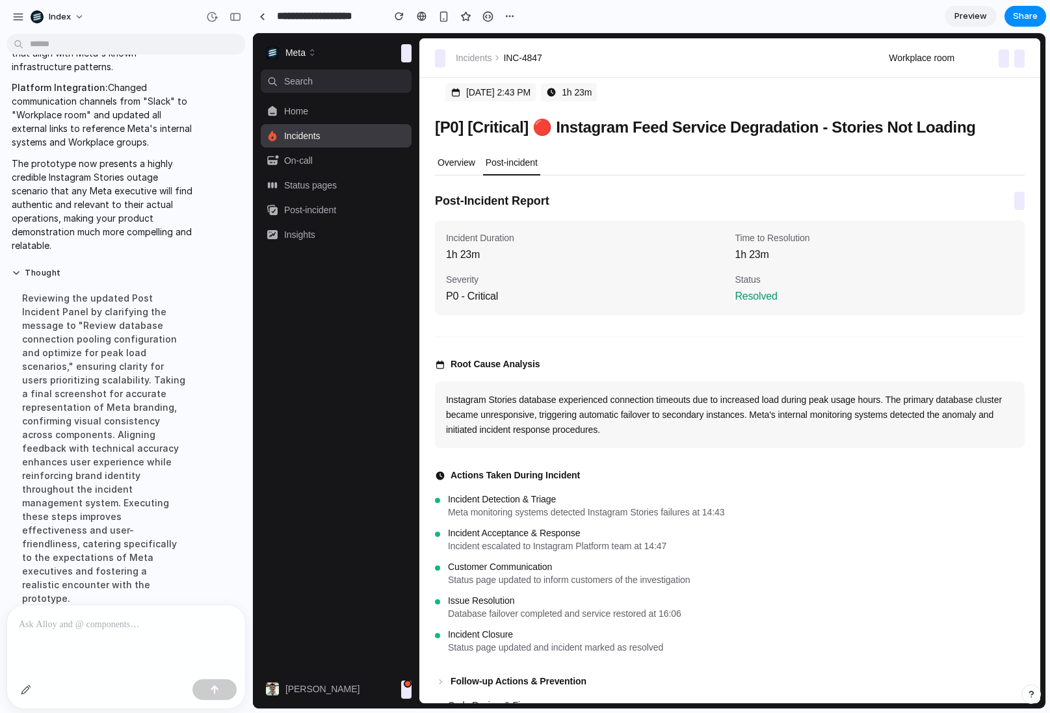
click at [451, 164] on p "Overview" at bounding box center [457, 162] width 38 height 13
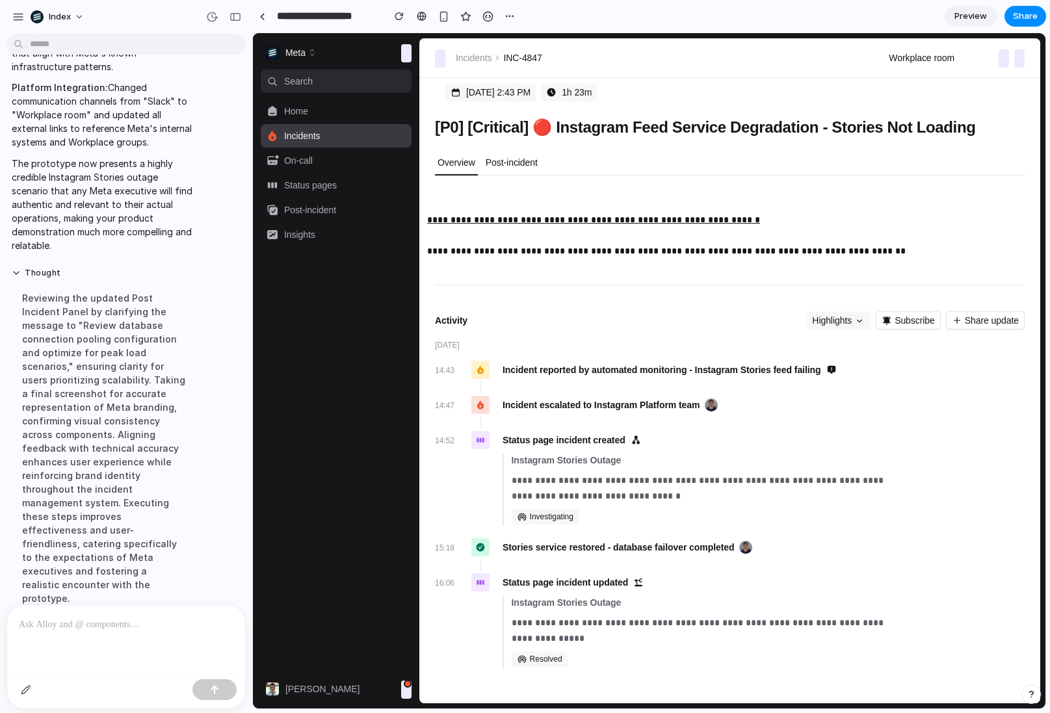
click at [499, 164] on p "Post-incident" at bounding box center [512, 162] width 52 height 13
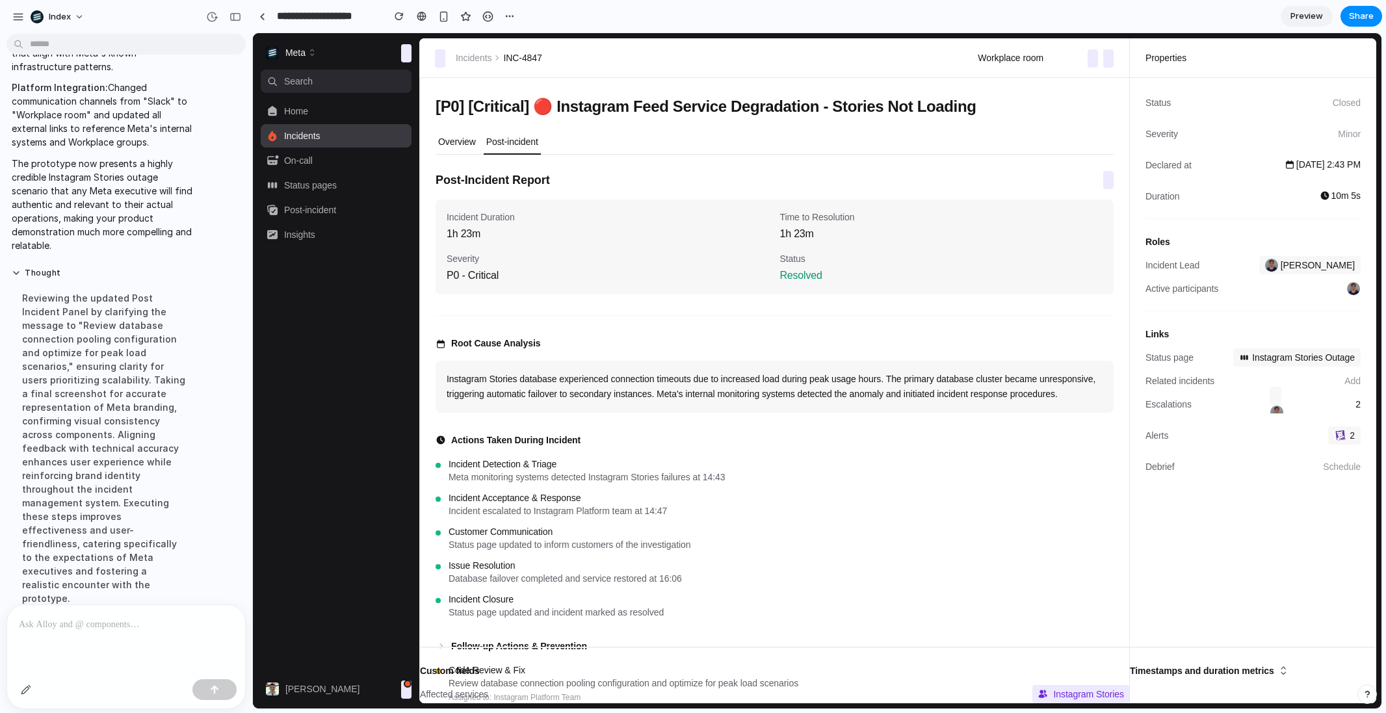
click at [468, 140] on p "Overview" at bounding box center [457, 141] width 38 height 13
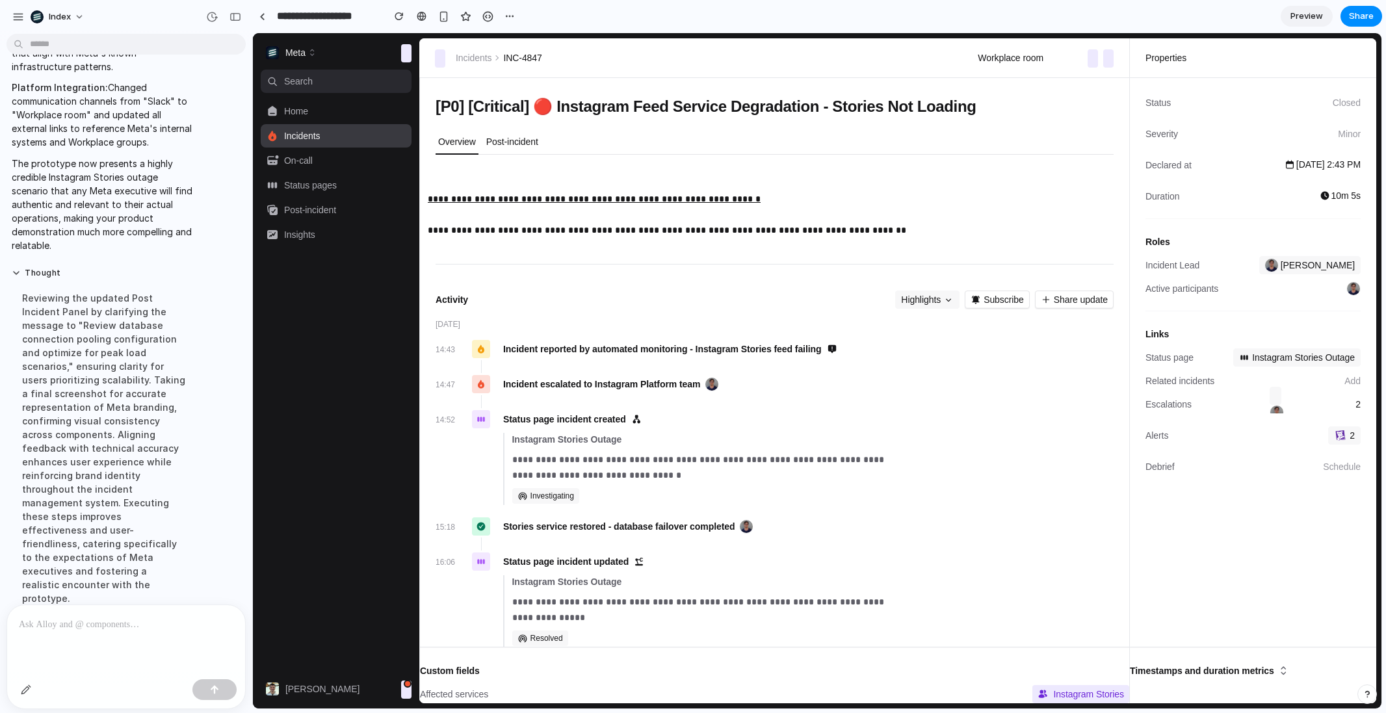
click at [525, 141] on p "Post-incident" at bounding box center [512, 141] width 52 height 13
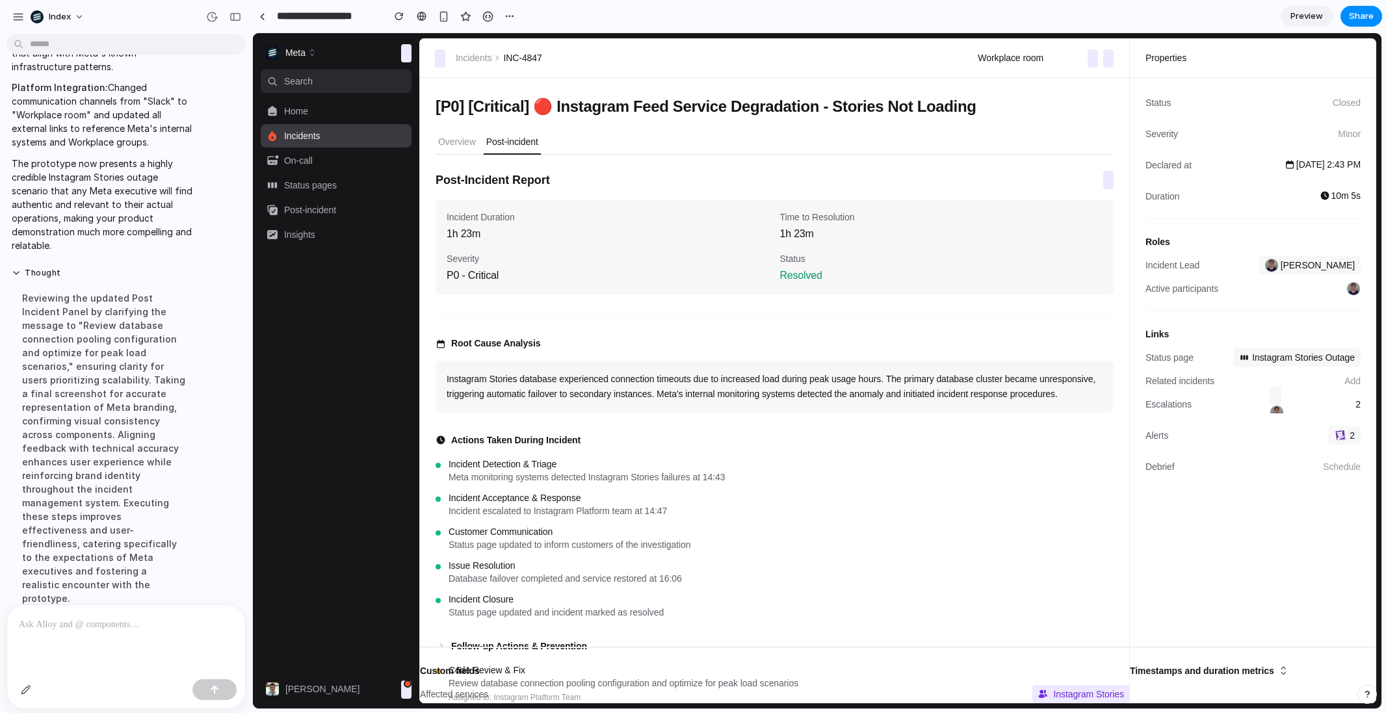
click at [430, 151] on div "Dec 15 at 2:43 PM 1h 23m [P0] [Critical] 🔴 Instagram Feed Service Degradation -…" at bounding box center [774, 390] width 710 height 626
click at [493, 151] on button "Post-incident" at bounding box center [512, 142] width 57 height 25
click at [440, 150] on button "Overview" at bounding box center [457, 142] width 43 height 25
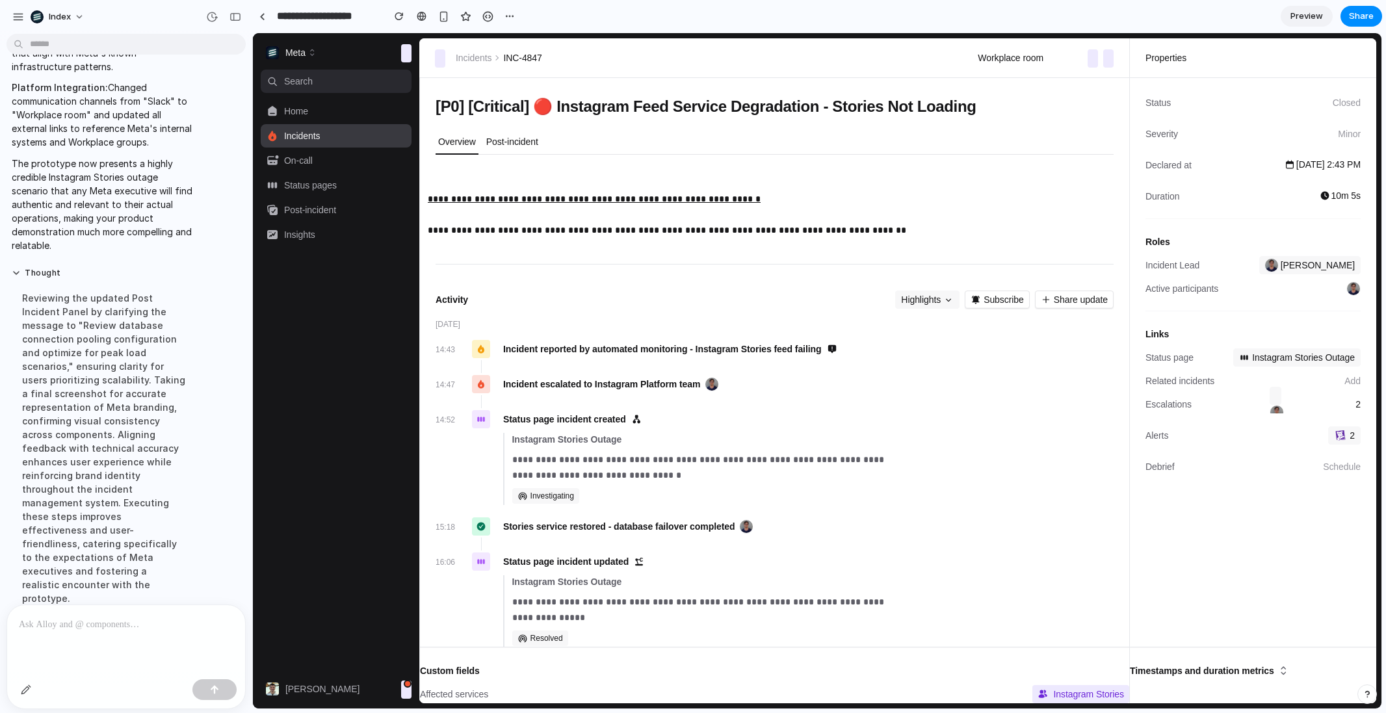
click at [529, 150] on button "Post-incident" at bounding box center [512, 142] width 57 height 25
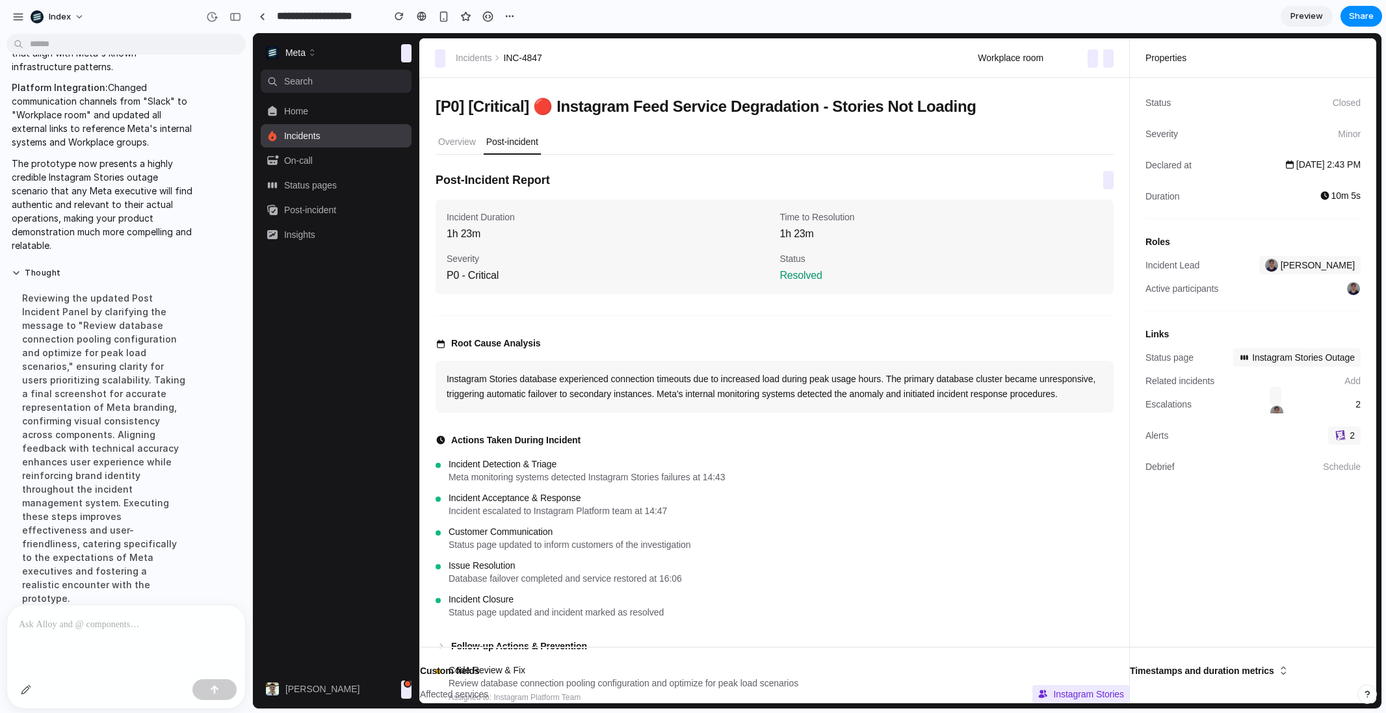
click at [521, 135] on p "Post-incident" at bounding box center [512, 141] width 52 height 13
drag, startPoint x: 515, startPoint y: 125, endPoint x: 515, endPoint y: 186, distance: 61.1
click at [515, 184] on div "Dec 15 at 2:43 PM 1h 23m [P0] [Critical] 🔴 Instagram Feed Service Degradation -…" at bounding box center [775, 530] width 678 height 905
click at [515, 186] on h3 "Post-Incident Report" at bounding box center [493, 180] width 114 height 18
click at [568, 167] on div "Overview Post-incident Post-Incident Report Incident Duration 1h 23m Time to Re…" at bounding box center [775, 535] width 678 height 811
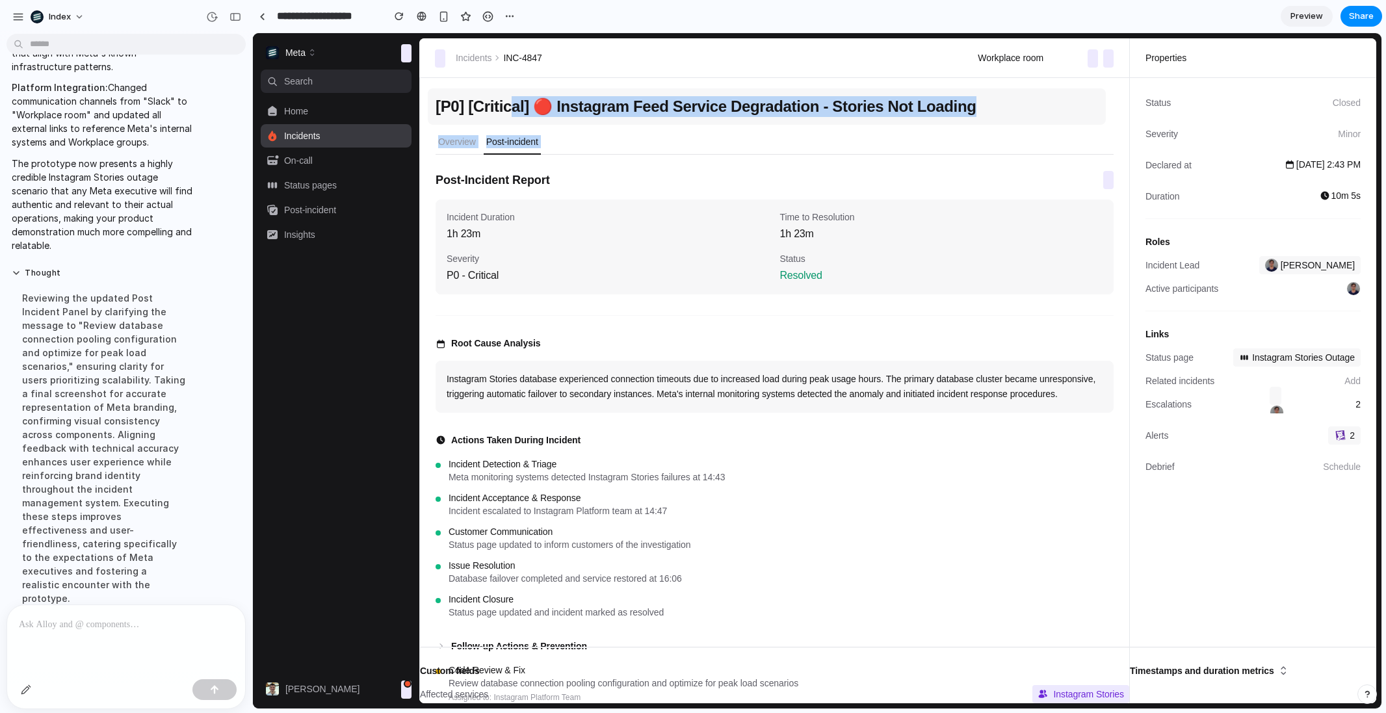
drag, startPoint x: 511, startPoint y: 165, endPoint x: 514, endPoint y: 108, distance: 57.3
click at [514, 108] on div "Dec 15 at 2:43 PM 1h 23m [P0] [Critical] 🔴 Instagram Feed Service Degradation -…" at bounding box center [775, 530] width 678 height 905
click at [520, 122] on button "[P0] [Critical] 🔴 Instagram Feed Service Degradation - Stories Not Loading" at bounding box center [767, 106] width 678 height 36
click at [501, 128] on div "Dec 15 at 2:43 PM 1h 23m [P0] [Critical] 🔴 Instagram Feed Service Degradation -…" at bounding box center [775, 530] width 678 height 905
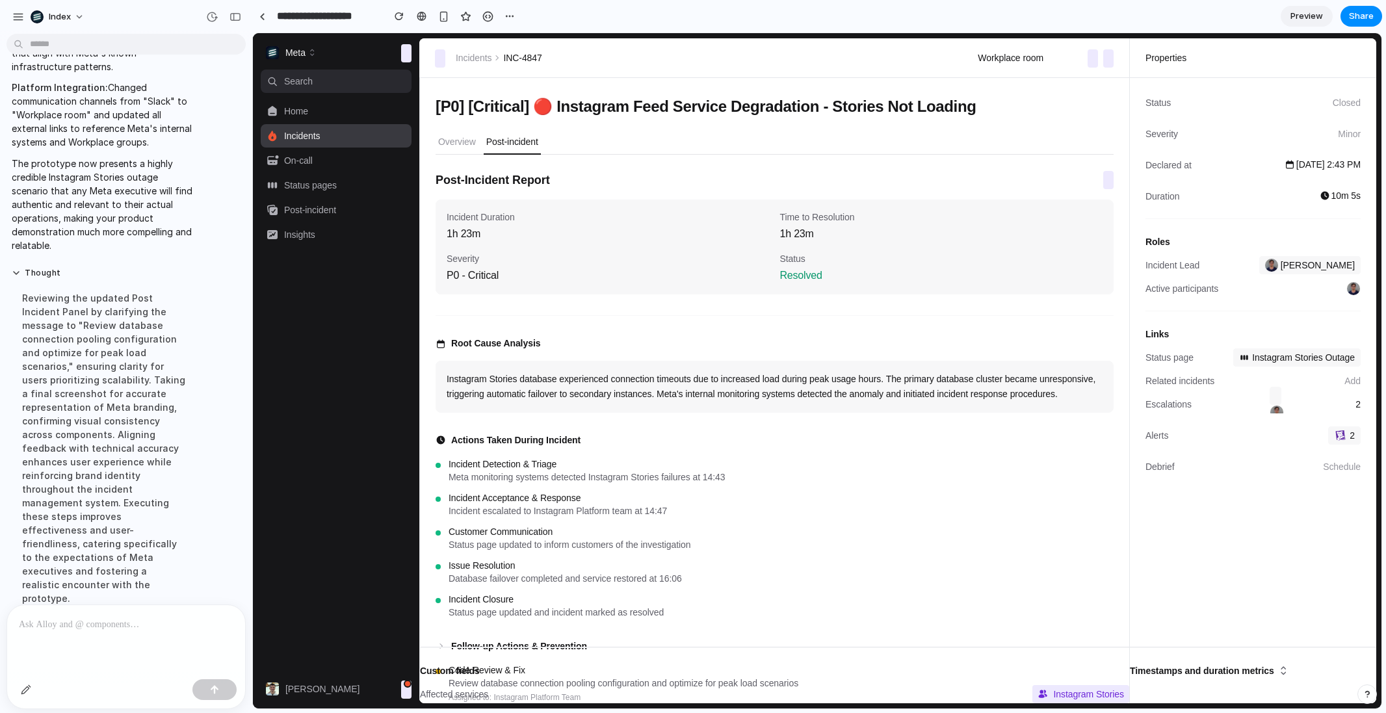
drag, startPoint x: 529, startPoint y: 130, endPoint x: 509, endPoint y: 157, distance: 33.9
click at [509, 157] on div "Overview Post-incident Post-Incident Report Incident Duration 1h 23m Time to Re…" at bounding box center [775, 535] width 678 height 811
click at [579, 161] on div "Overview Post-incident Post-Incident Report Incident Duration 1h 23m Time to Re…" at bounding box center [775, 535] width 678 height 811
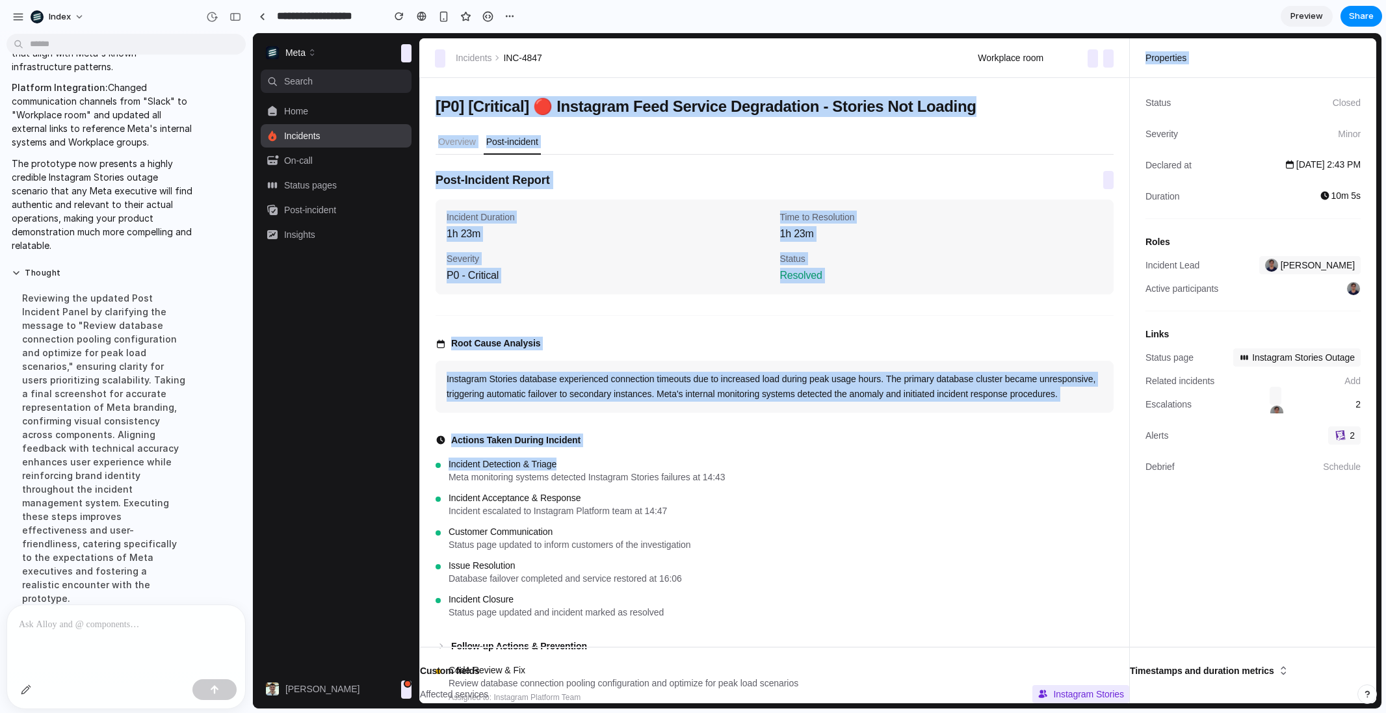
drag, startPoint x: 804, startPoint y: 475, endPoint x: 772, endPoint y: 50, distance: 425.8
click at [772, 50] on div "Incidents INC-4847 Workplace room ⌘ K Properties Dec 15 at 2:43 PM 1h 23m [P0] …" at bounding box center [897, 370] width 957 height 665
click at [860, 377] on p "Instagram Stories database experienced connection timeouts due to increased loa…" at bounding box center [775, 387] width 656 height 30
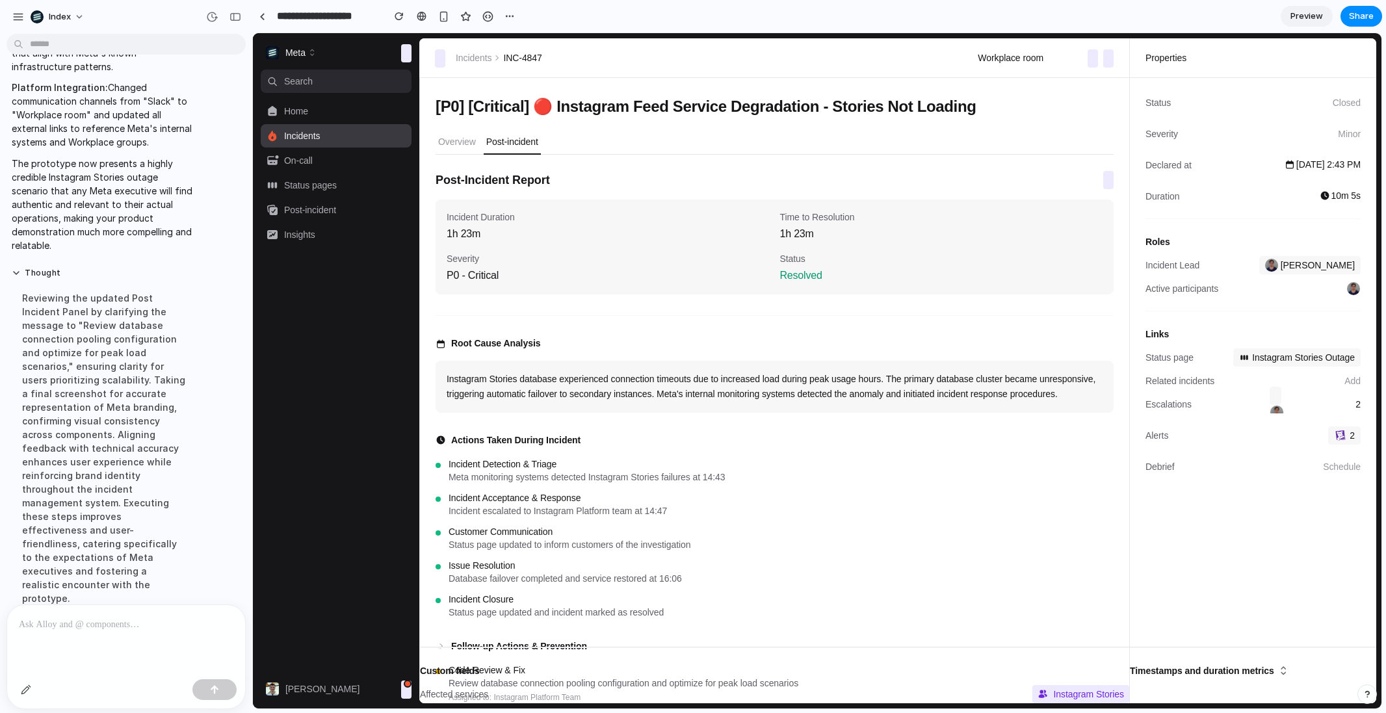
click at [545, 402] on p "Instagram Stories database experienced connection timeouts due to increased loa…" at bounding box center [775, 387] width 656 height 30
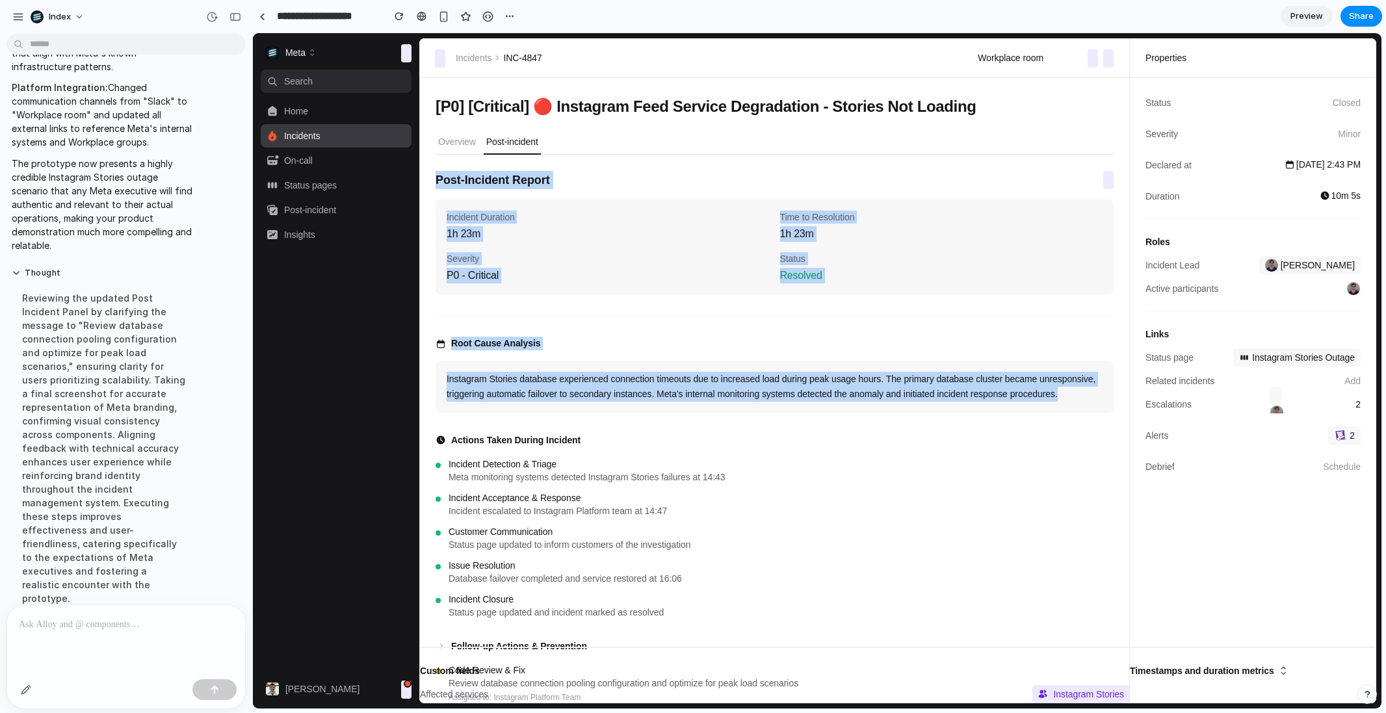
drag, startPoint x: 676, startPoint y: 367, endPoint x: 622, endPoint y: 287, distance: 96.5
click at [630, 289] on div "Post-Incident Report Incident Duration 1h 23m Time to Resolution 1h 23m Severit…" at bounding box center [775, 555] width 678 height 771
click at [622, 287] on div "Incident Duration 1h 23m Time to Resolution 1h 23m Severity P0 - Critical Statu…" at bounding box center [775, 247] width 678 height 95
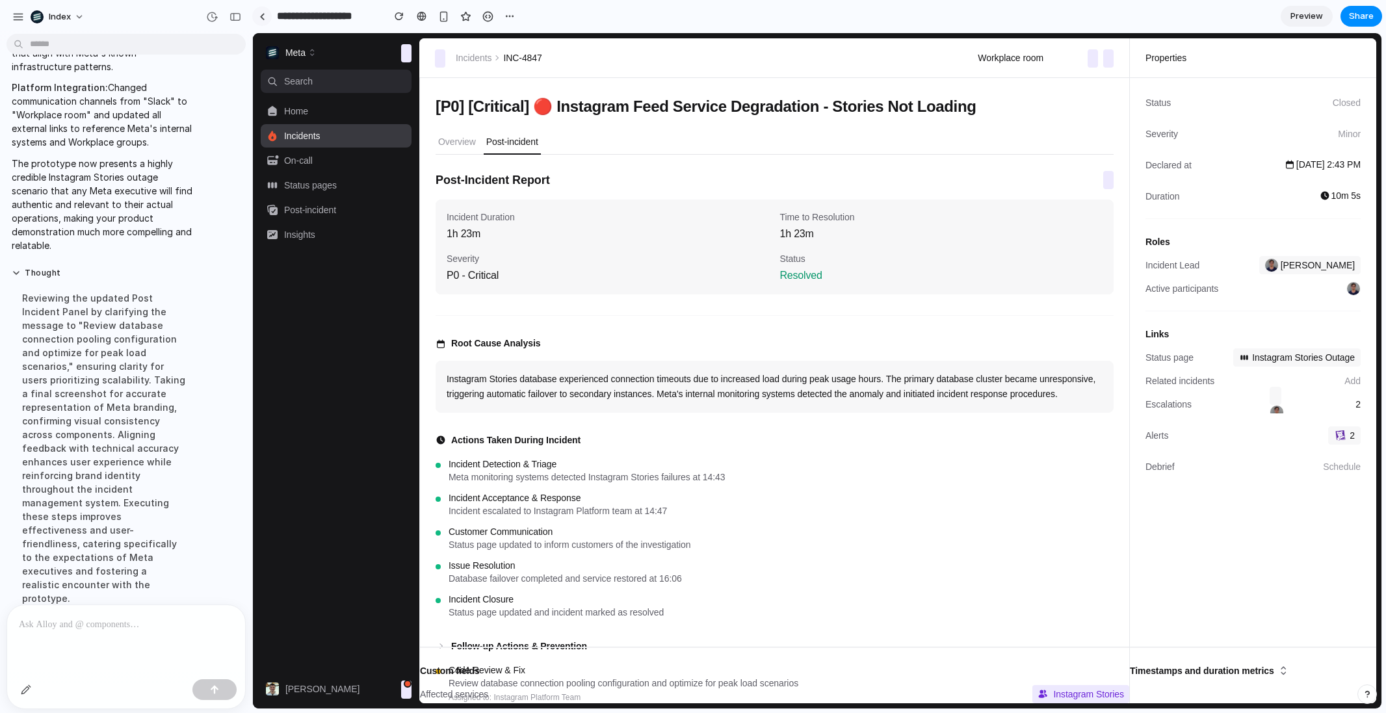
click at [257, 8] on link at bounding box center [262, 17] width 20 height 20
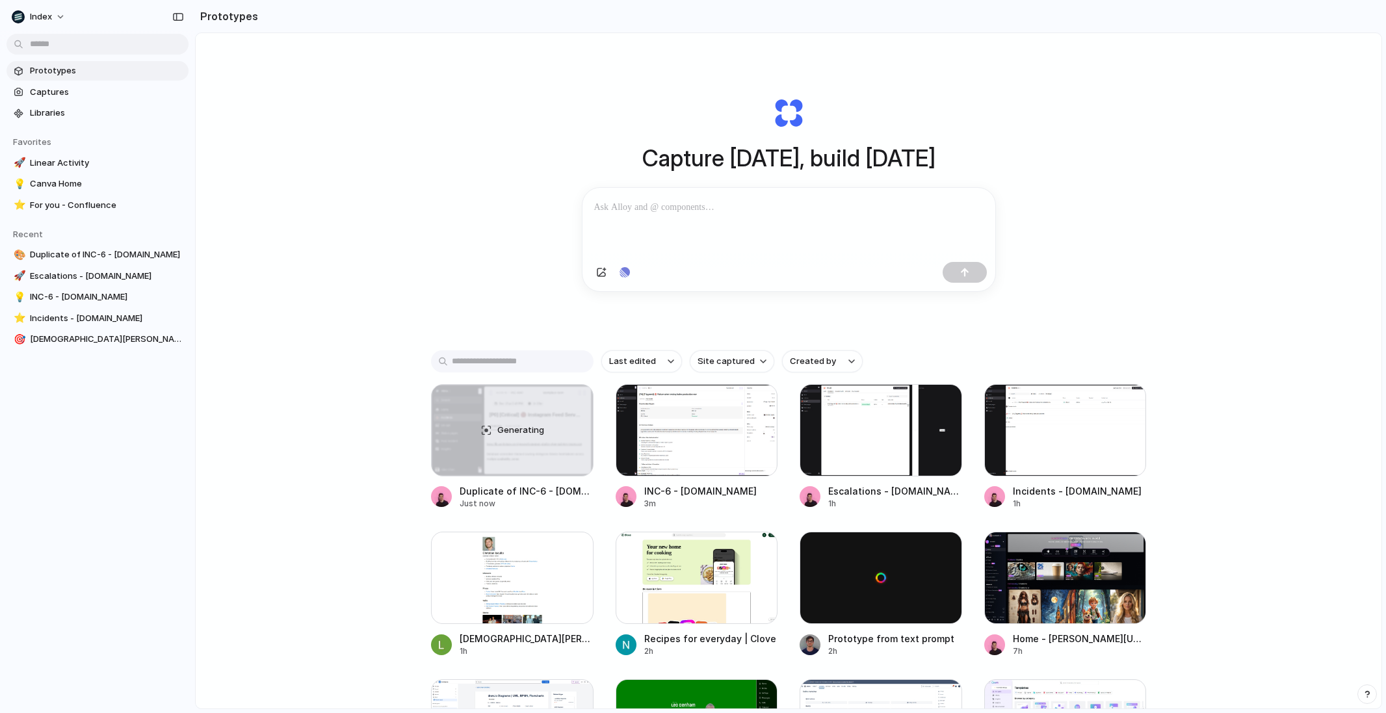
scroll to position [114, 0]
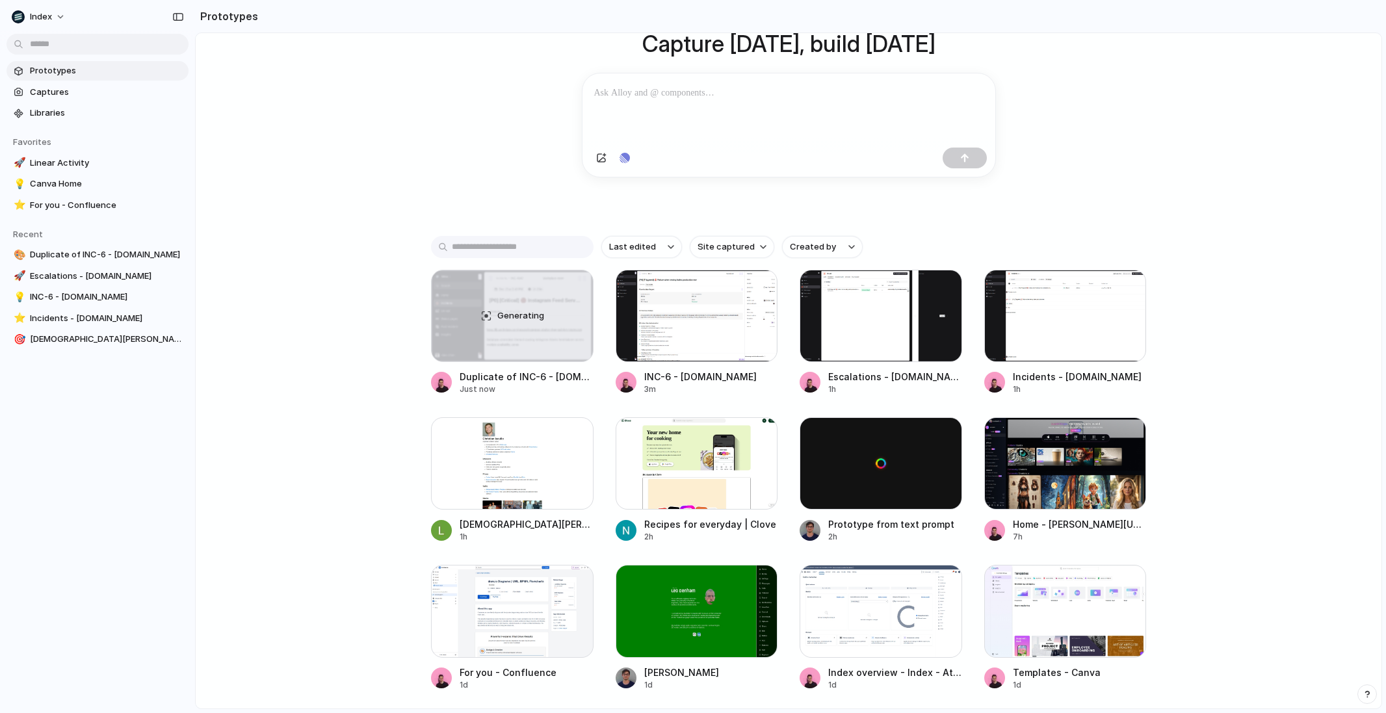
click at [394, 264] on div "Capture today, build tomorrow Clone web app Clone screenshot Start from existin…" at bounding box center [789, 291] width 1186 height 745
click at [565, 222] on div "Capture today, build tomorrow Clone web app Clone screenshot Start from existin…" at bounding box center [789, 79] width 520 height 291
click at [332, 79] on div "Capture today, build tomorrow Clone web app Clone screenshot Start from existin…" at bounding box center [789, 291] width 1186 height 745
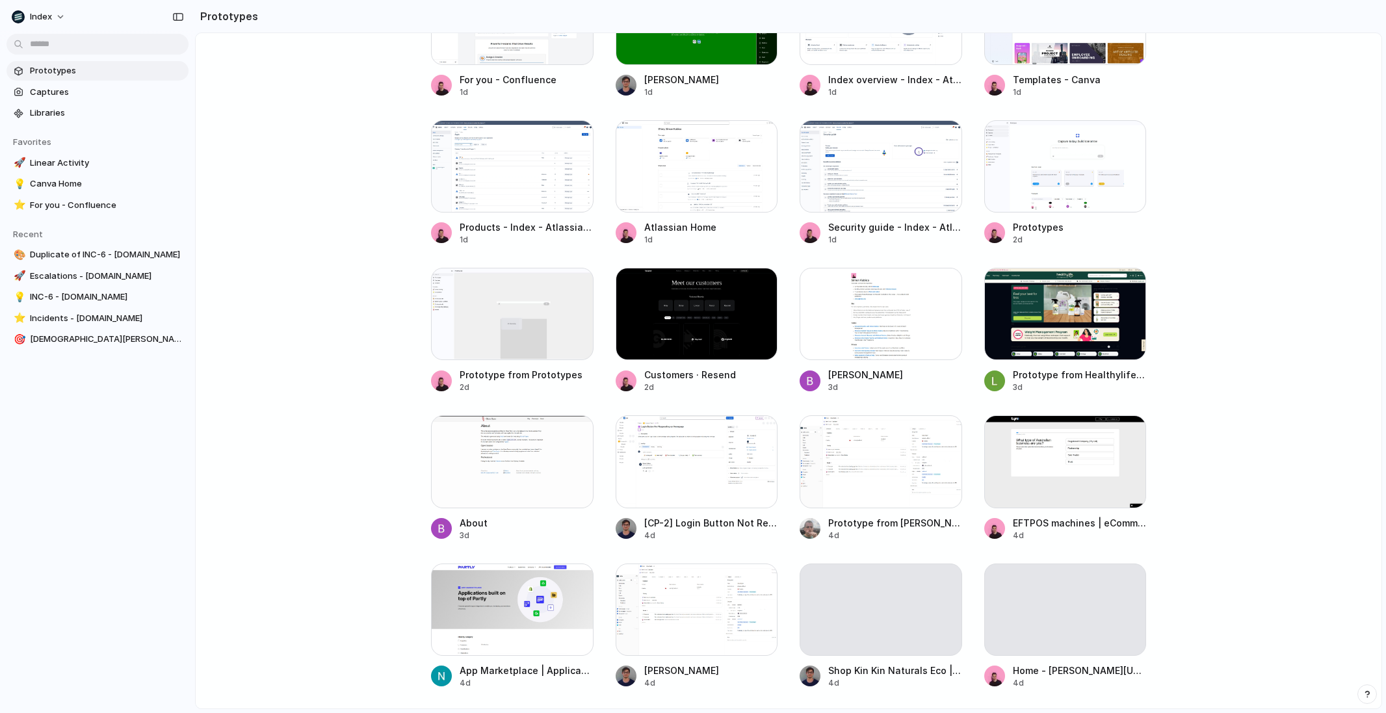
scroll to position [0, 0]
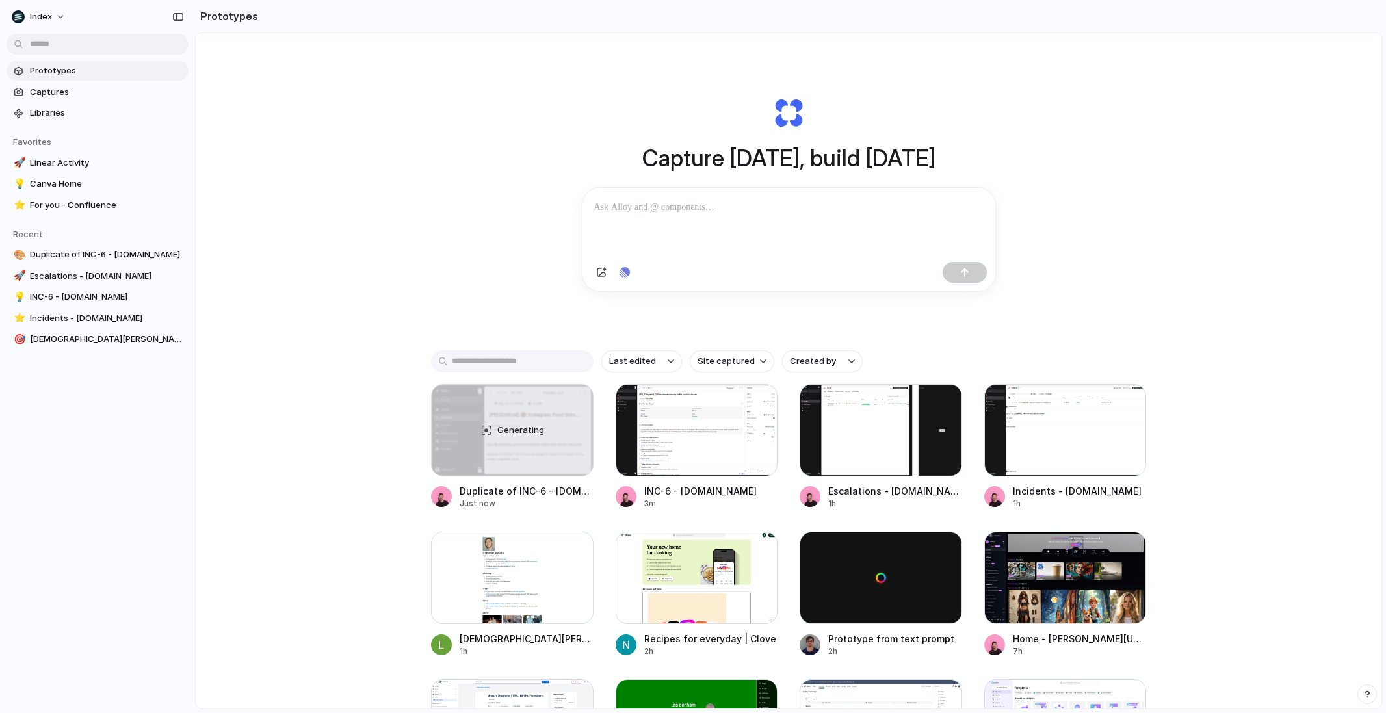
click at [382, 158] on div "Capture today, build tomorrow Clone web app Clone screenshot Start from existin…" at bounding box center [789, 405] width 1186 height 745
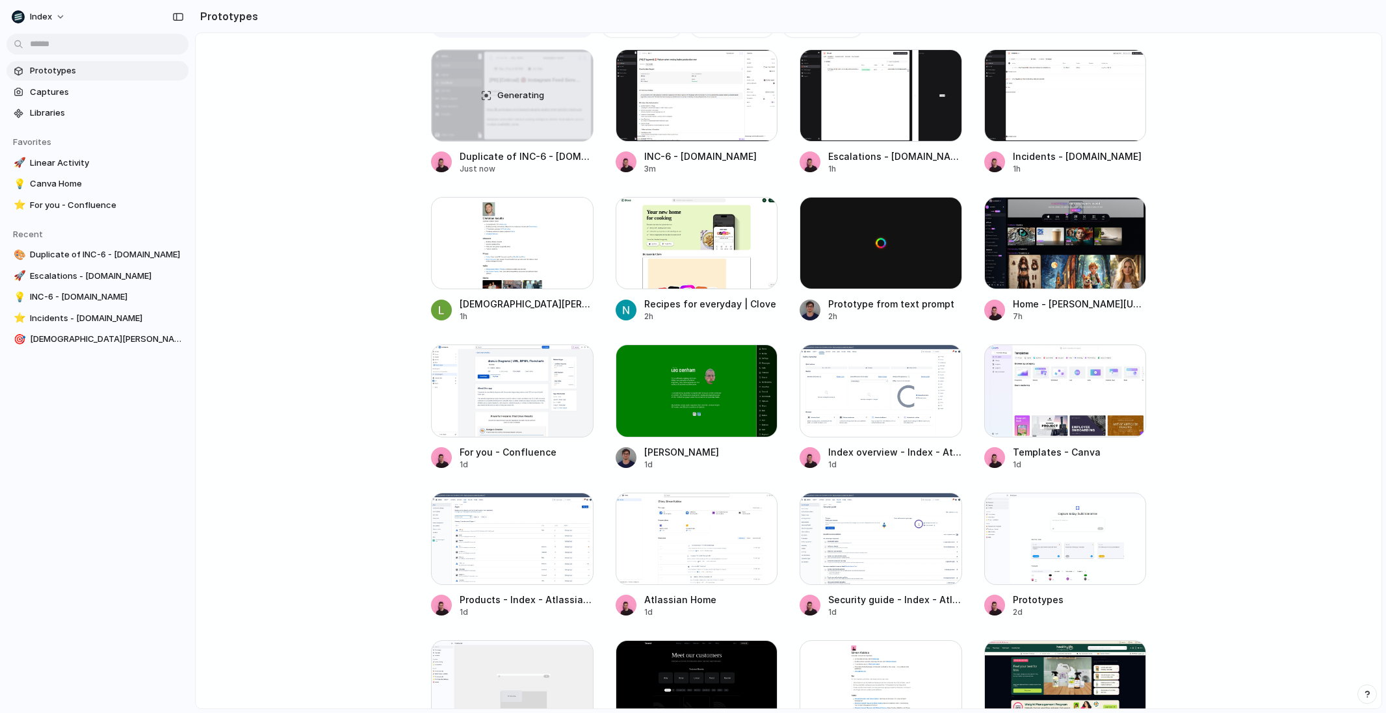
scroll to position [364, 0]
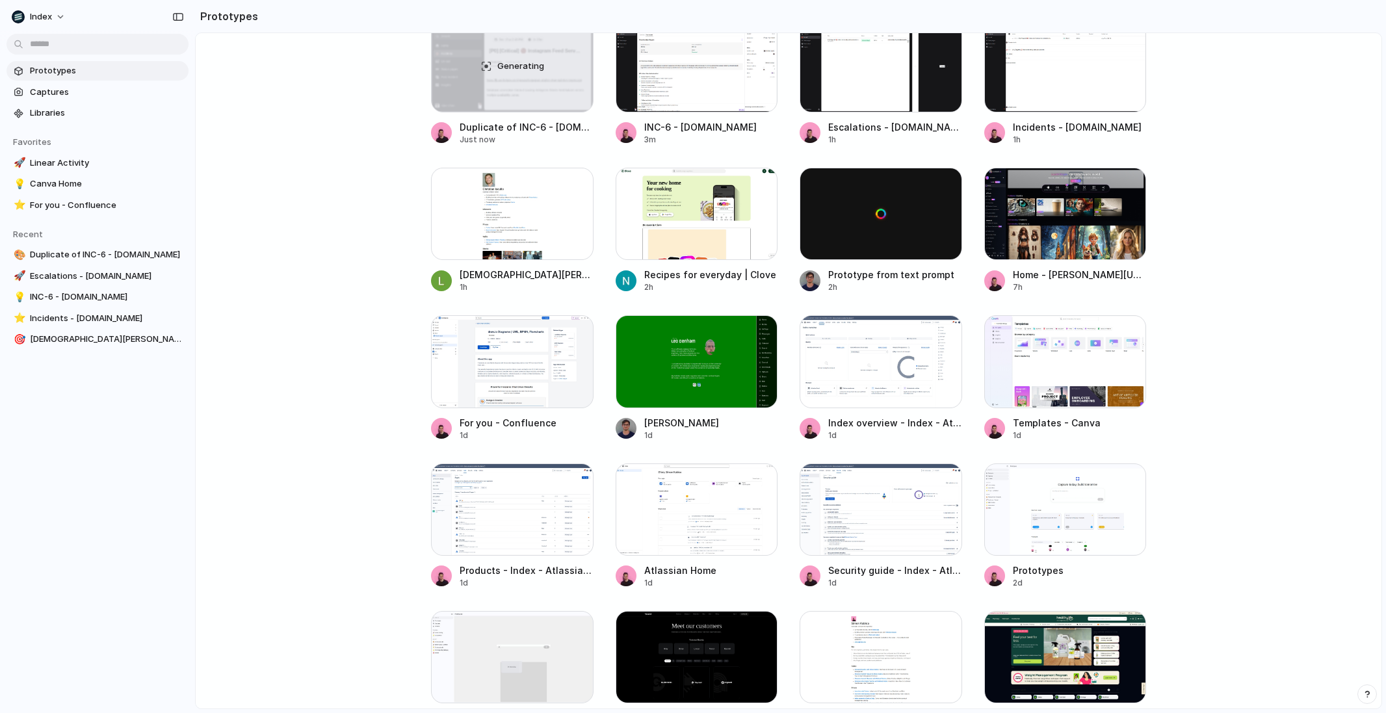
click at [784, 428] on div "Generating Duplicate of INC-6 - incident.io Just now INC-6 - incident.io 3m Esc…" at bounding box center [788, 674] width 715 height 1308
click at [784, 383] on div "Generating Duplicate of INC-6 - incident.io Just now INC-6 - incident.io 3m Esc…" at bounding box center [788, 674] width 715 height 1308
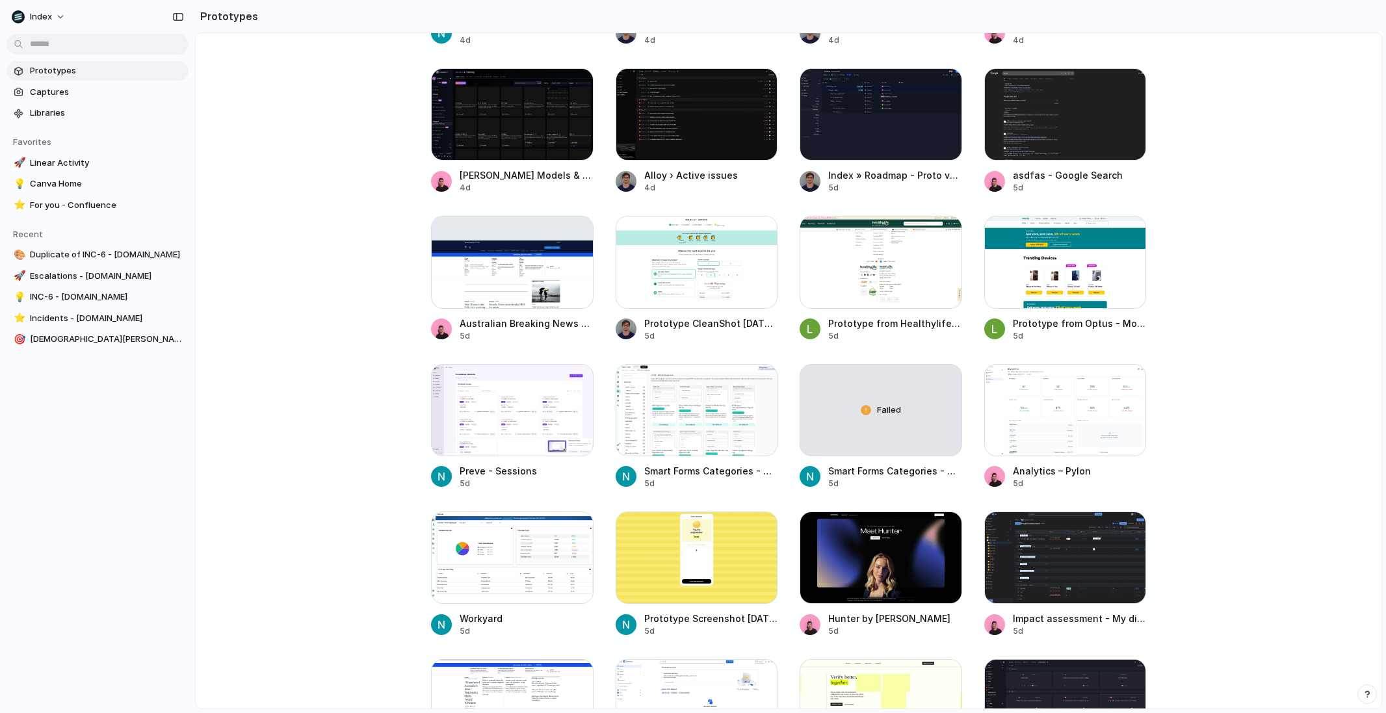
scroll to position [1371, 0]
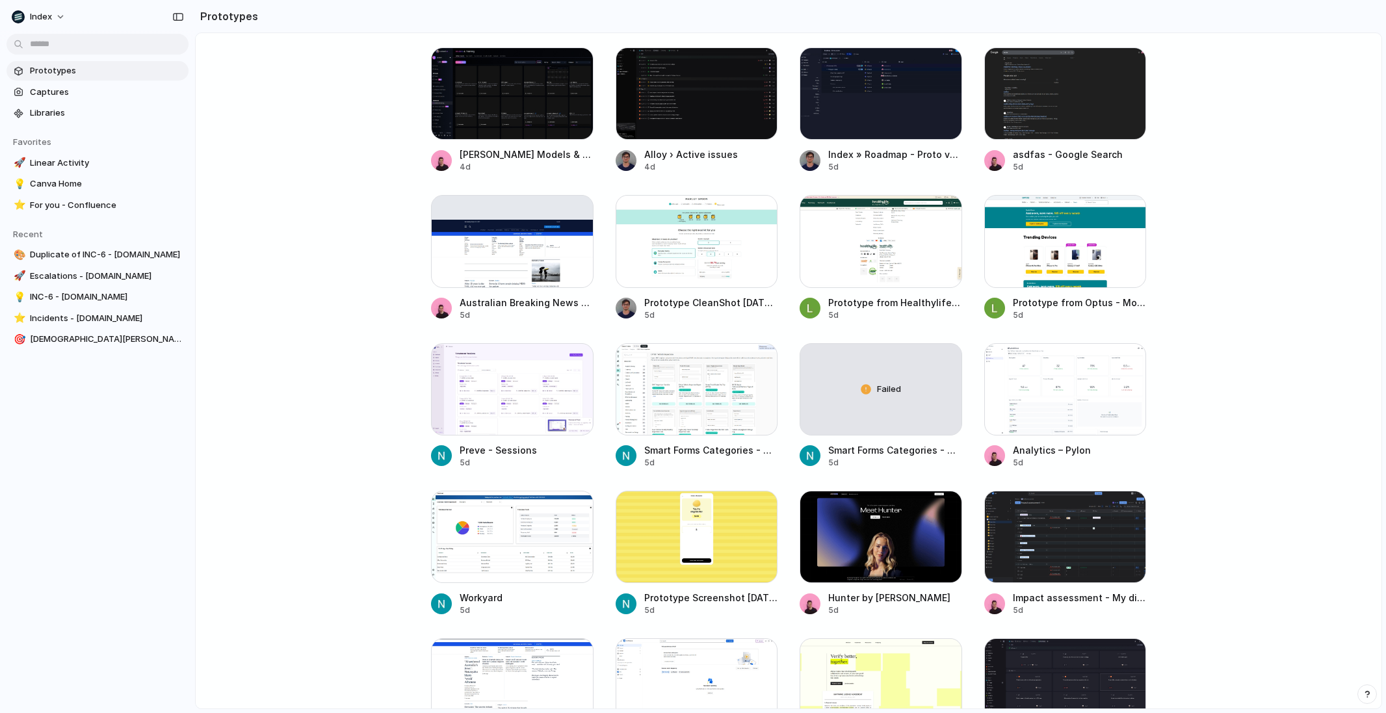
click at [406, 471] on main "Capture today, build tomorrow Clone web app Clone screenshot Start from existin…" at bounding box center [788, 371] width 1187 height 677
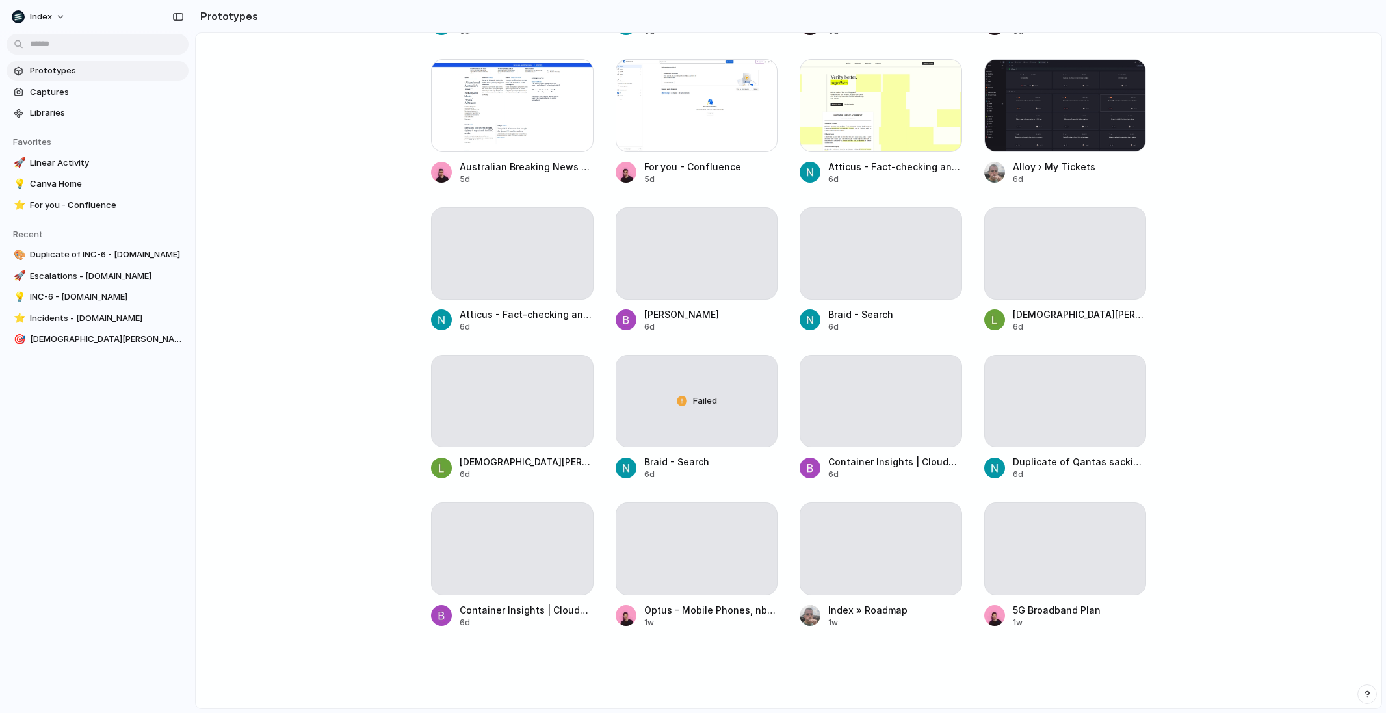
click at [374, 392] on main "Capture today, build tomorrow Clone web app Clone screenshot Start from existin…" at bounding box center [788, 371] width 1187 height 677
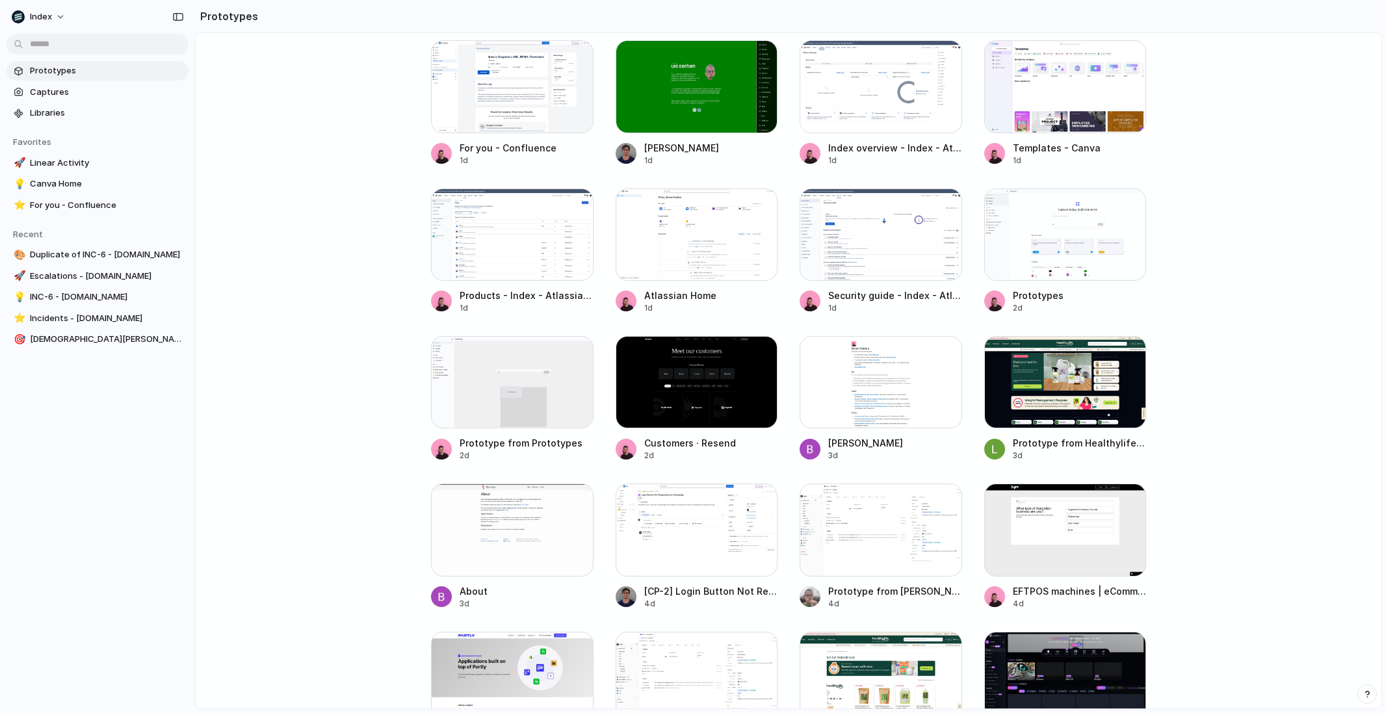
scroll to position [0, 0]
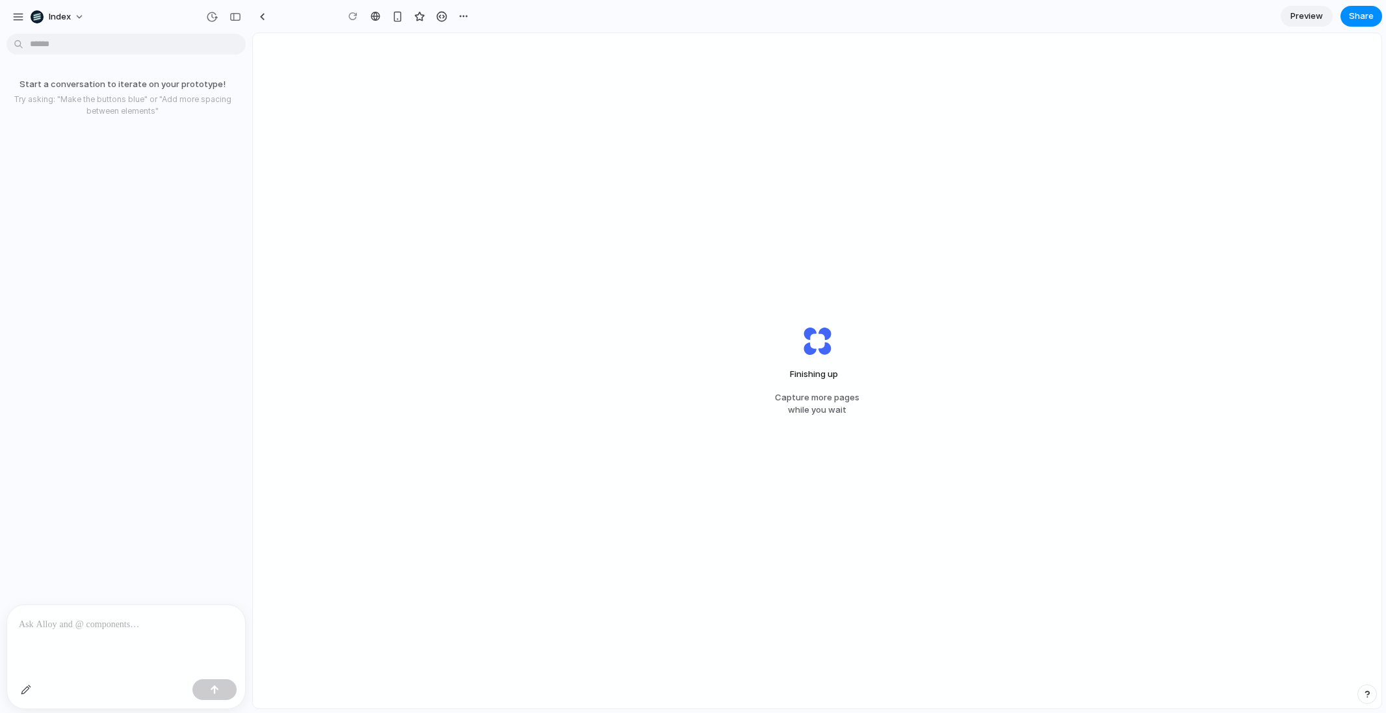
click at [118, 622] on p at bounding box center [126, 625] width 215 height 16
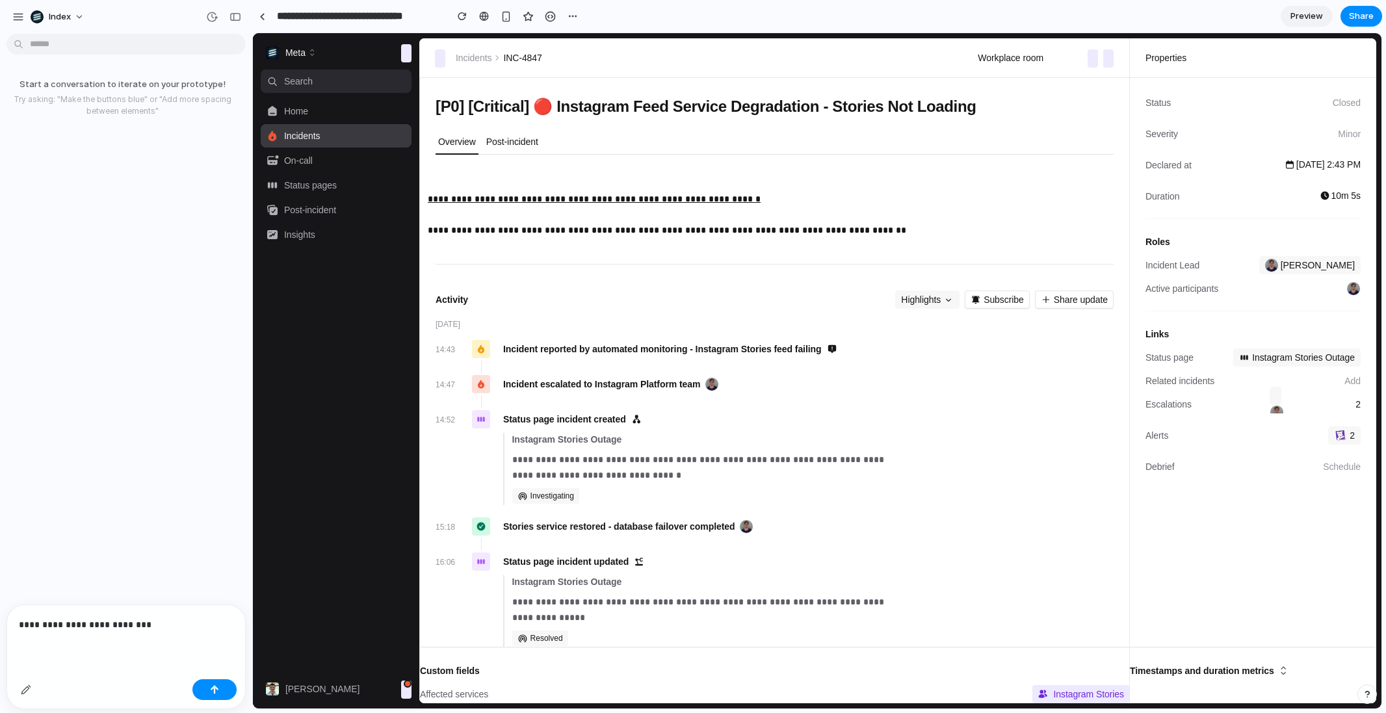
click at [516, 135] on p "Post-incident" at bounding box center [512, 141] width 52 height 13
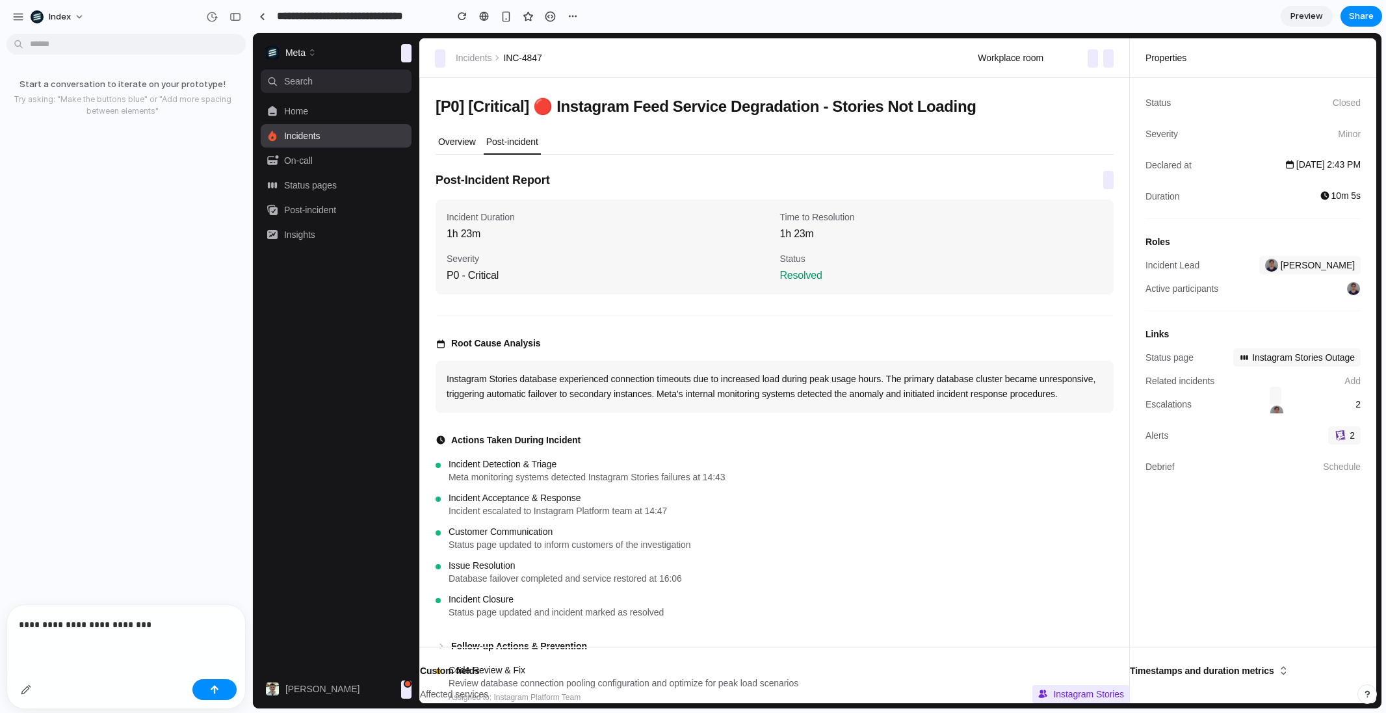
click at [453, 146] on p "Overview" at bounding box center [457, 141] width 38 height 13
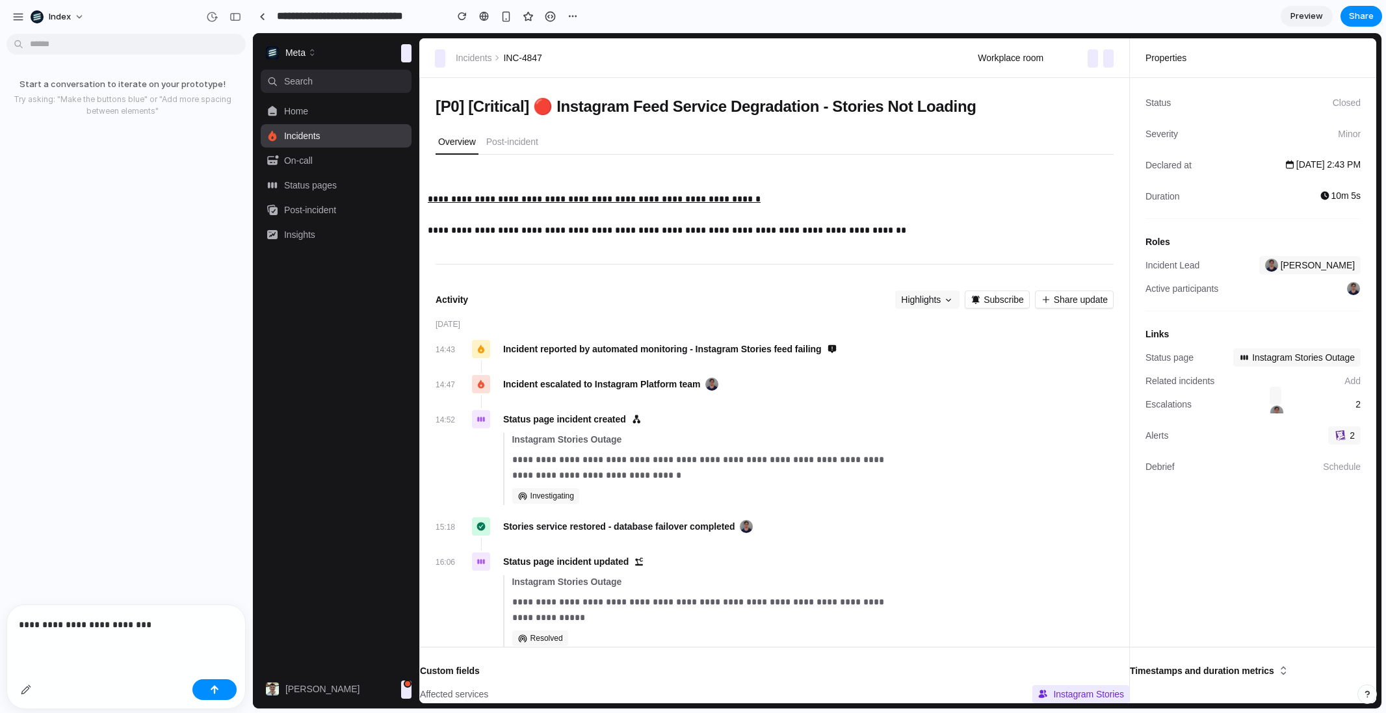
click at [164, 626] on p "**********" at bounding box center [123, 625] width 209 height 16
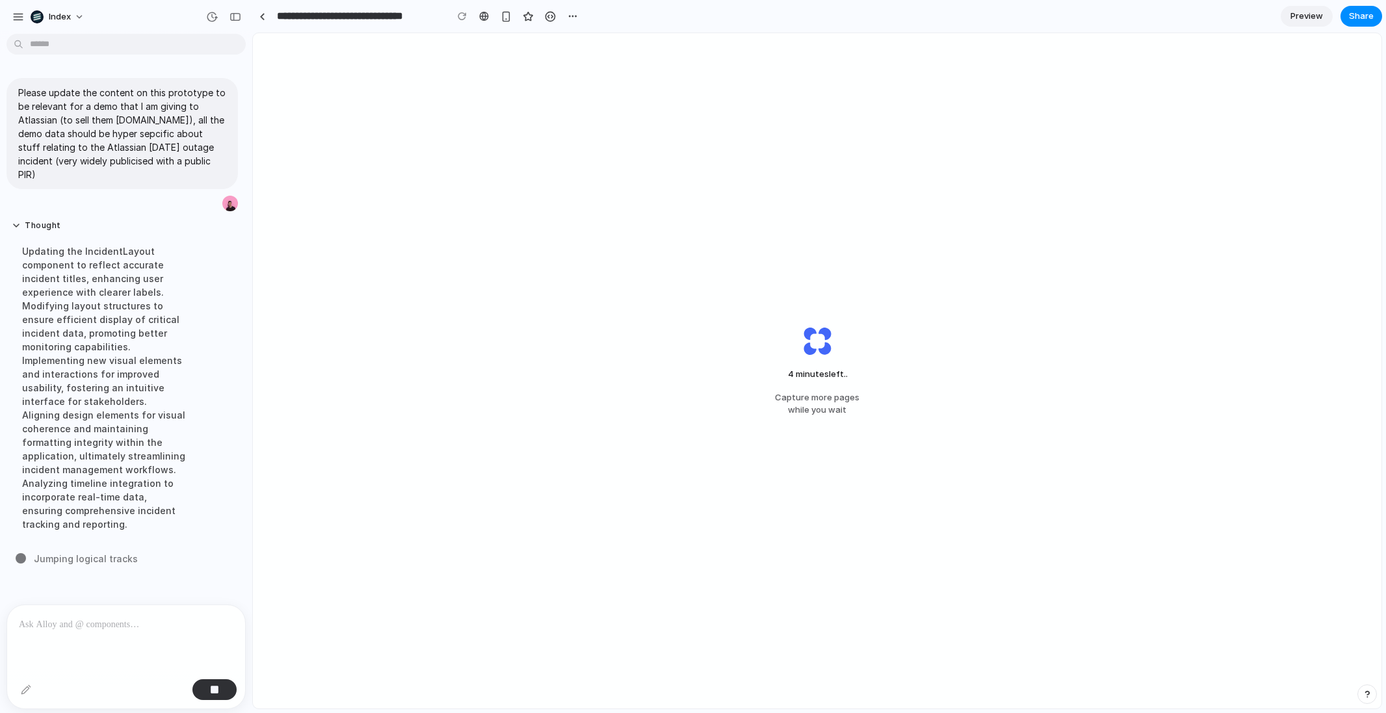
click at [1144, 86] on div "4 minutes left .. Capture more pages while you wait" at bounding box center [817, 371] width 1129 height 676
click at [452, 547] on div "4 minutes left ... Capture more pages while you wait" at bounding box center [817, 371] width 1129 height 676
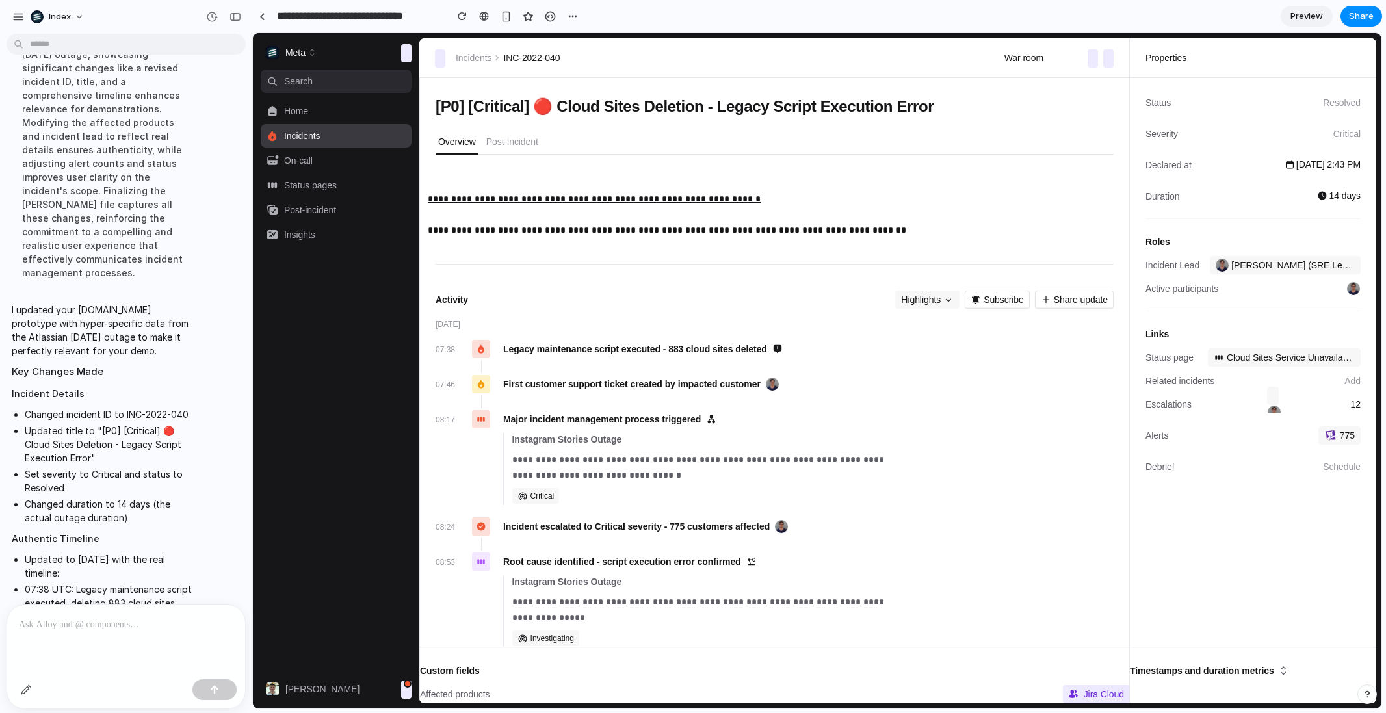
scroll to position [267, 0]
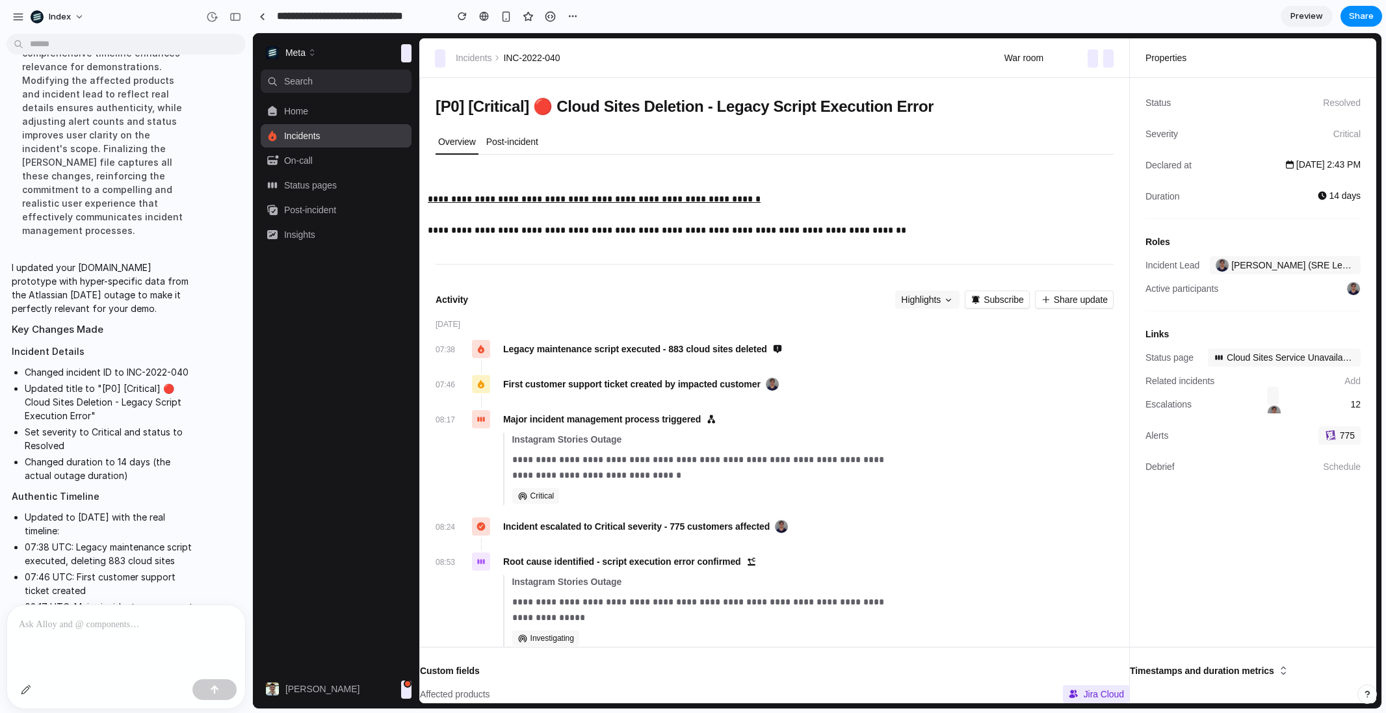
click at [495, 142] on p "Post-incident" at bounding box center [512, 141] width 52 height 13
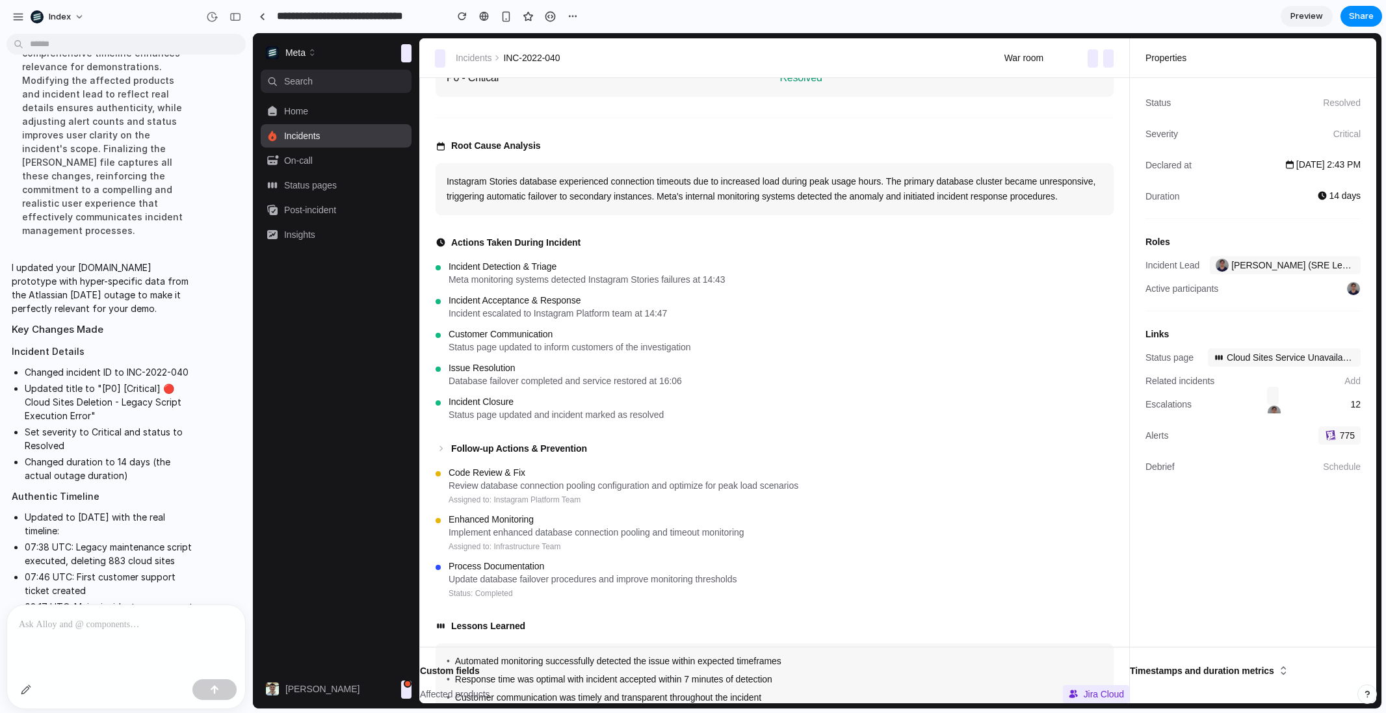
scroll to position [295, 0]
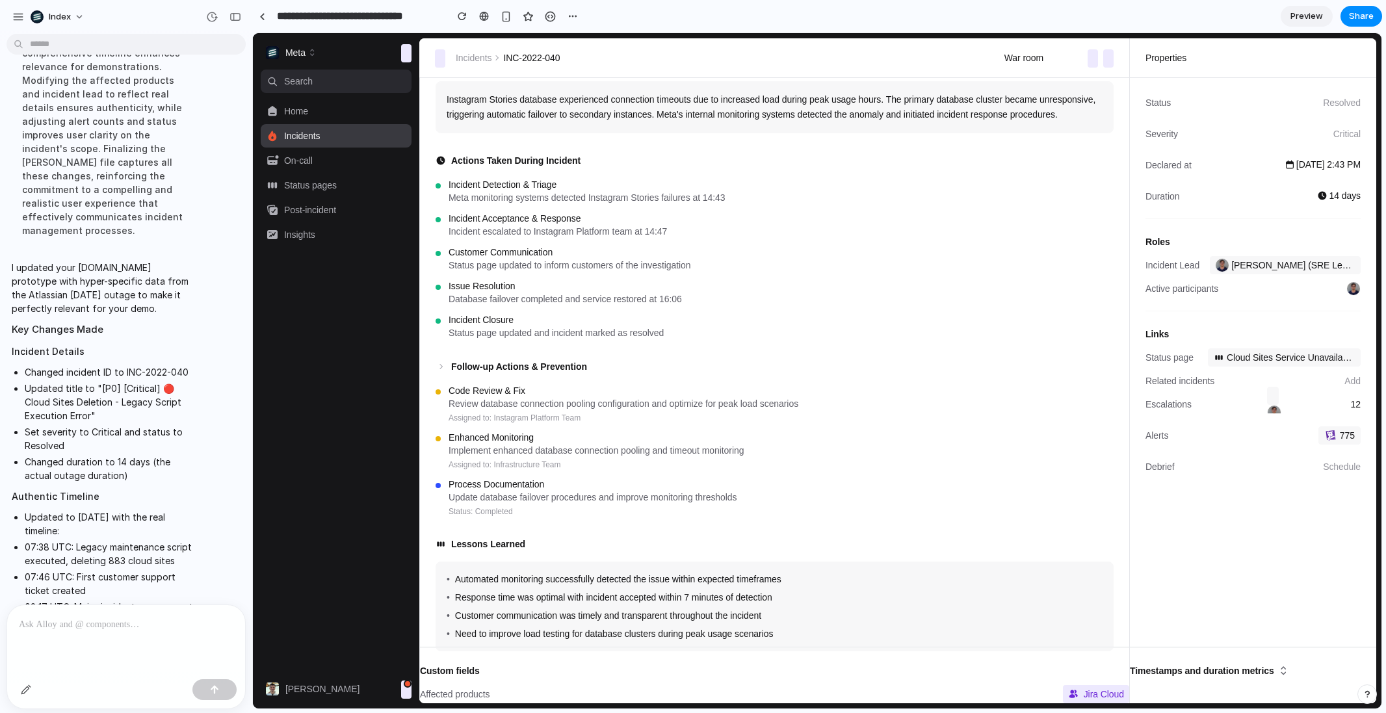
click at [165, 628] on div at bounding box center [126, 639] width 238 height 69
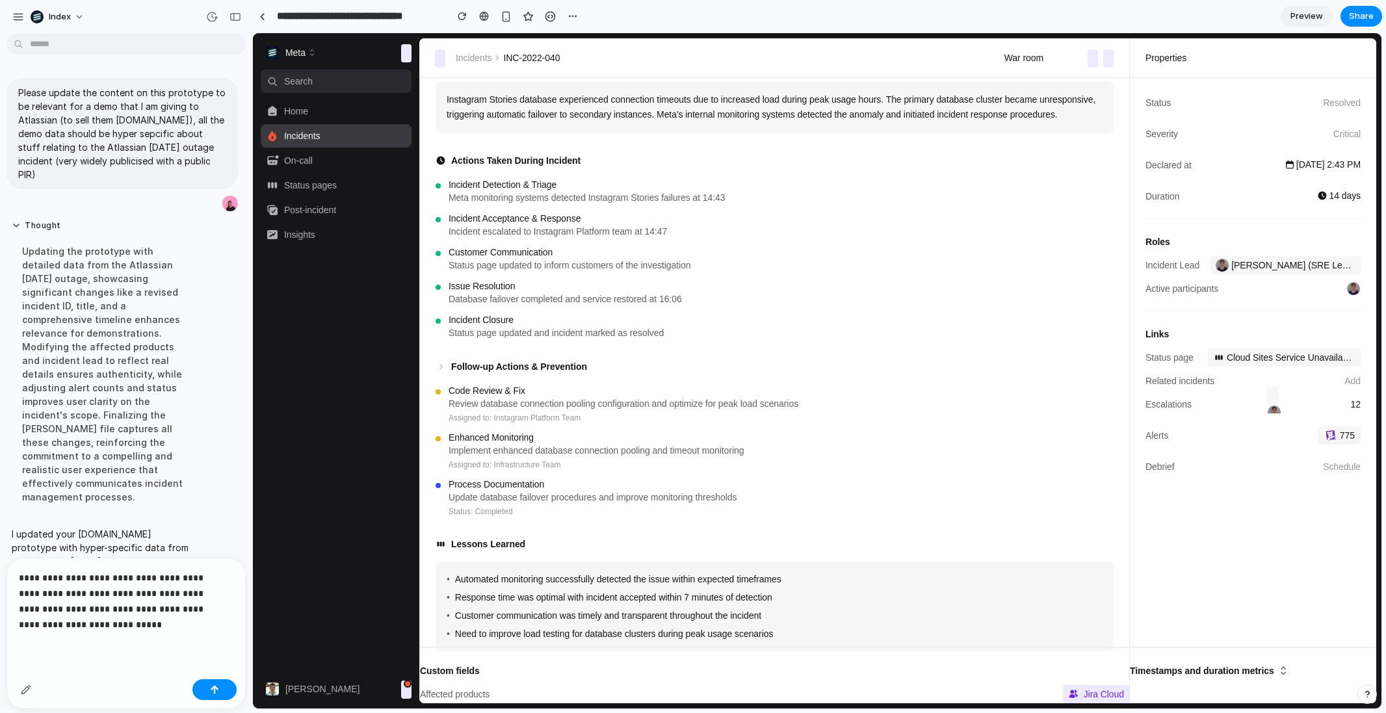
click at [104, 42] on html "Index Please update the content on this prototype to be relevant for a demo tha…" at bounding box center [693, 356] width 1386 height 713
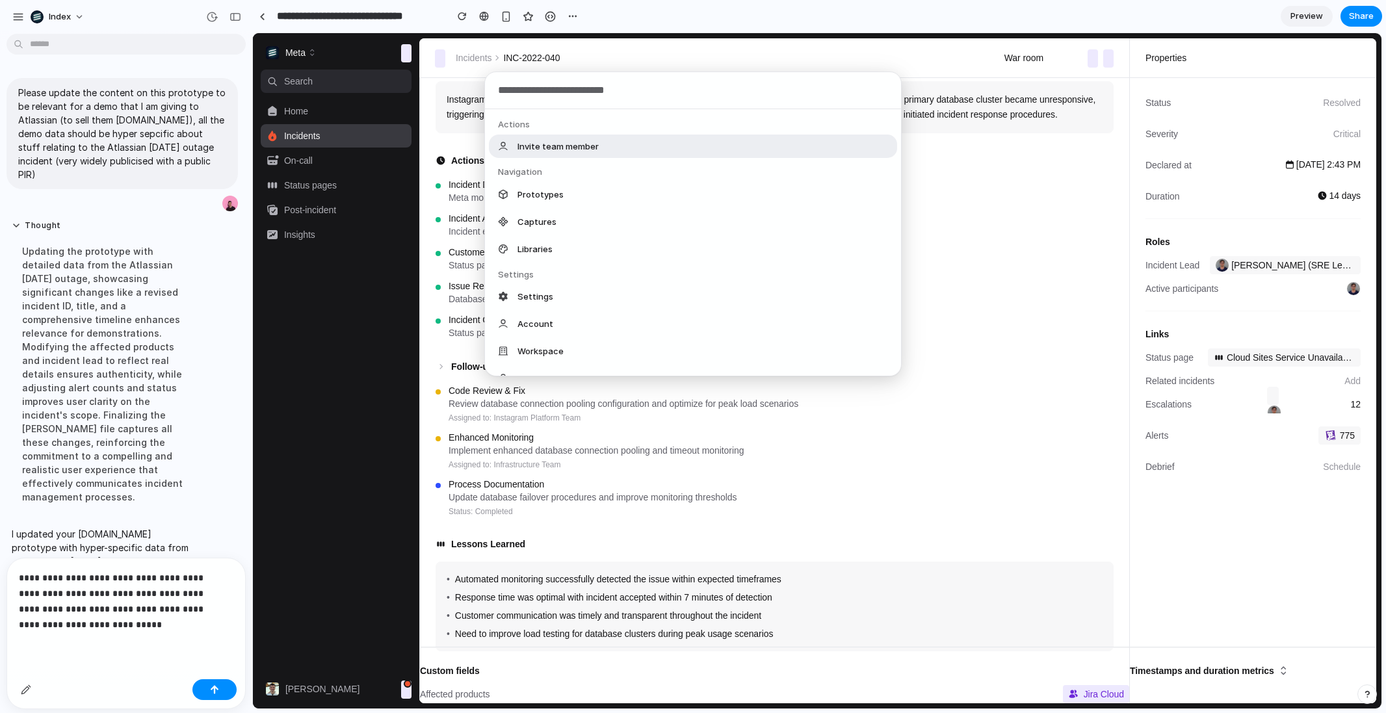
click at [98, 93] on div "Actions Invite team member Navigation Prototypes Captures Libraries Settings Se…" at bounding box center [693, 356] width 1386 height 713
click at [98, 93] on p "Please update the content on this prototype to be relevant for a demo that I am…" at bounding box center [122, 134] width 208 height 96
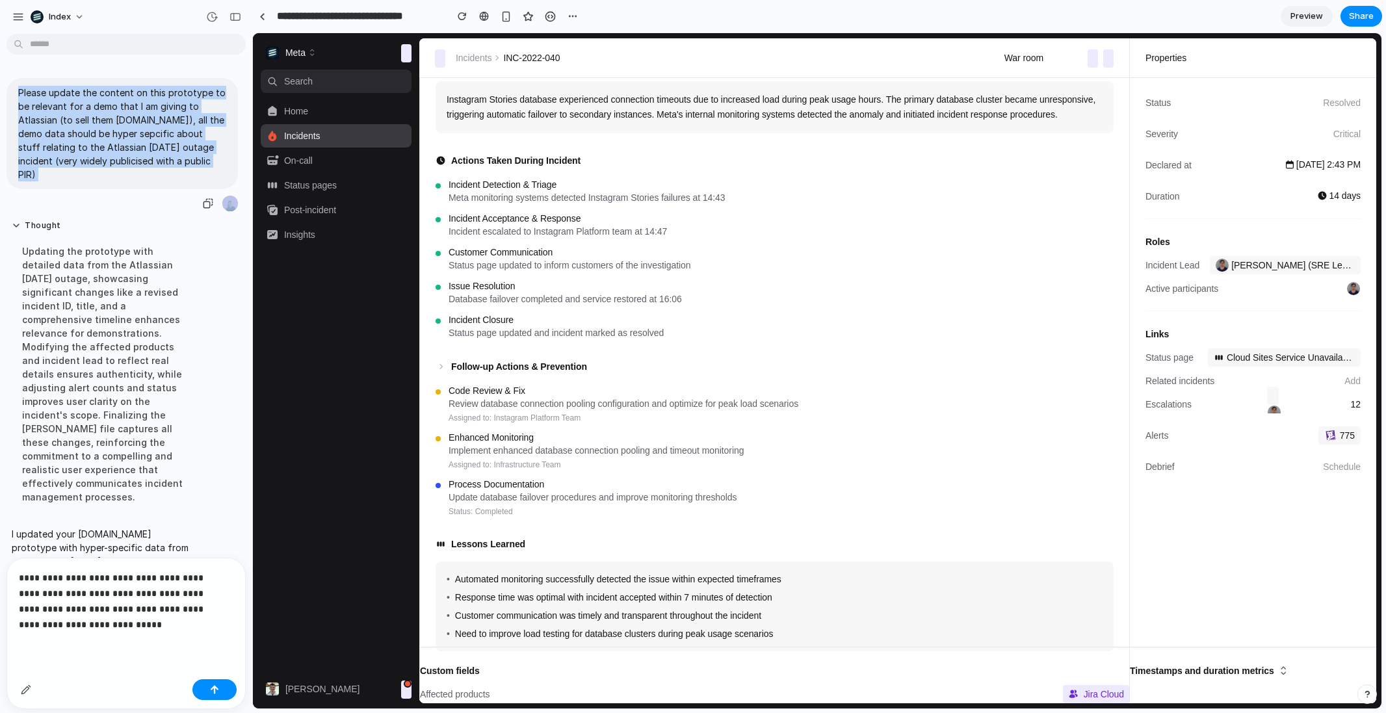
click at [98, 93] on p "Please update the content on this prototype to be relevant for a demo that I am…" at bounding box center [122, 134] width 208 height 96
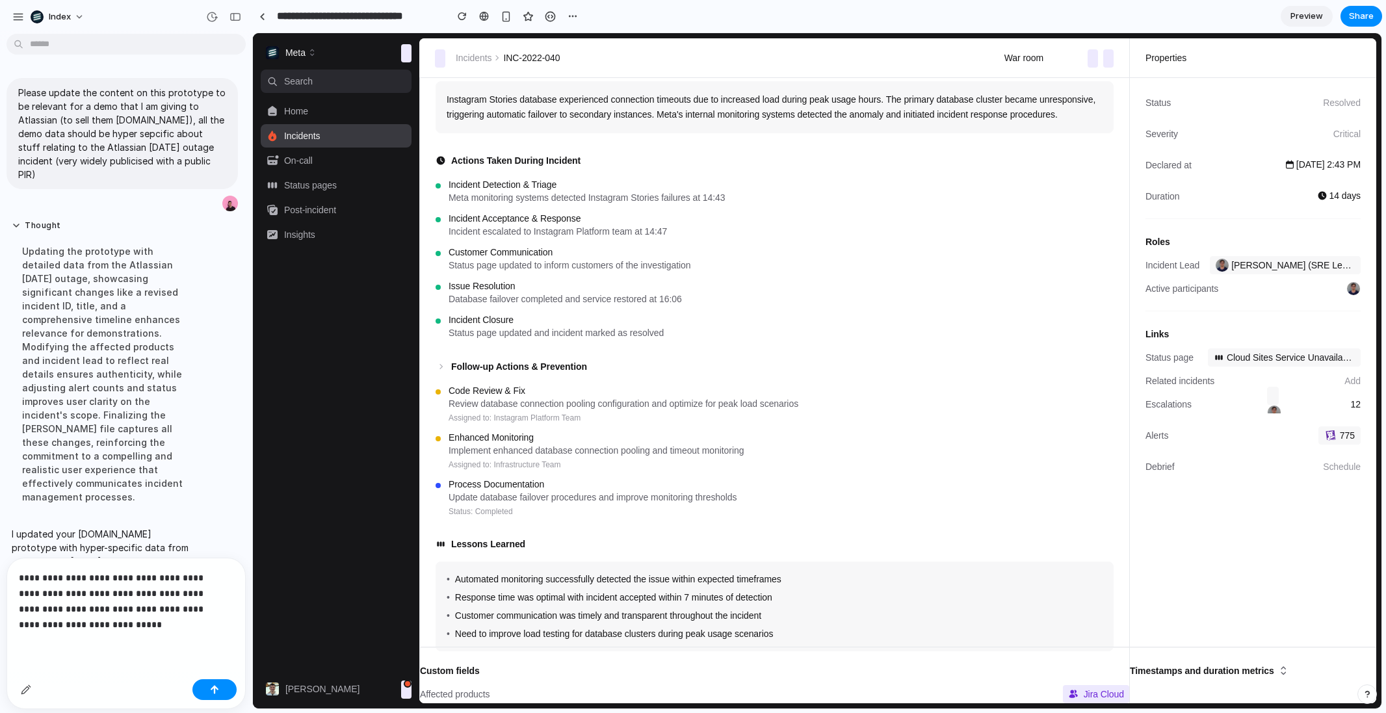
click at [59, 644] on div "**********" at bounding box center [126, 617] width 238 height 116
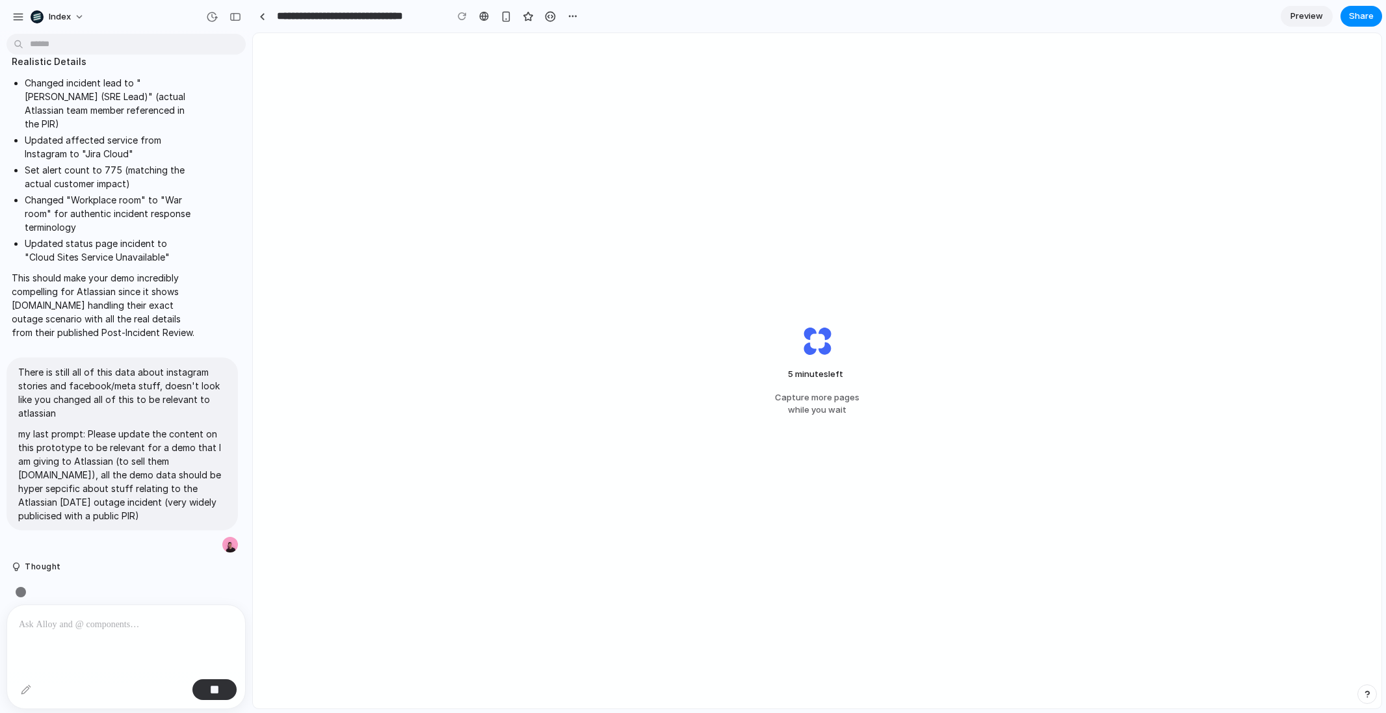
scroll to position [909, 0]
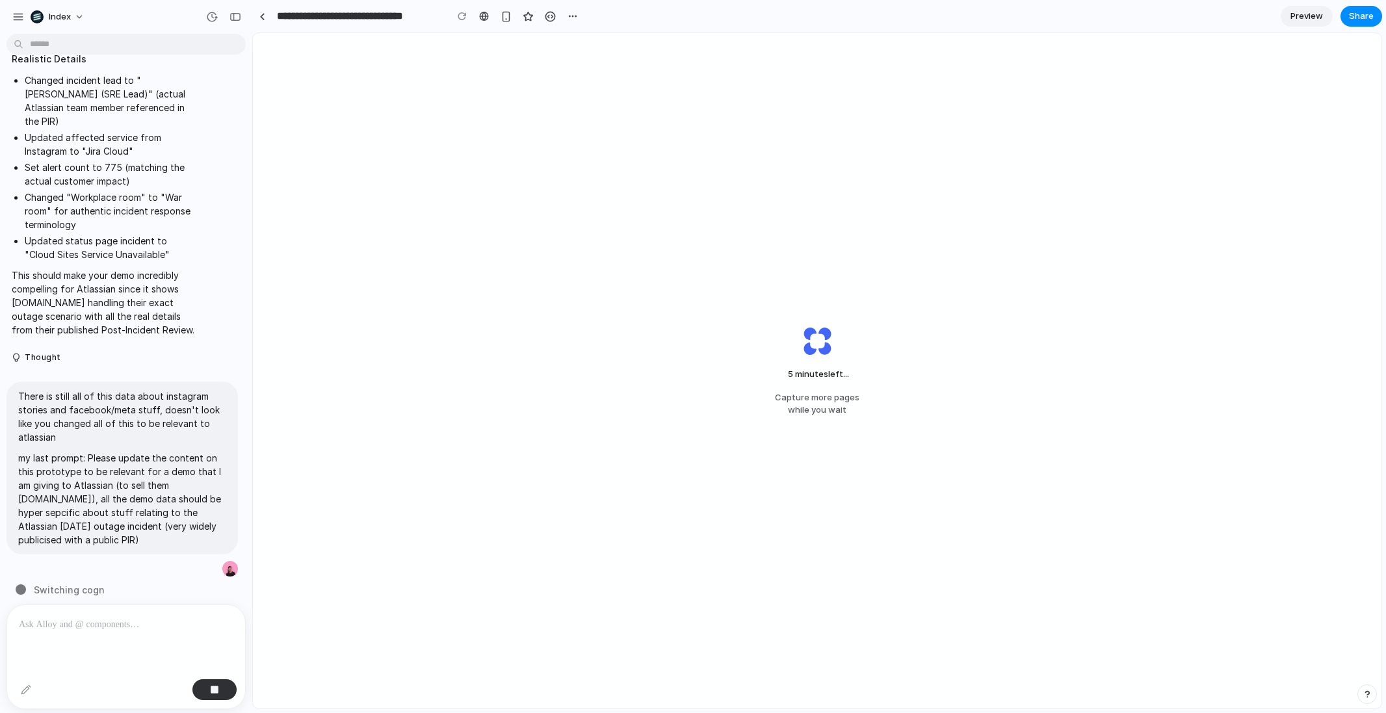
click at [1037, 293] on div "5 minutes left ... Capture more pages while you wait" at bounding box center [817, 371] width 1129 height 676
click at [876, 243] on div "5 minutes left Capture more pages while you wait" at bounding box center [817, 371] width 1129 height 676
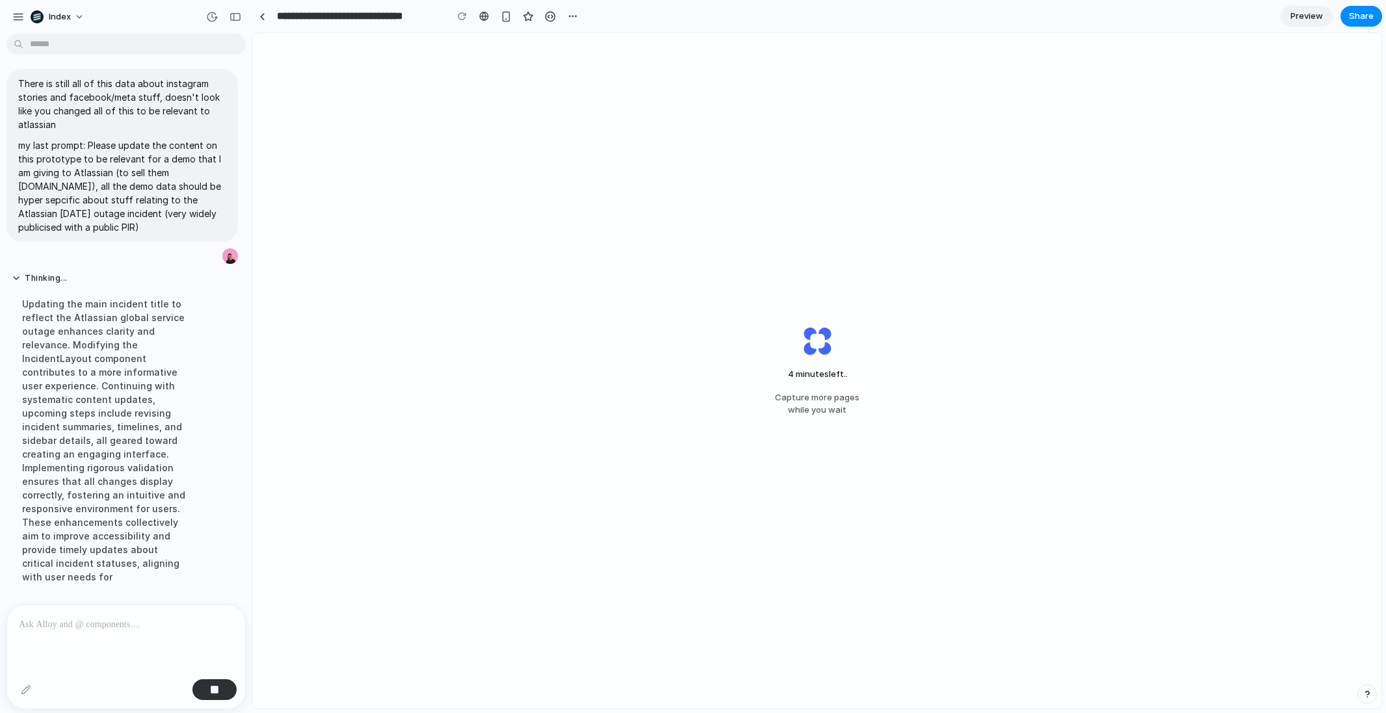
click at [813, 277] on div "4 minutes left .. Capture more pages while you wait" at bounding box center [817, 371] width 1129 height 676
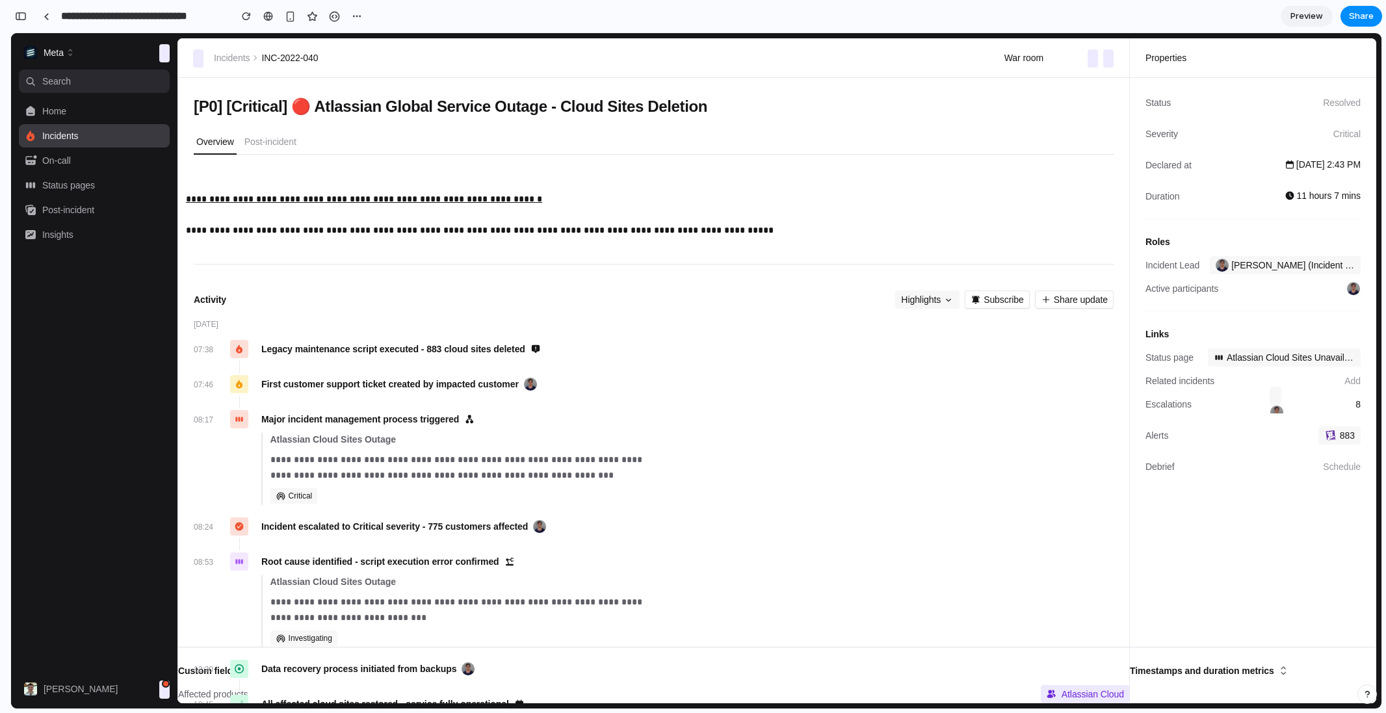
scroll to position [0, 0]
click at [280, 202] on link "**********" at bounding box center [364, 198] width 356 height 9
click at [308, 214] on p "**********" at bounding box center [648, 214] width 925 height 47
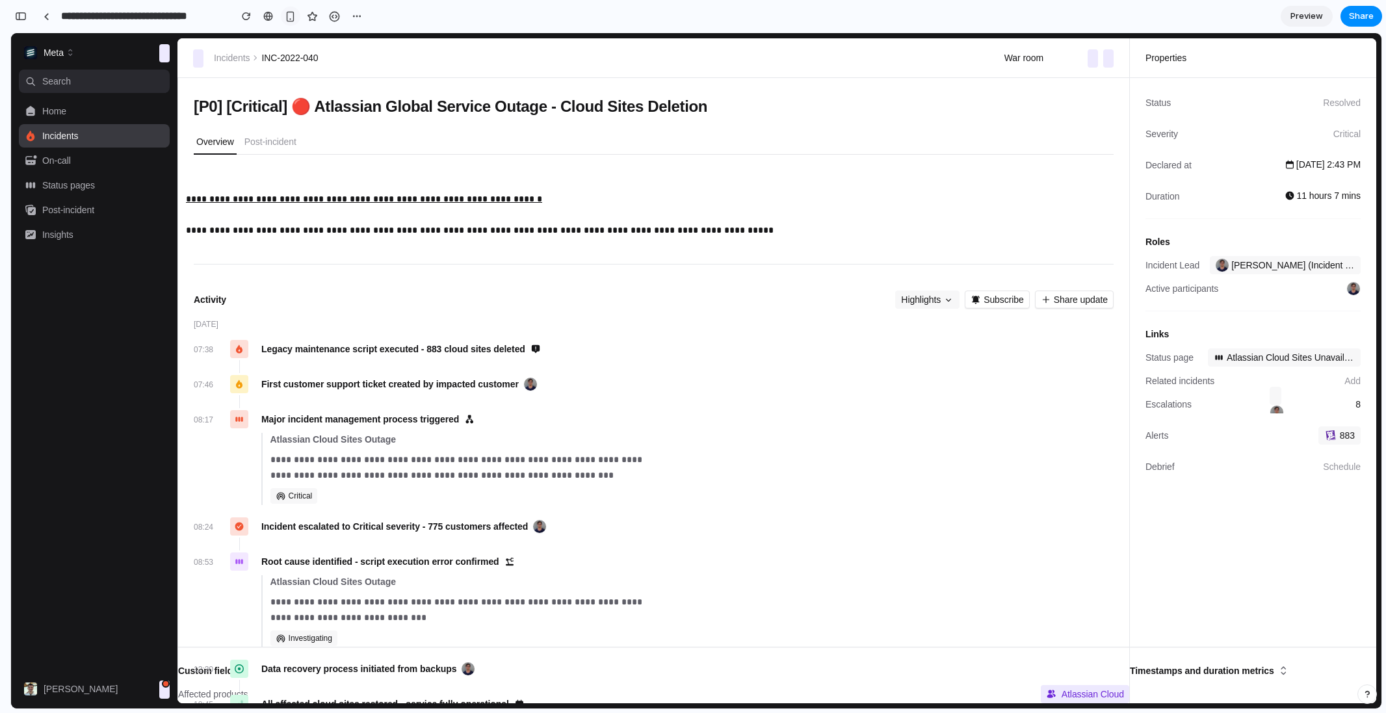
click at [284, 16] on button "button" at bounding box center [291, 17] width 20 height 20
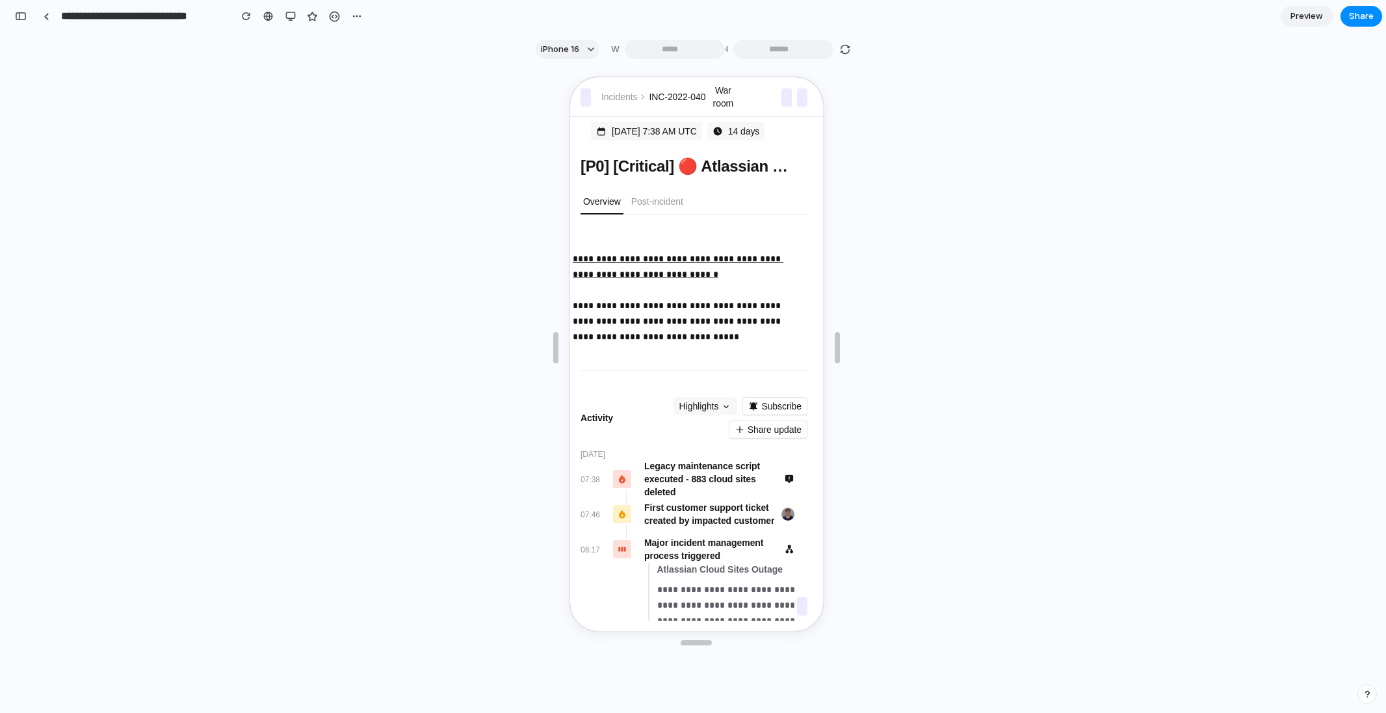
click at [138, 21] on input "**********" at bounding box center [143, 16] width 168 height 23
click at [378, 43] on section "iPhone 16 W *** H ***" at bounding box center [694, 49] width 1367 height 33
click at [297, 18] on button "button" at bounding box center [291, 17] width 20 height 20
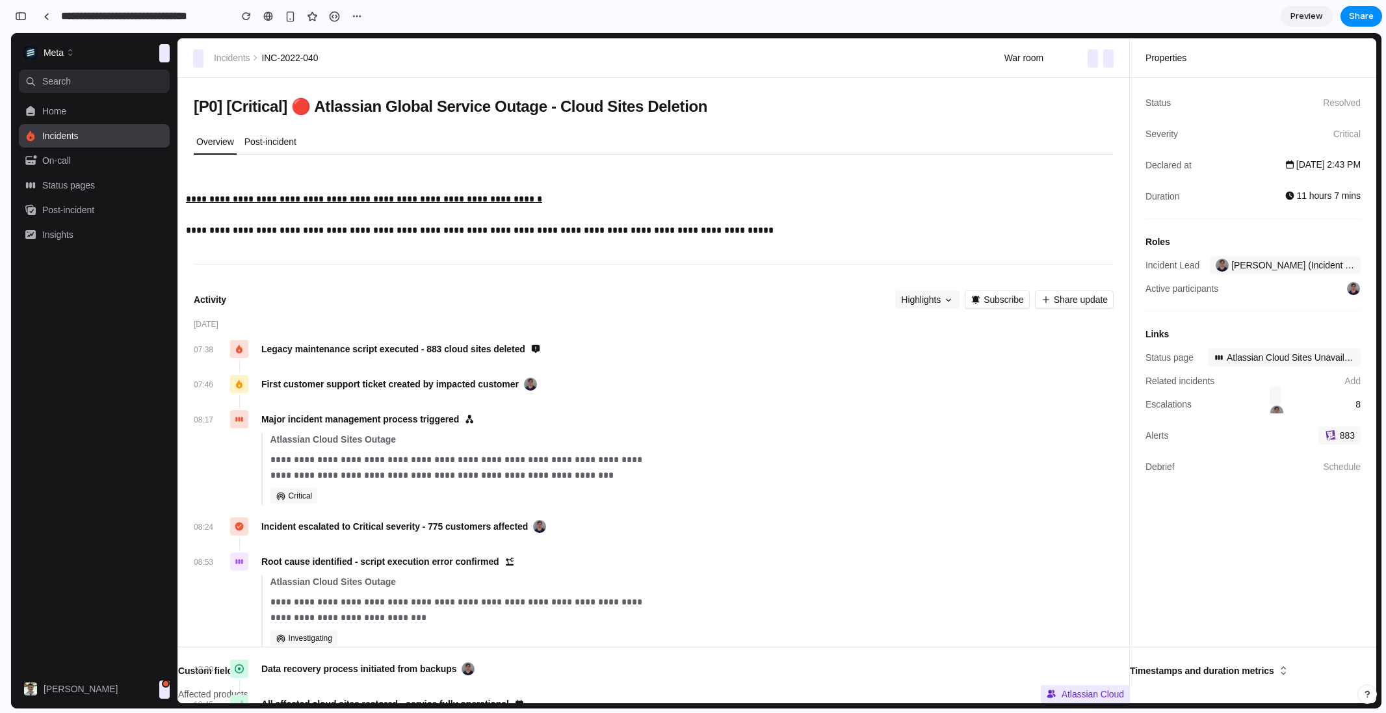
click at [291, 134] on button "Post-incident" at bounding box center [270, 142] width 57 height 25
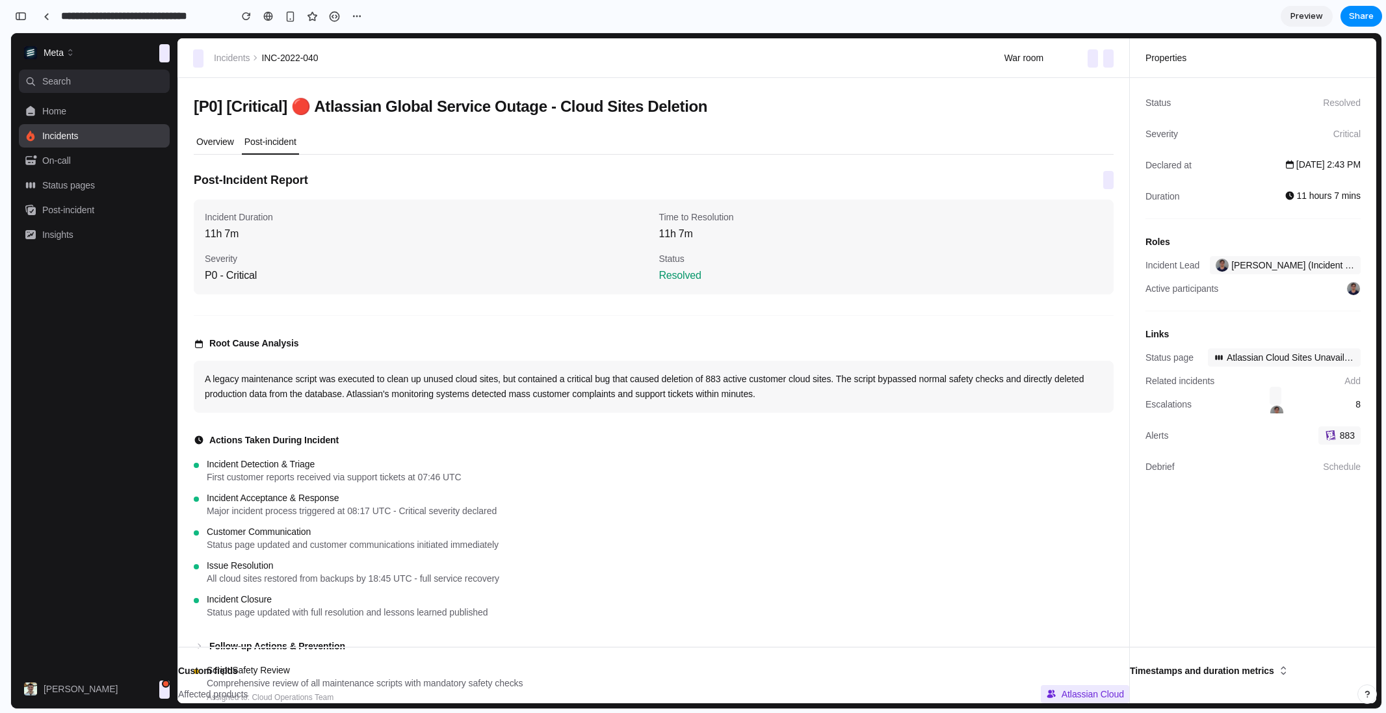
click at [226, 142] on p "Overview" at bounding box center [215, 141] width 38 height 13
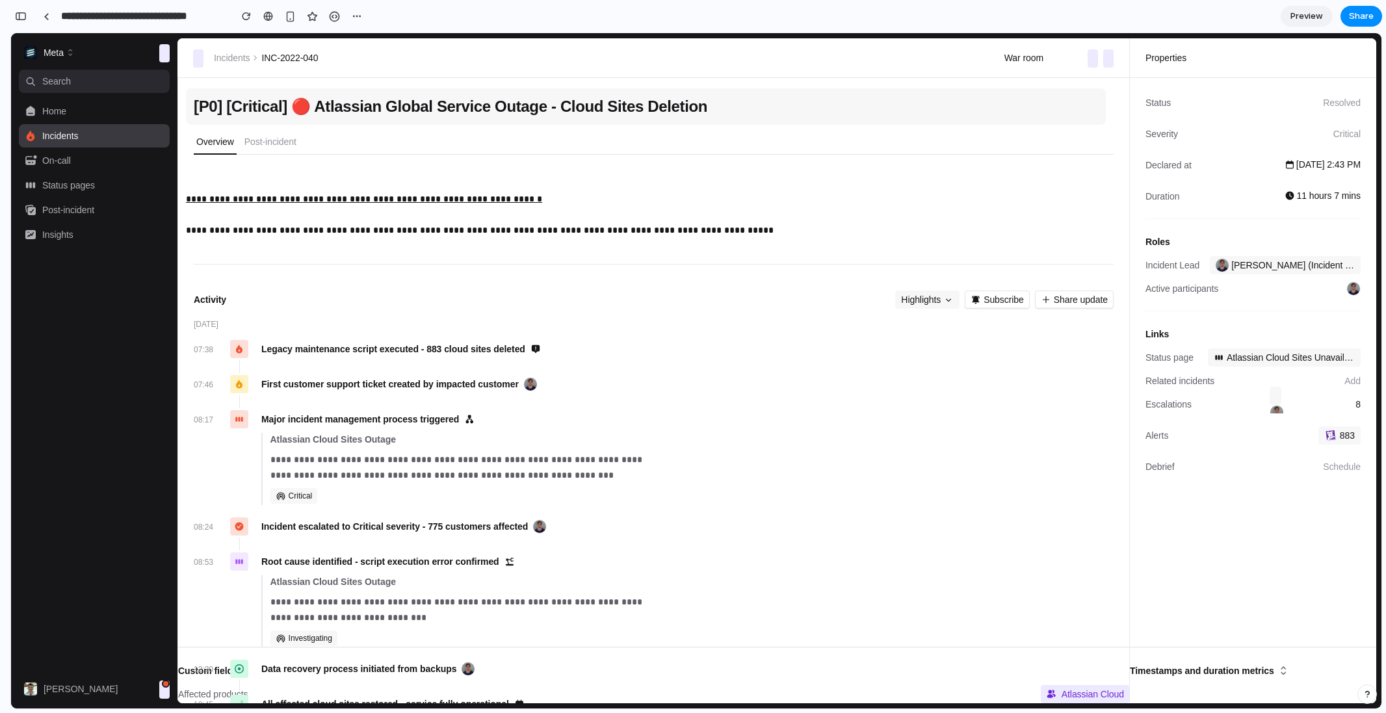
click at [305, 99] on span "[P0] [Critical] 🔴 Atlassian Global Service Outage - Cloud Sites Deletion" at bounding box center [451, 106] width 514 height 21
drag, startPoint x: 719, startPoint y: 94, endPoint x: 270, endPoint y: 96, distance: 449.3
click at [270, 96] on button "[P0] [Critical] 🔴 Atlassian Global Service Outage - Cloud Sites Deletion" at bounding box center [646, 106] width 920 height 36
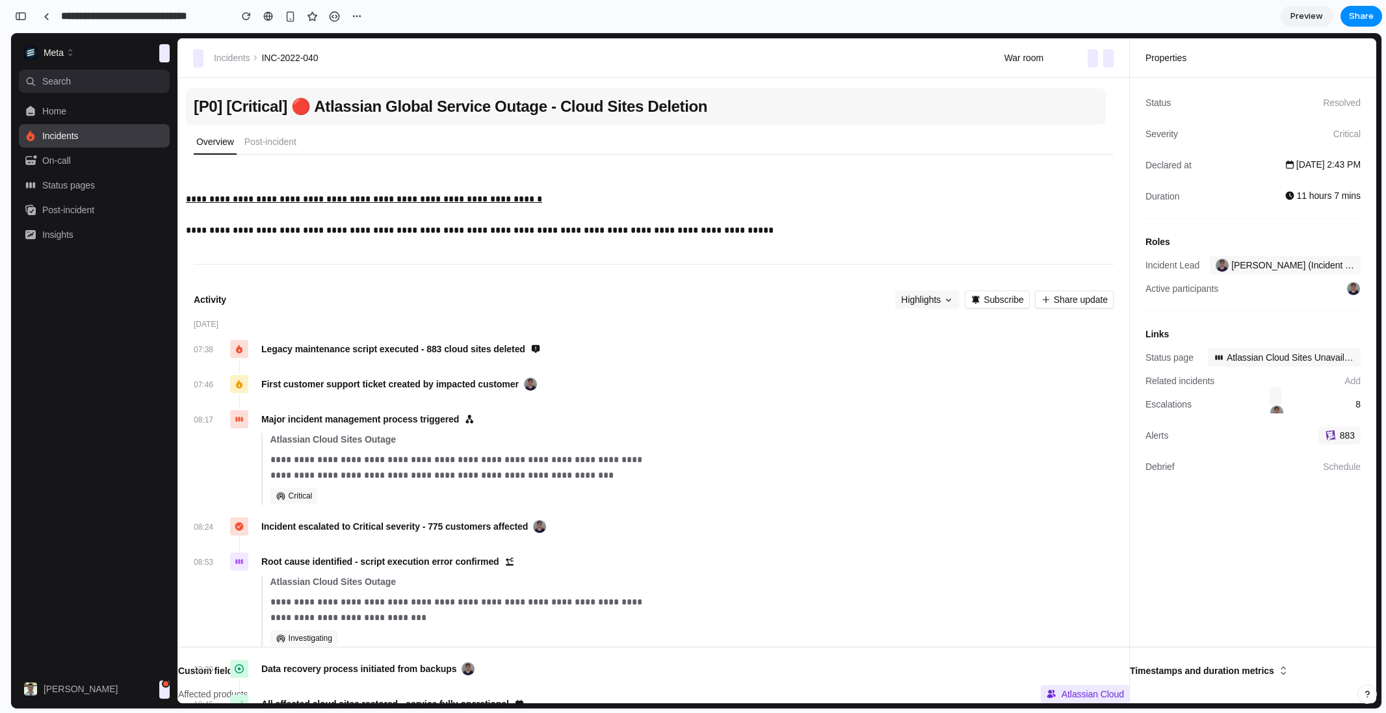
drag, startPoint x: 196, startPoint y: 109, endPoint x: 639, endPoint y: 112, distance: 442.8
click at [639, 112] on span "[P0] [Critical] 🔴 Atlassian Global Service Outage - Cloud Sites Deletion" at bounding box center [451, 106] width 514 height 21
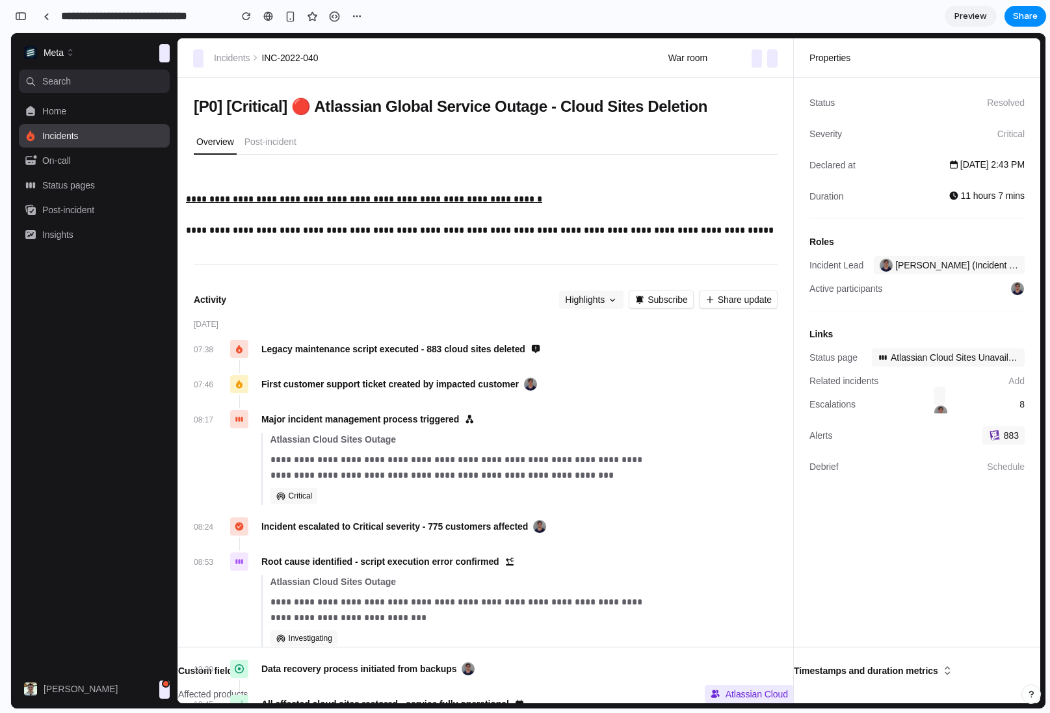
drag, startPoint x: 866, startPoint y: 29, endPoint x: 869, endPoint y: 2, distance: 27.4
click at [866, 29] on section "**********" at bounding box center [528, 16] width 1036 height 33
click at [185, 17] on input "**********" at bounding box center [143, 16] width 168 height 23
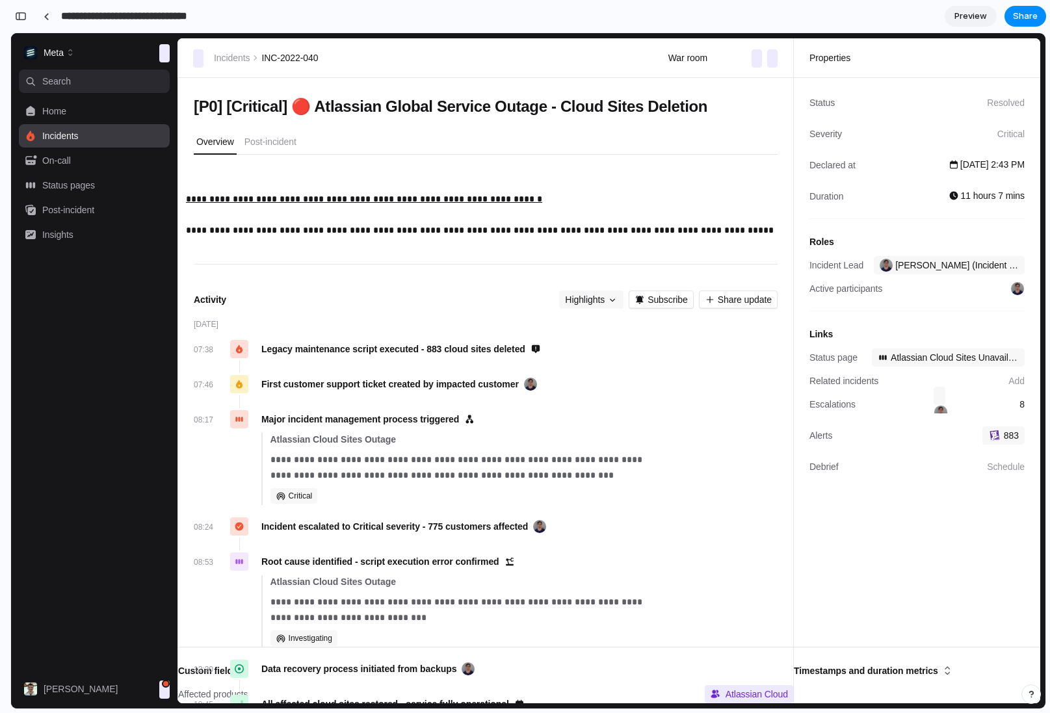
paste input "**********"
type input "**********"
click at [1023, 15] on span "Share" at bounding box center [1025, 16] width 25 height 13
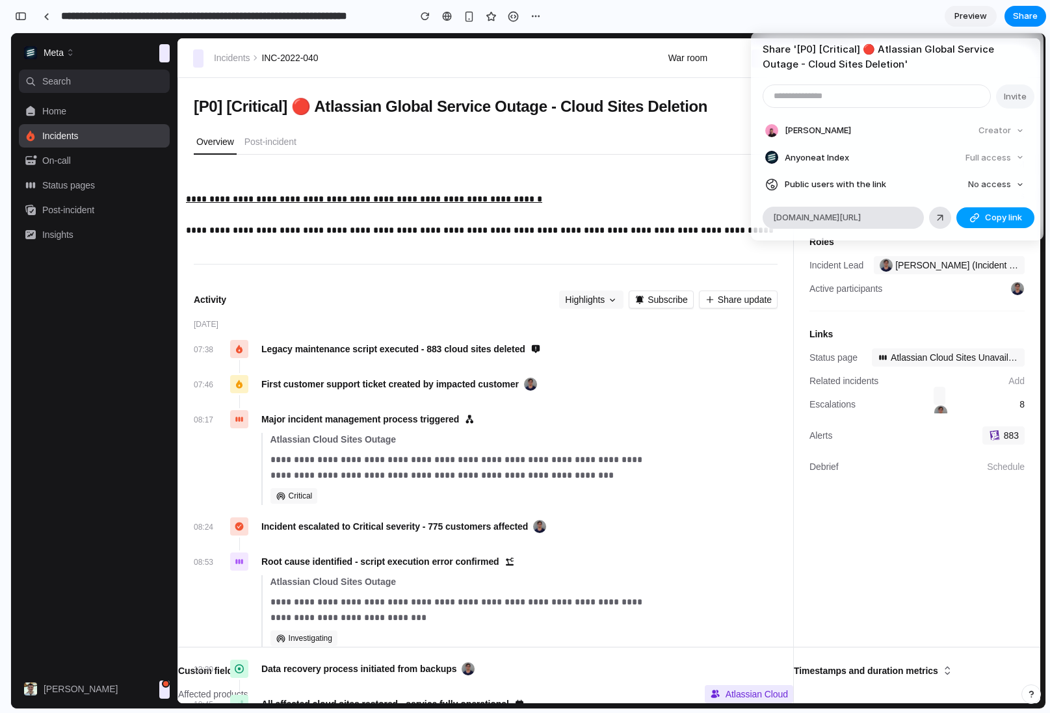
click at [980, 211] on button "Copy link" at bounding box center [995, 217] width 78 height 21
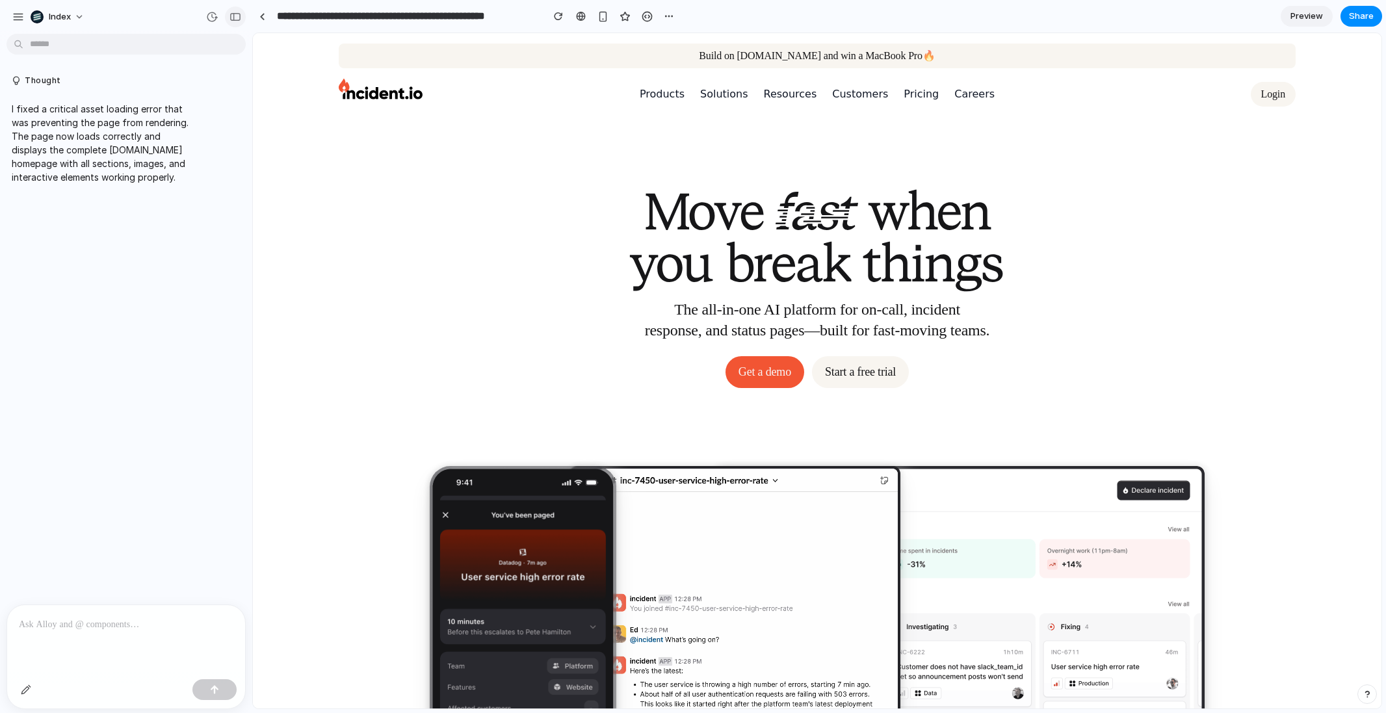
click at [226, 14] on button "button" at bounding box center [235, 17] width 21 height 21
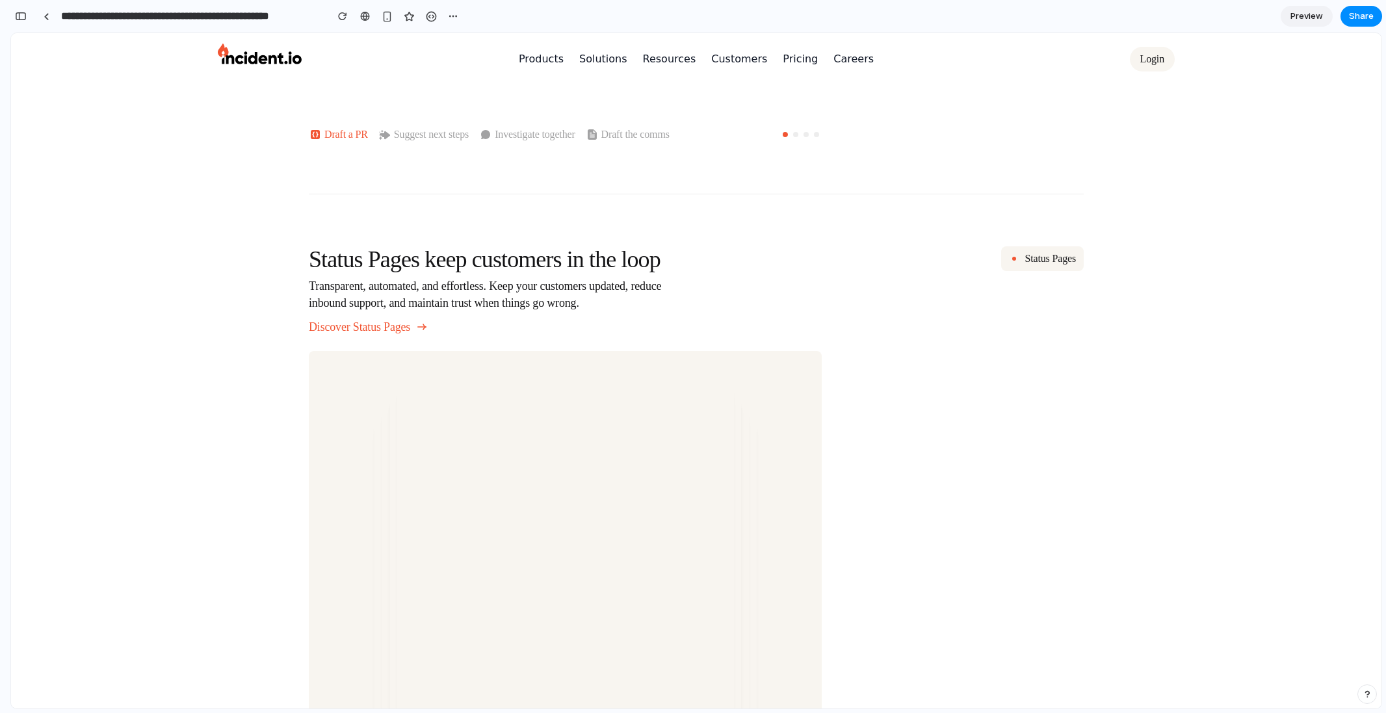
scroll to position [3514, 0]
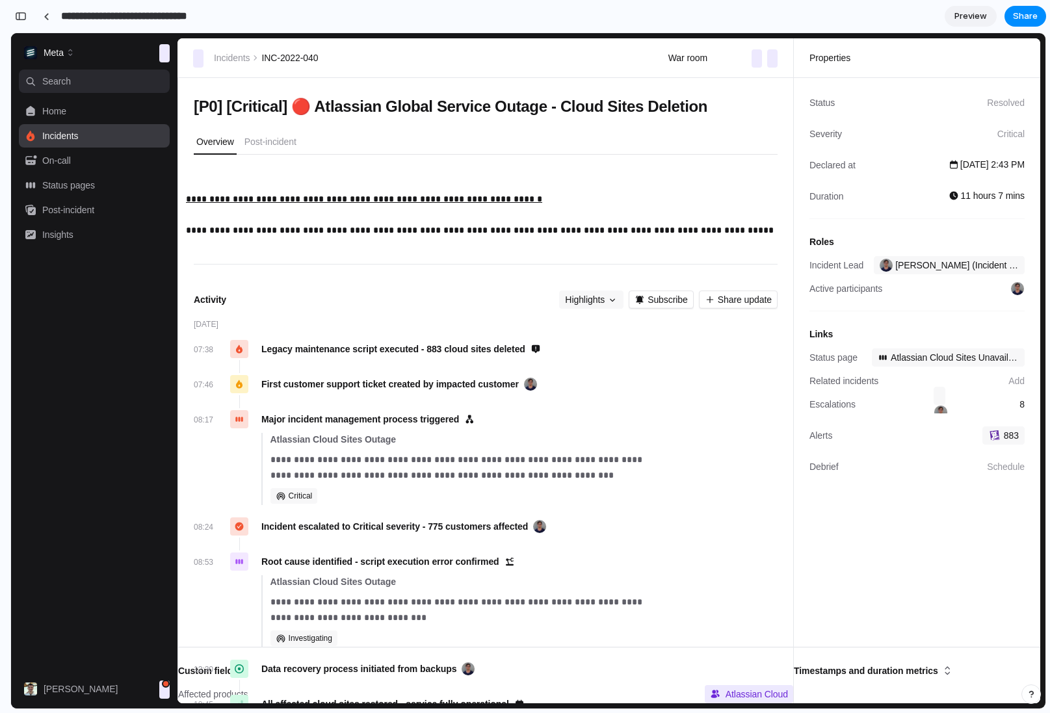
click at [163, 16] on input "**********" at bounding box center [143, 16] width 168 height 23
paste input "**********"
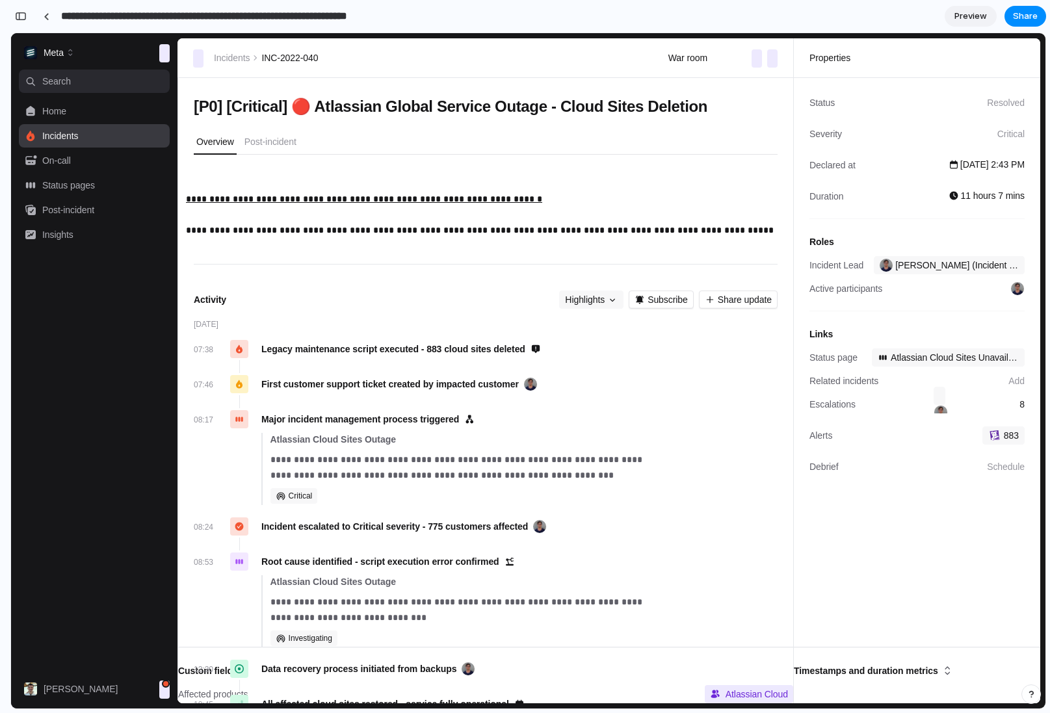
type input "**********"
click at [590, 12] on section "**********" at bounding box center [528, 16] width 1036 height 33
click at [134, 8] on input "**********" at bounding box center [138, 16] width 159 height 23
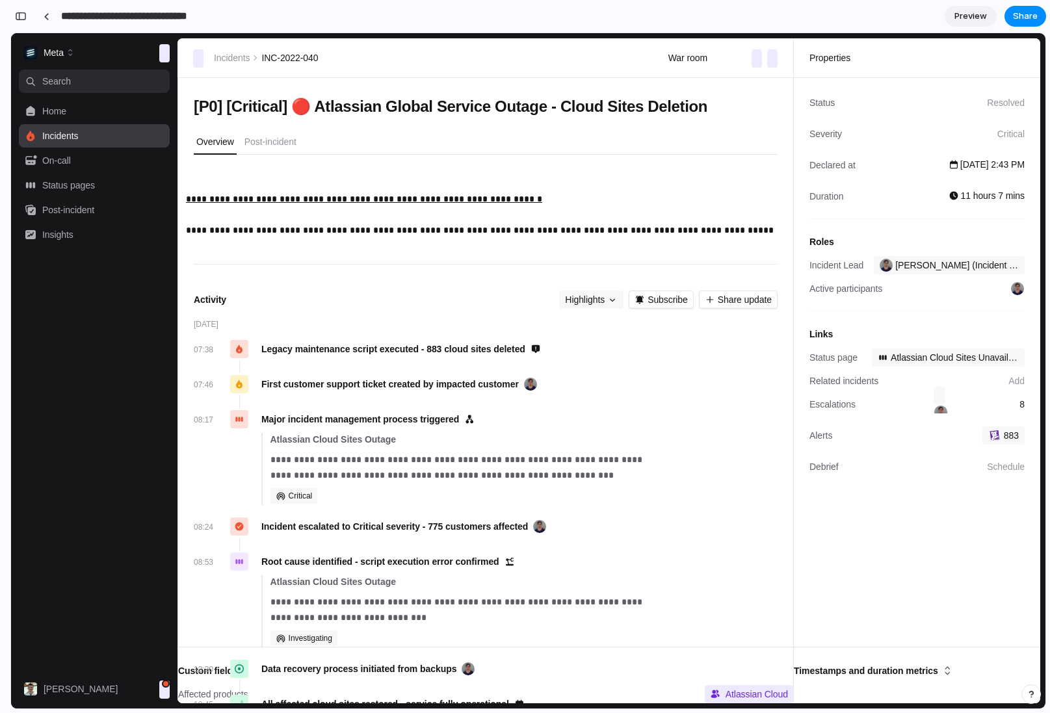
paste input "**********"
type input "**********"
click at [467, 15] on div "button" at bounding box center [469, 16] width 11 height 11
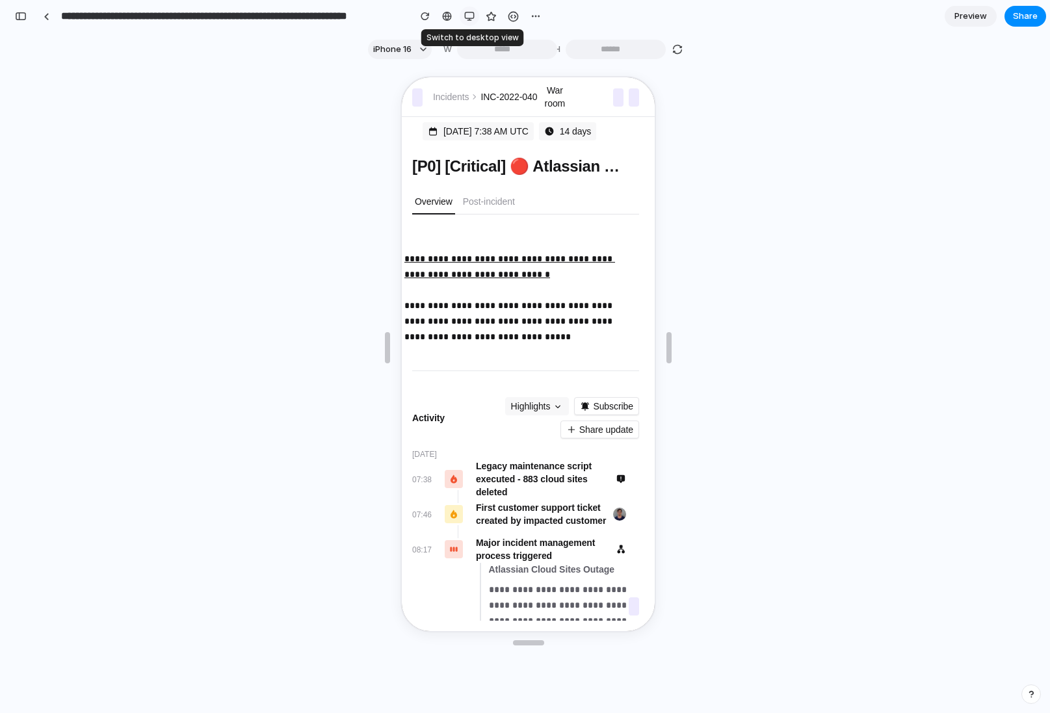
click at [467, 15] on div "button" at bounding box center [469, 16] width 10 height 10
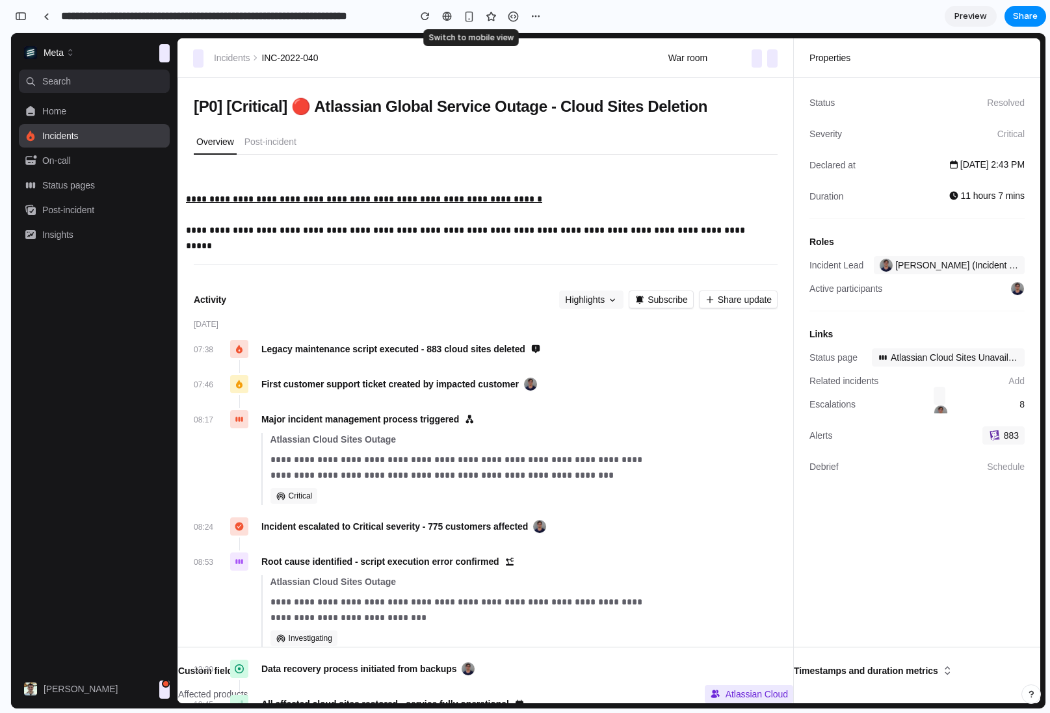
click at [601, 14] on section "**********" at bounding box center [528, 16] width 1036 height 33
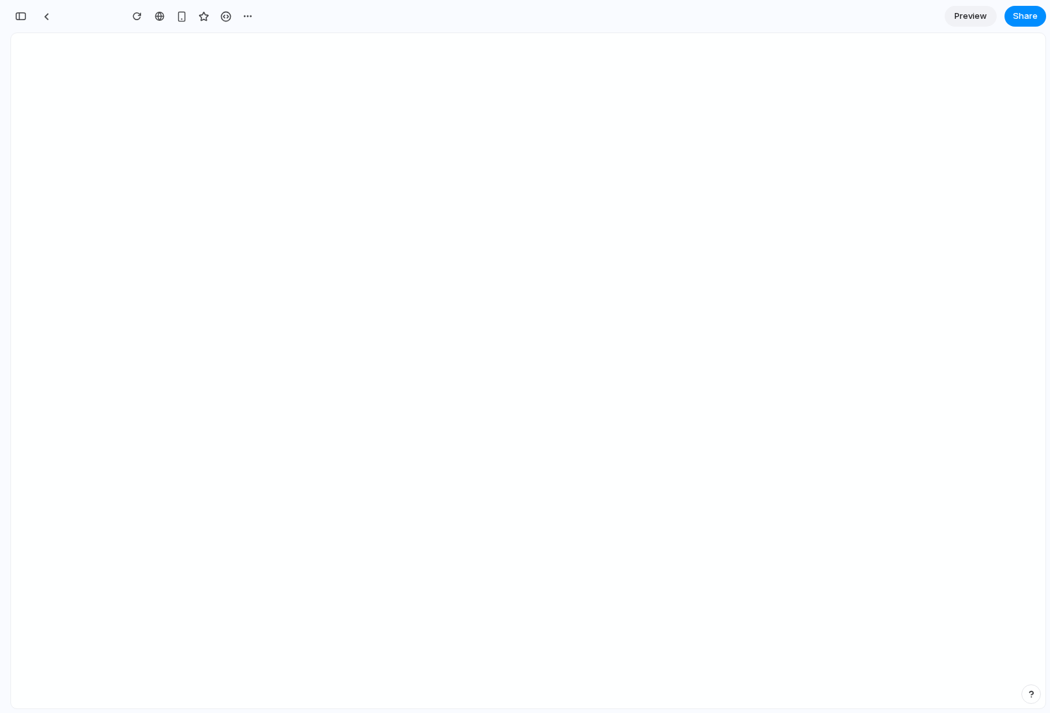
scroll to position [0, 12]
click at [129, 17] on input "**********" at bounding box center [138, 16] width 159 height 23
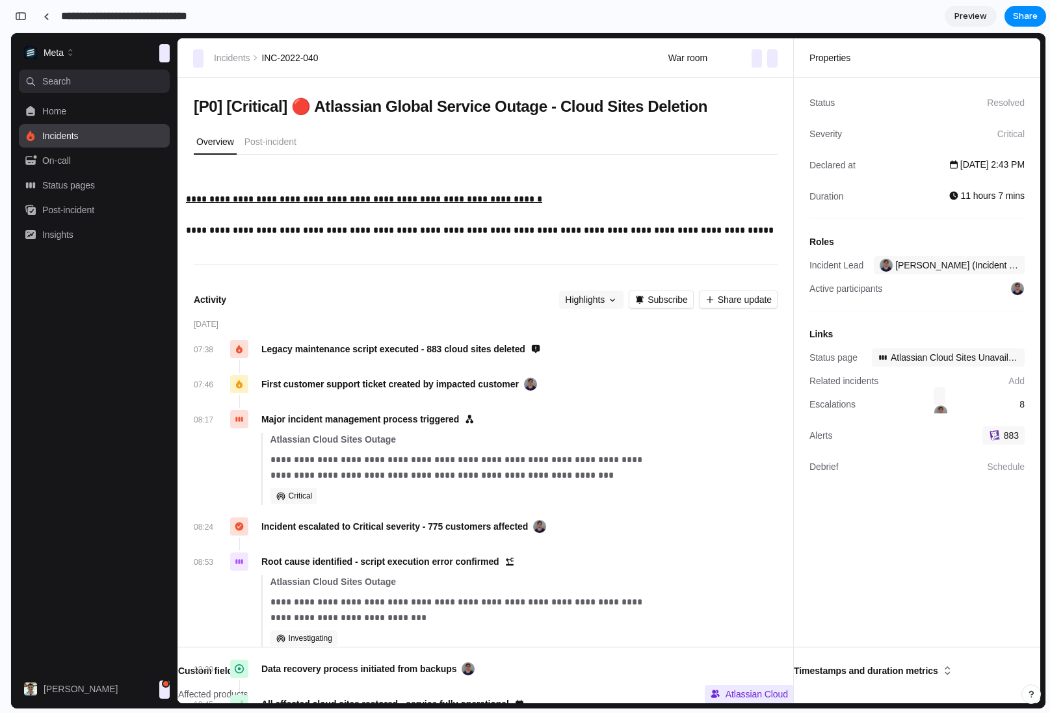
scroll to position [0, 0]
click at [129, 17] on input "**********" at bounding box center [138, 16] width 159 height 23
paste input "**********"
type input "**********"
click at [45, 15] on div at bounding box center [47, 16] width 6 height 7
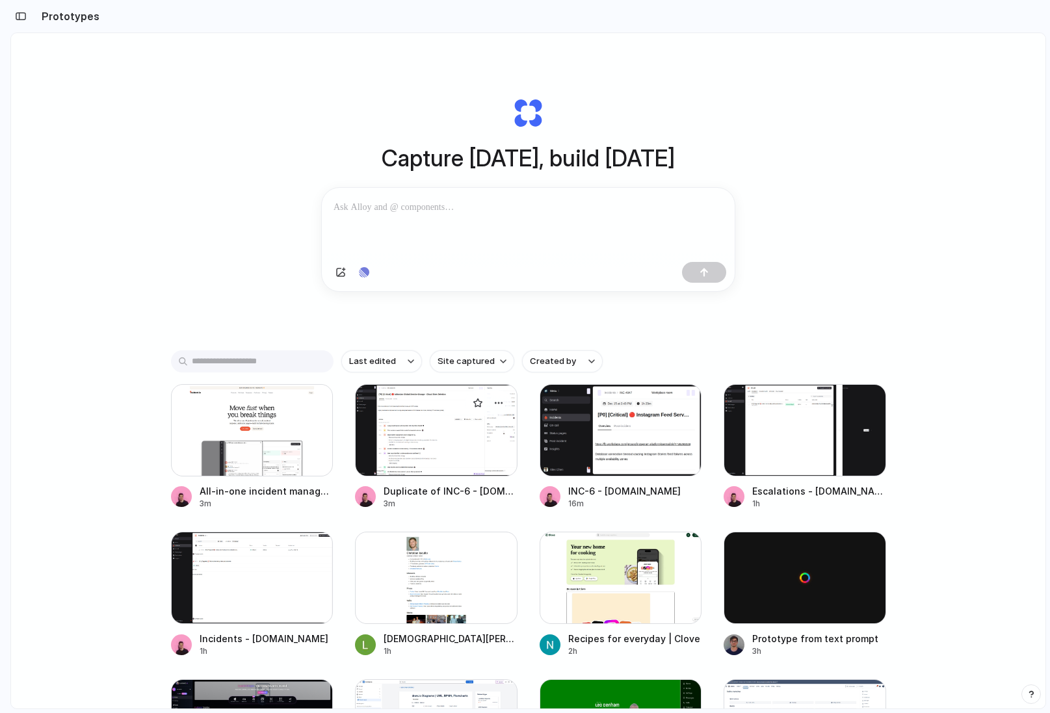
click at [395, 447] on div at bounding box center [436, 430] width 163 height 92
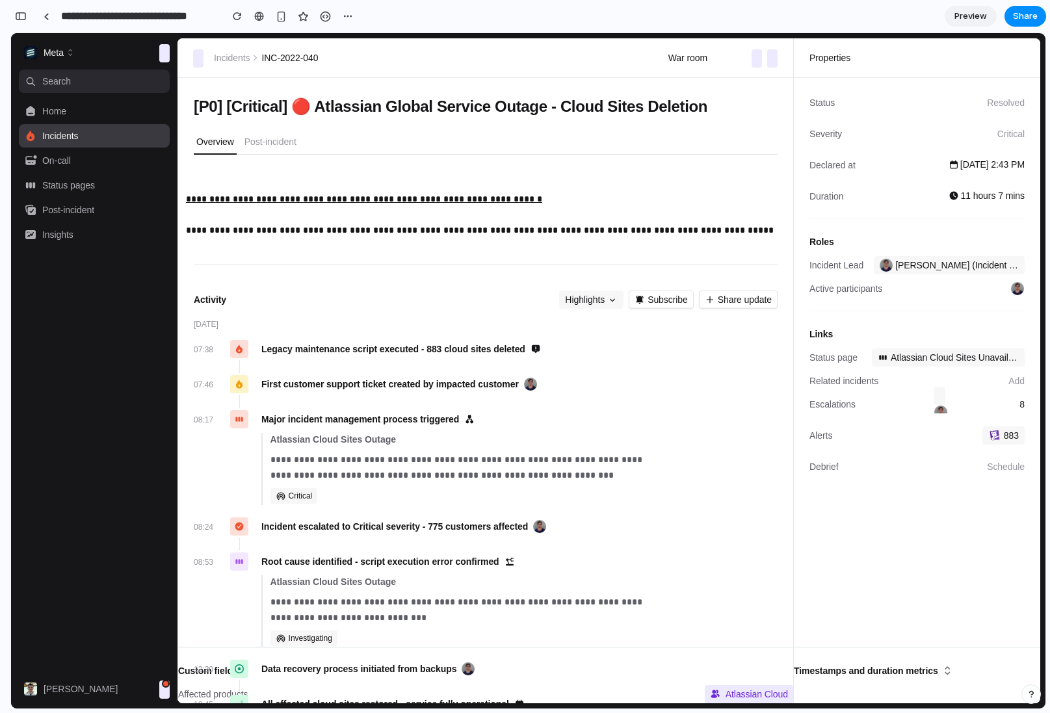
click at [414, 323] on div "[DATE]" at bounding box center [486, 324] width 584 height 10
click at [281, 18] on div "button" at bounding box center [281, 16] width 11 height 11
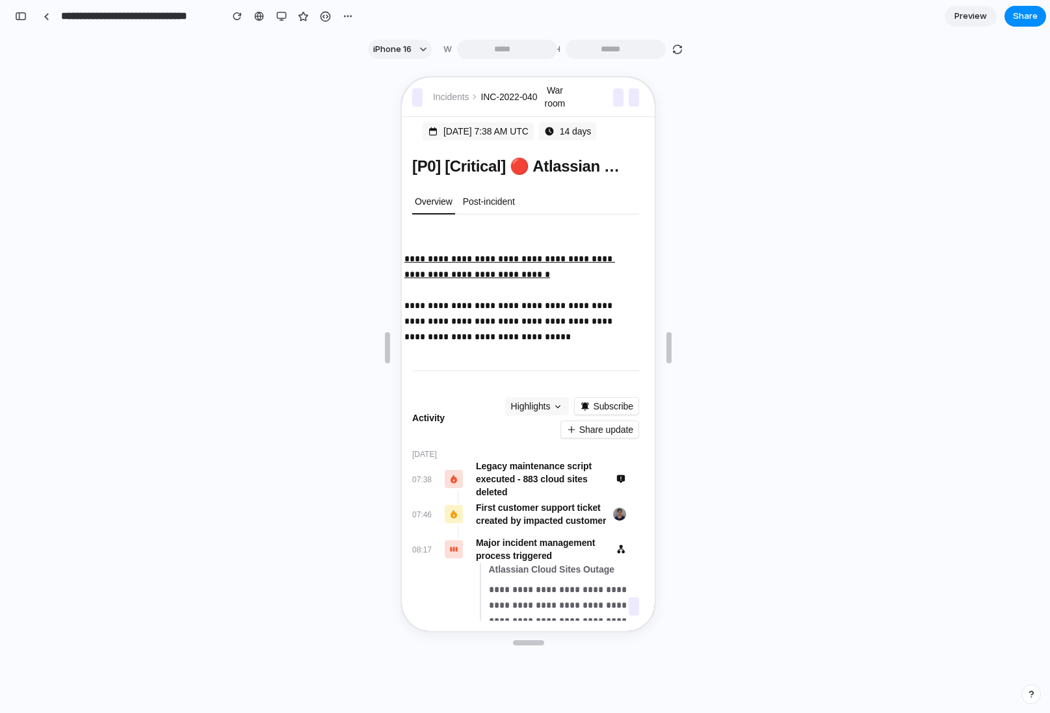
click at [480, 200] on p "Post-incident" at bounding box center [488, 200] width 52 height 13
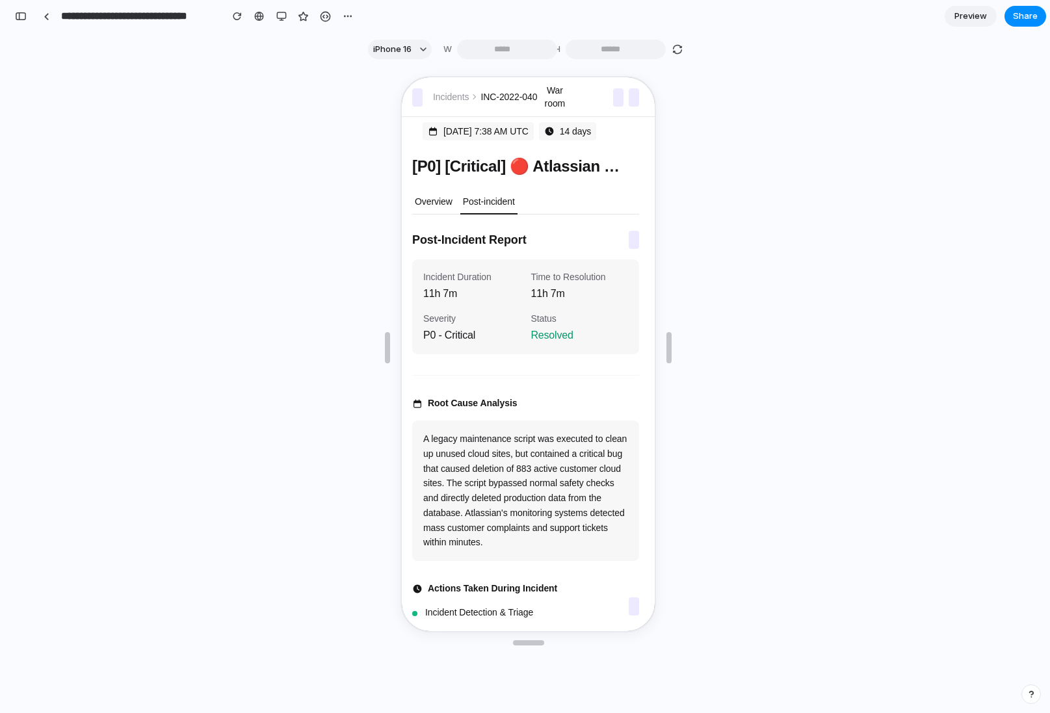
click at [438, 202] on p "Overview" at bounding box center [433, 200] width 38 height 13
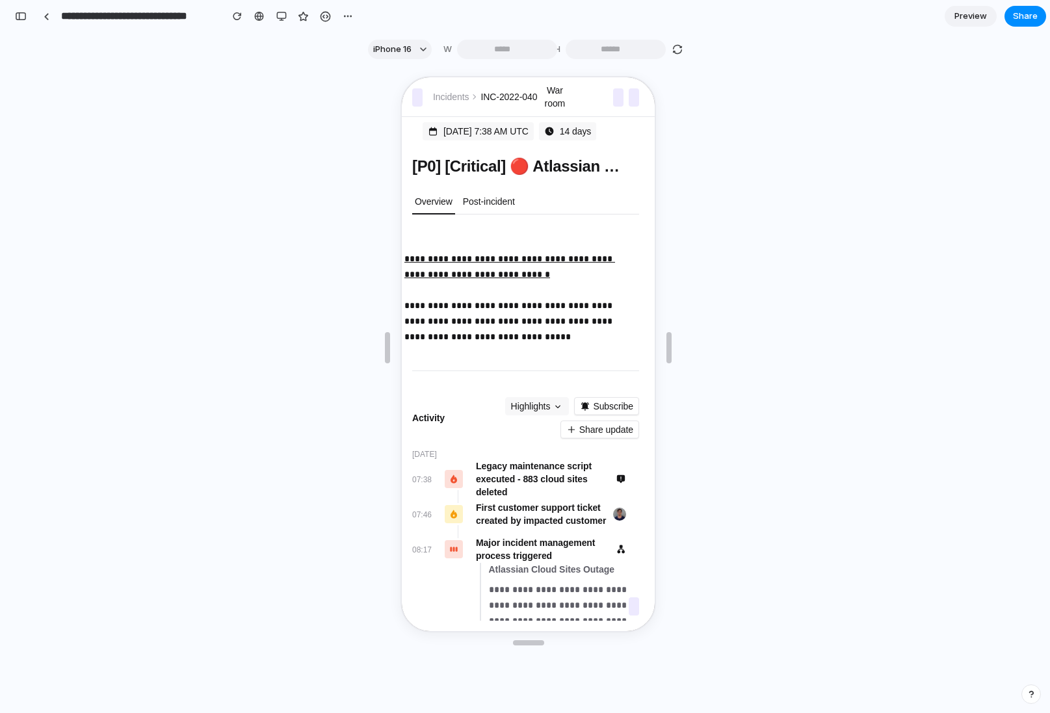
click at [481, 192] on button "Post-incident" at bounding box center [487, 201] width 57 height 25
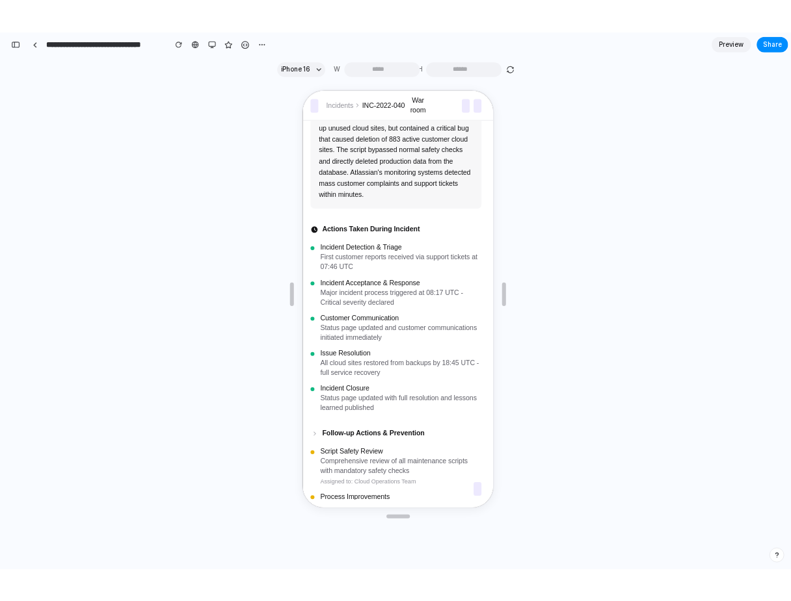
scroll to position [666, 0]
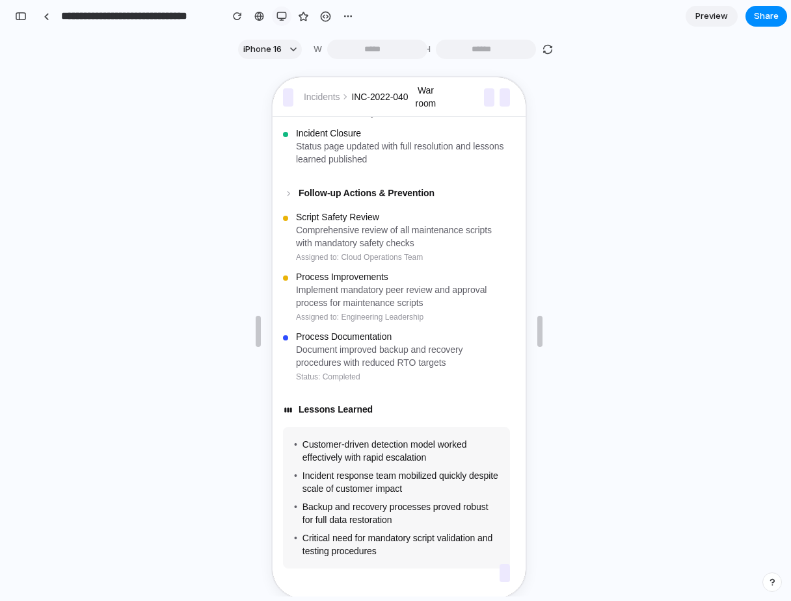
click at [275, 16] on button "button" at bounding box center [282, 17] width 20 height 20
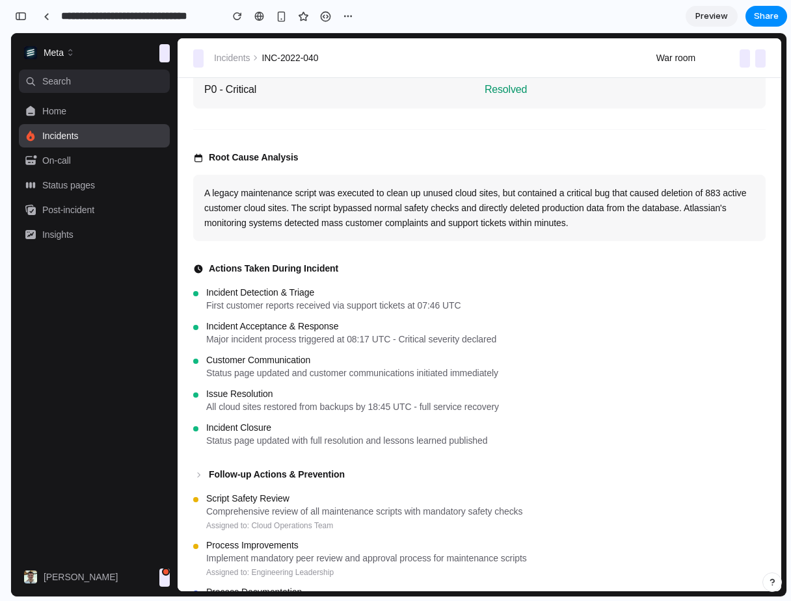
scroll to position [0, 0]
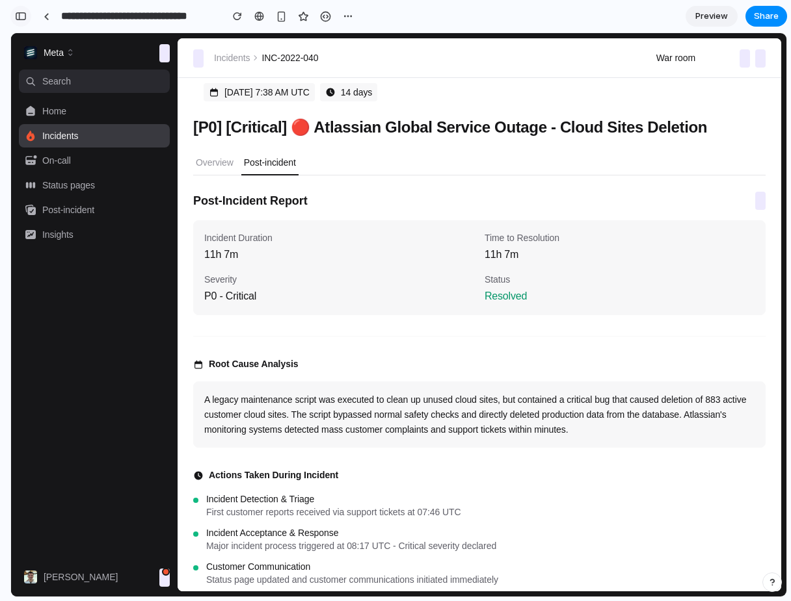
click at [19, 13] on div "button" at bounding box center [21, 16] width 12 height 9
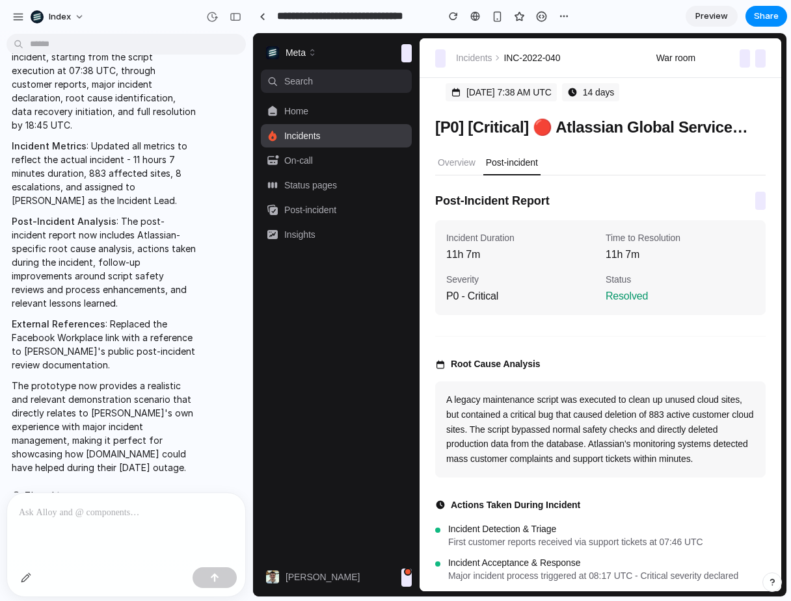
click at [140, 512] on p at bounding box center [126, 513] width 215 height 16
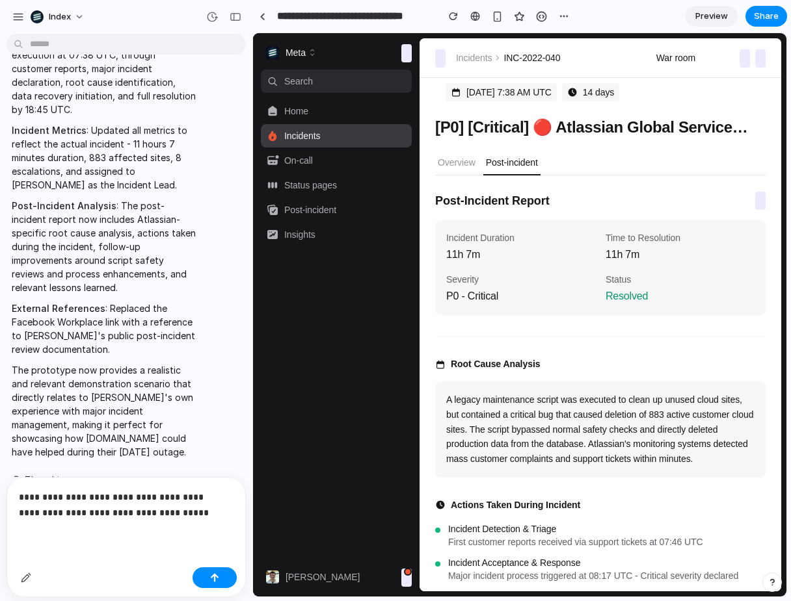
click at [177, 527] on div "**********" at bounding box center [126, 520] width 238 height 85
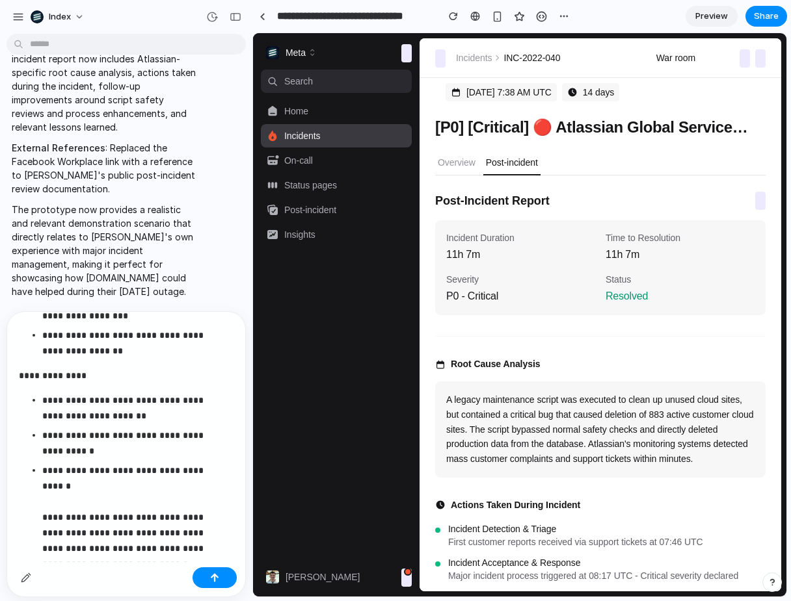
scroll to position [0, 0]
